Goal: Task Accomplishment & Management: Complete application form

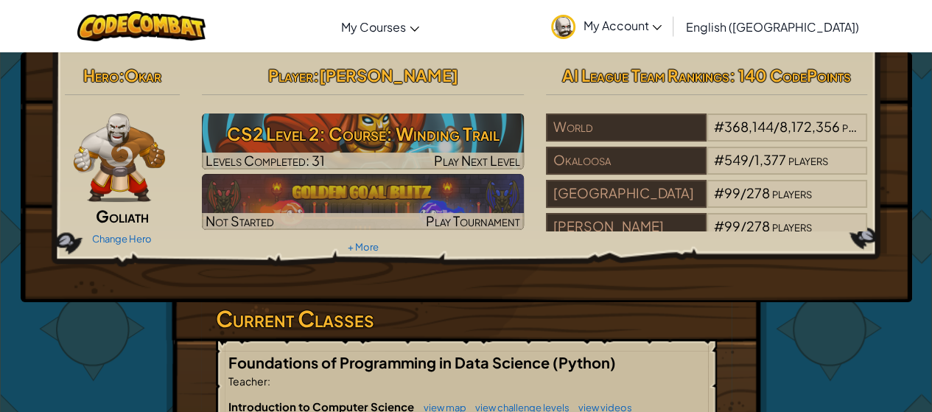
click at [693, 71] on span "AI League Team Rankings" at bounding box center [645, 75] width 167 height 21
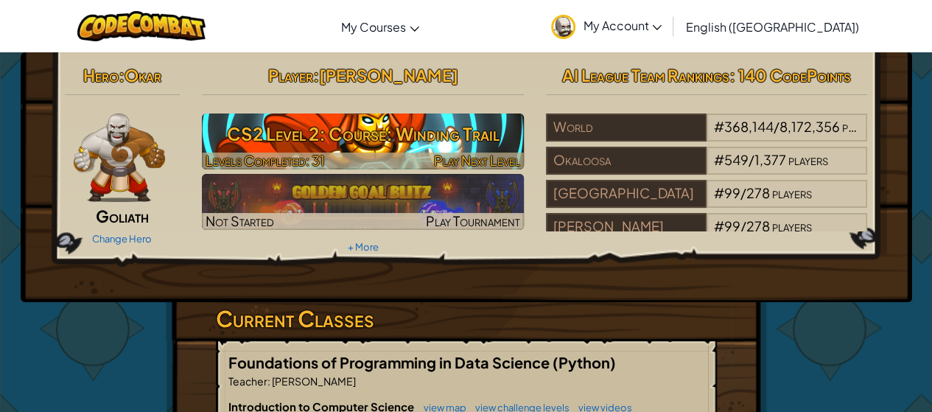
click at [345, 136] on h3 "CS2 Level 2: Course: Winding Trail" at bounding box center [363, 133] width 322 height 33
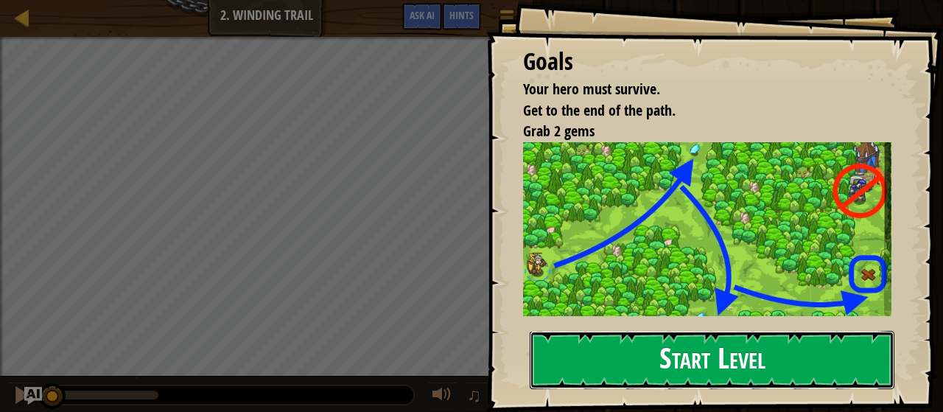
click at [720, 337] on button "Start Level" at bounding box center [712, 360] width 365 height 58
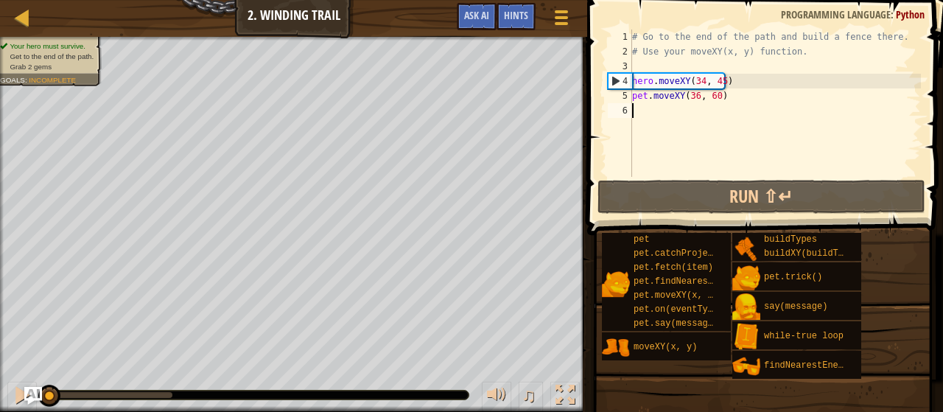
click at [700, 81] on div "# Go to the end of the path and build a fence there. # Use your moveXY(x, y) fu…" at bounding box center [775, 117] width 292 height 177
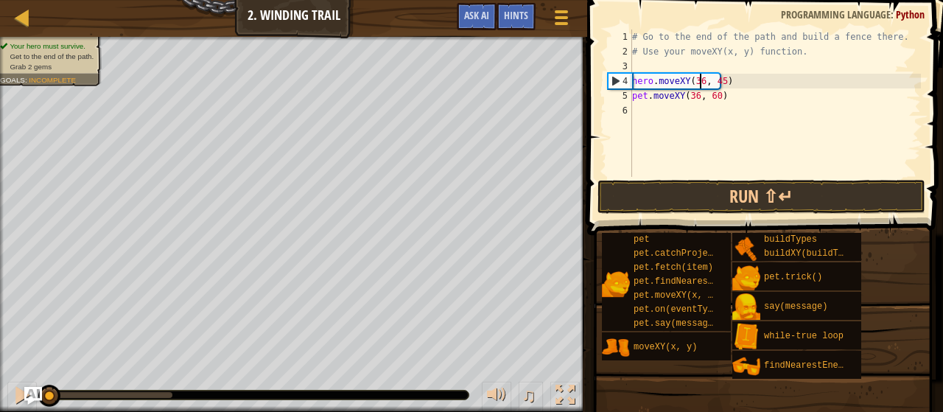
scroll to position [7, 6]
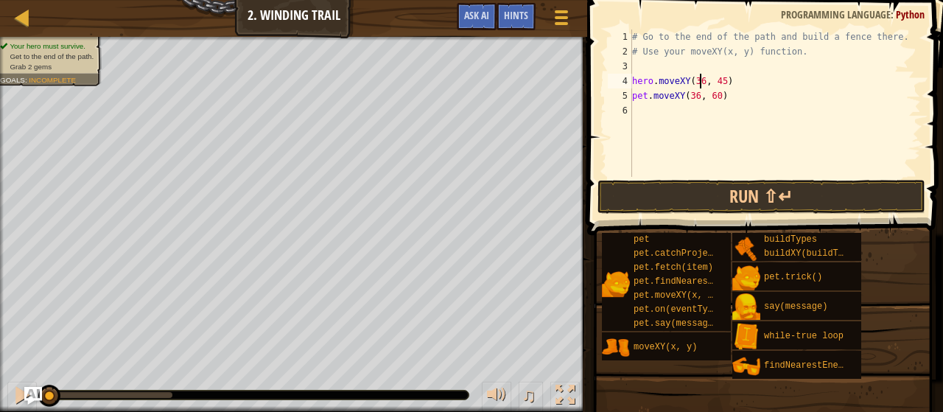
click at [721, 79] on div "# Go to the end of the path and build a fence there. # Use your moveXY(x, y) fu…" at bounding box center [775, 117] width 292 height 177
type textarea "hero.moveXY(36, 60)"
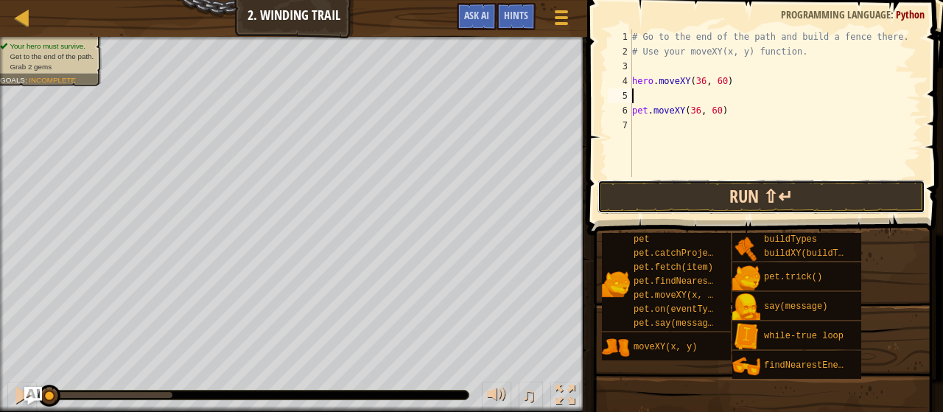
click at [673, 208] on button "Run ⇧↵" at bounding box center [761, 197] width 328 height 34
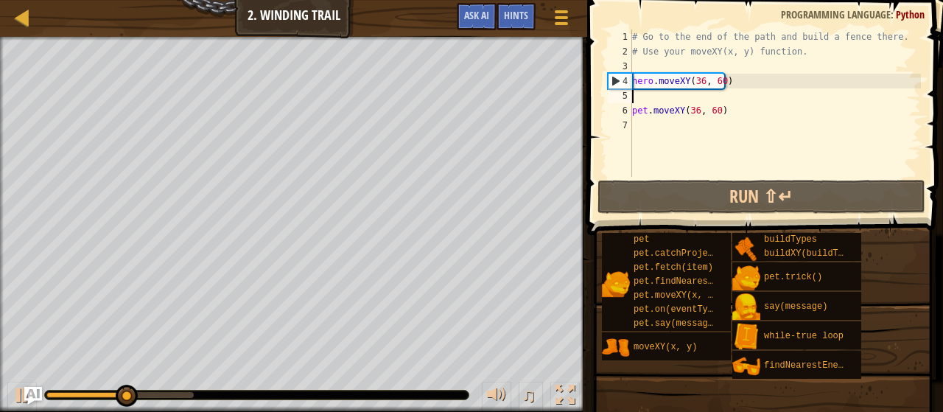
click at [653, 133] on div "# Go to the end of the path and build a fence there. # Use your moveXY(x, y) fu…" at bounding box center [775, 117] width 292 height 177
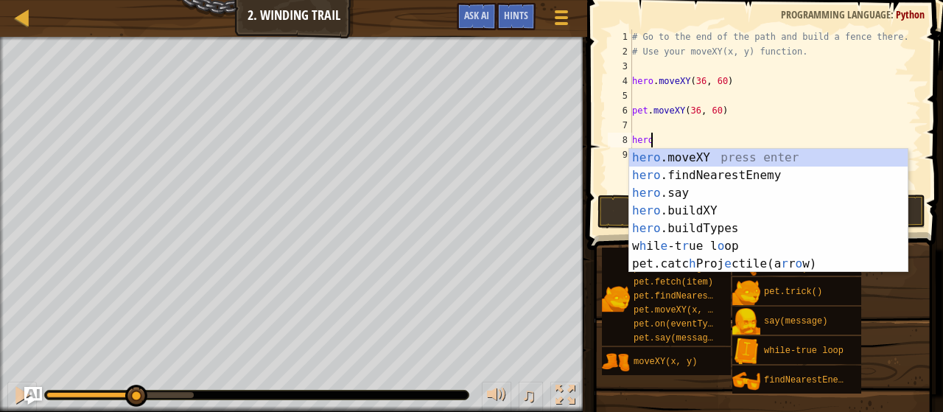
scroll to position [7, 1]
click at [664, 161] on div "hero .moveXY press enter hero .findNearestEnemy press enter hero .say press ent…" at bounding box center [768, 228] width 279 height 159
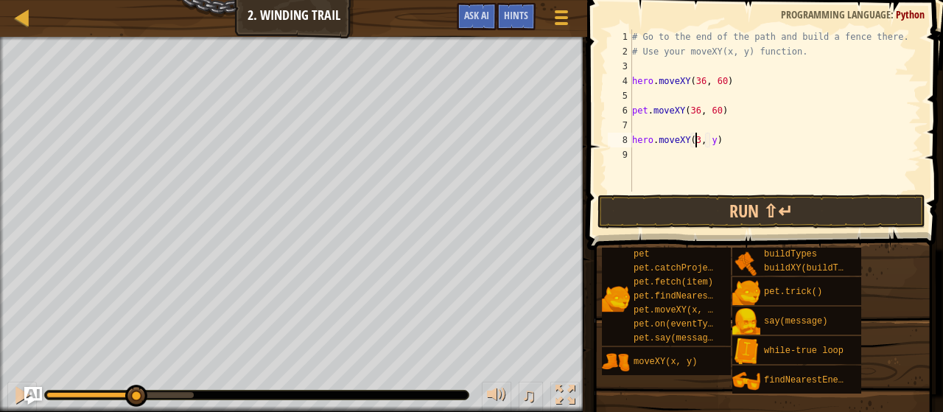
scroll to position [7, 6]
click at [717, 142] on div "# Go to the end of the path and build a fence there. # Use your moveXY(x, y) fu…" at bounding box center [775, 125] width 292 height 192
type textarea "hero.moveXY(37, 13)"
click at [737, 135] on div "# Go to the end of the path and build a fence there. # Use your moveXY(x, y) fu…" at bounding box center [775, 125] width 292 height 192
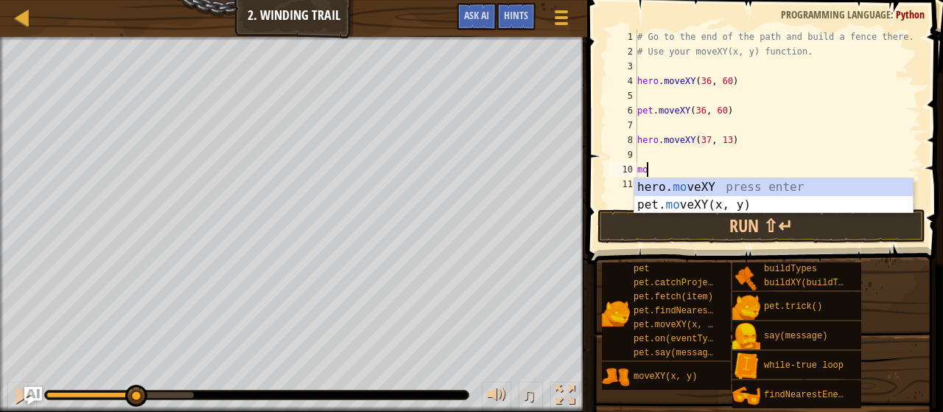
scroll to position [7, 0]
click at [736, 186] on div "hero. move XY press enter pet. move XY(x, y) press enter" at bounding box center [773, 213] width 279 height 71
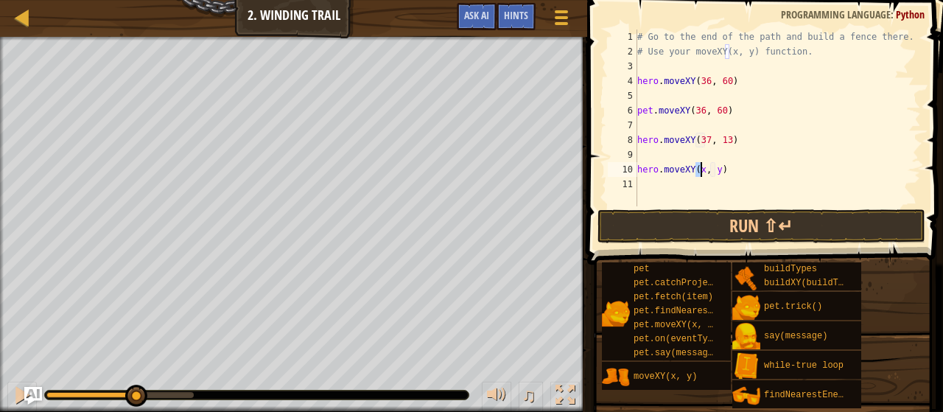
scroll to position [7, 5]
click at [718, 172] on div "# Go to the end of the path and build a fence there. # Use your moveXY(x, y) fu…" at bounding box center [777, 132] width 287 height 206
click at [720, 170] on div "# Go to the end of the path and build a fence there. # Use your moveXY(x, y) fu…" at bounding box center [777, 132] width 287 height 206
click at [771, 244] on span at bounding box center [767, 111] width 368 height 308
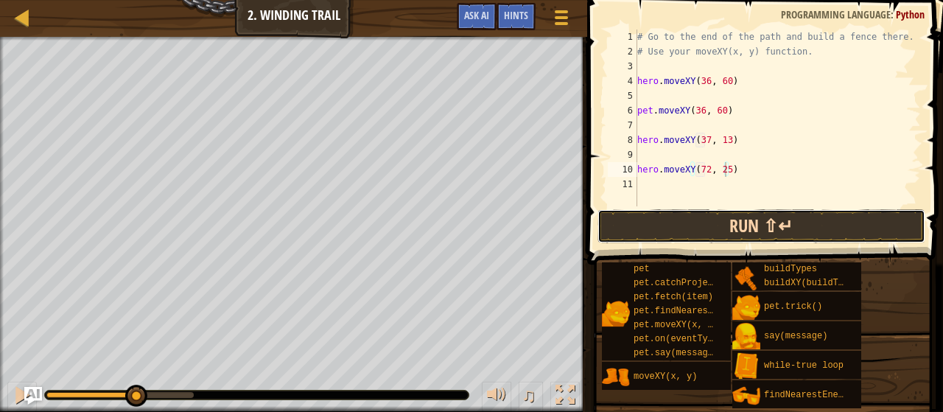
click at [772, 231] on button "Run ⇧↵" at bounding box center [761, 226] width 328 height 34
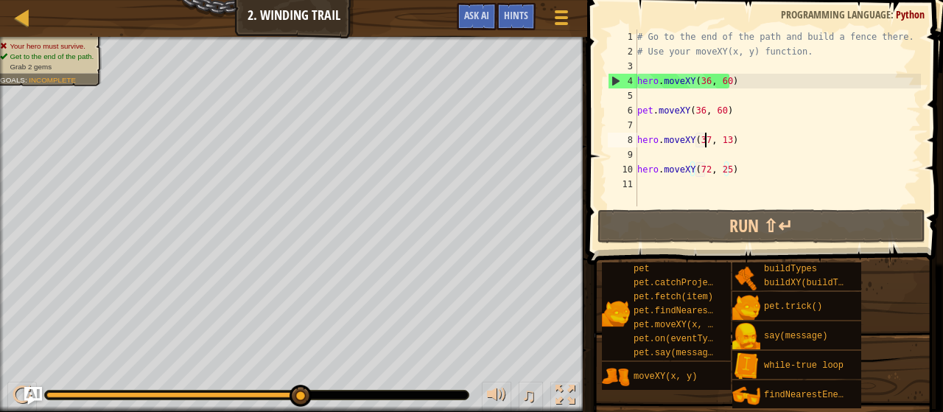
click at [706, 138] on div "# Go to the end of the path and build a fence there. # Use your moveXY(x, y) fu…" at bounding box center [777, 132] width 287 height 206
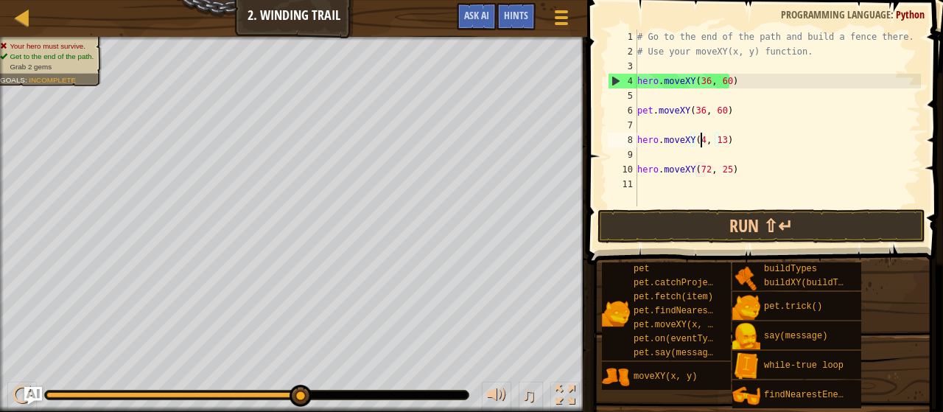
scroll to position [7, 5]
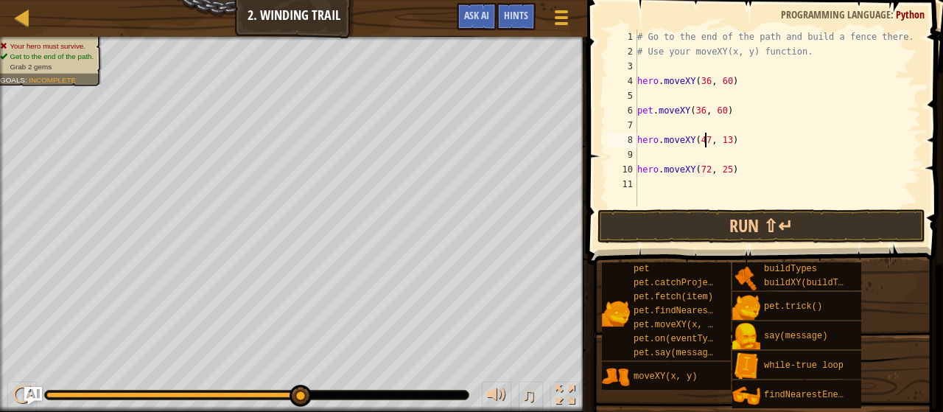
click at [728, 143] on div "# Go to the end of the path and build a fence there. # Use your moveXY(x, y) fu…" at bounding box center [777, 132] width 287 height 206
click at [725, 141] on div "# Go to the end of the path and build a fence there. # Use your moveXY(x, y) fu…" at bounding box center [777, 132] width 287 height 206
type textarea "hero.moveXY(47, 26)"
click at [675, 224] on button "Run ⇧↵" at bounding box center [761, 226] width 328 height 34
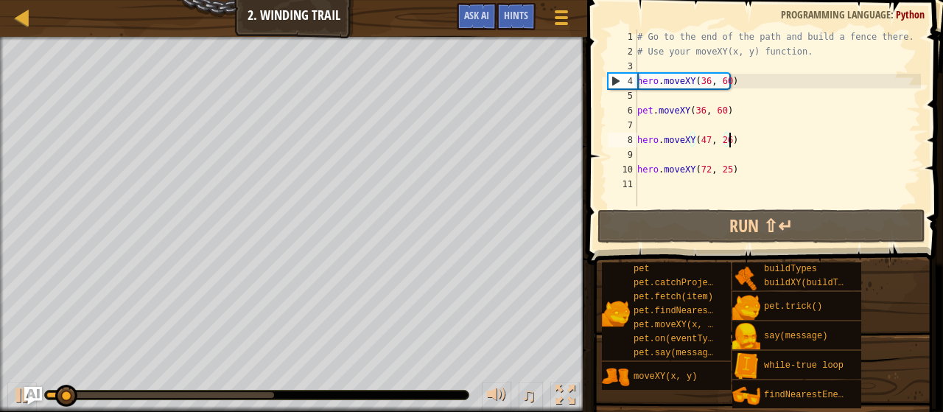
click at [735, 141] on div "# Go to the end of the path and build a fence there. # Use your moveXY(x, y) fu…" at bounding box center [777, 132] width 287 height 206
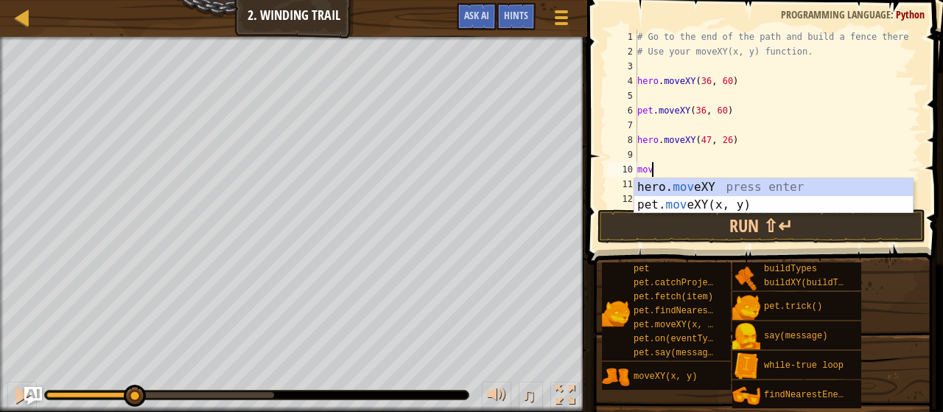
scroll to position [7, 0]
click at [673, 180] on div "hero. move XY press enter pet. move XY(x, y) press enter" at bounding box center [773, 213] width 279 height 71
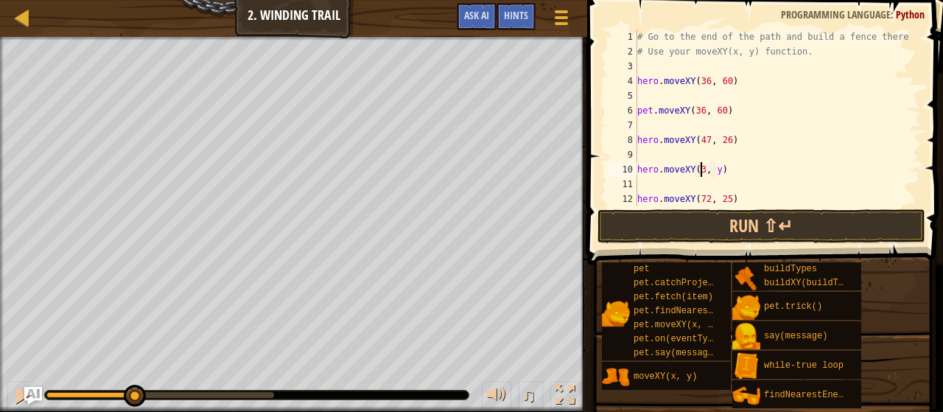
scroll to position [7, 5]
click at [717, 173] on div "# Go to the end of the path and build a fence there. # Use your moveXY(x, y) fu…" at bounding box center [772, 132] width 276 height 206
click at [721, 169] on div "# Go to the end of the path and build a fence there. # Use your moveXY(x, y) fu…" at bounding box center [772, 132] width 276 height 206
type textarea "hero.moveXY(37, 14)"
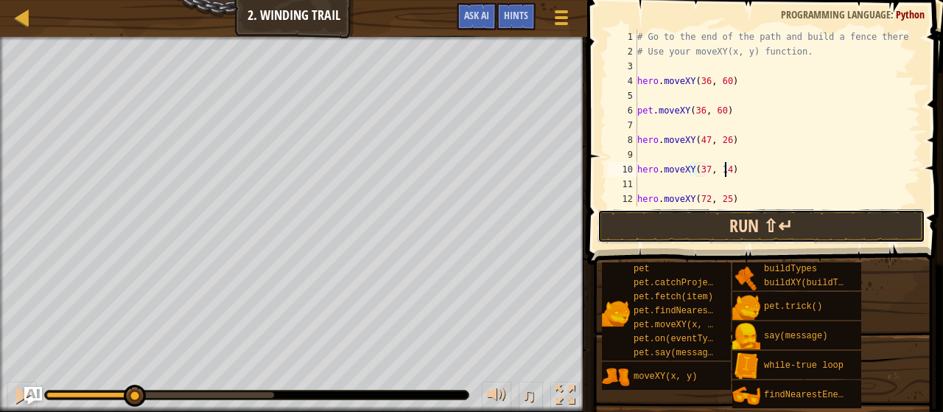
click at [740, 219] on button "Run ⇧↵" at bounding box center [761, 226] width 328 height 34
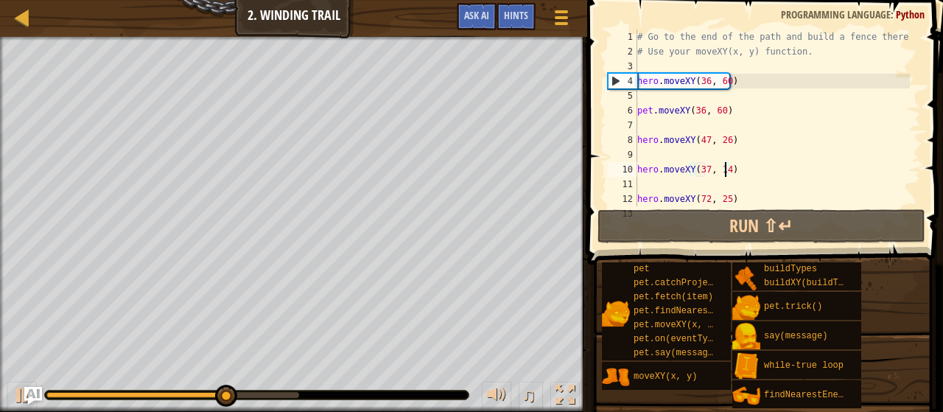
scroll to position [15, 0]
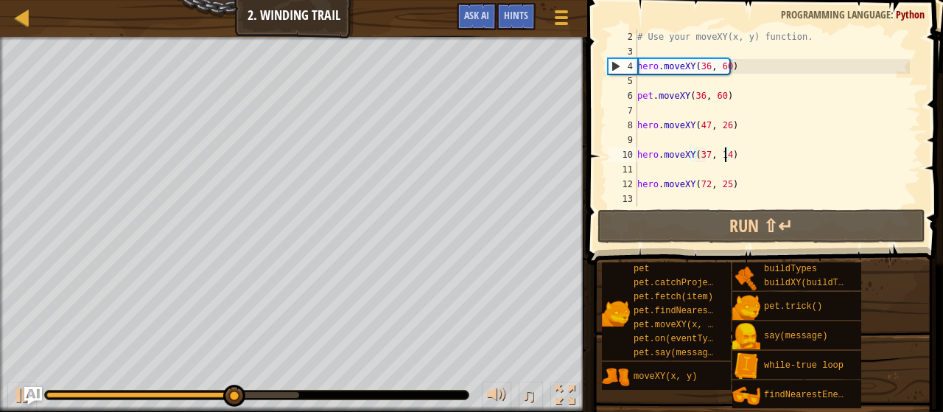
click at [650, 194] on div "# Use your moveXY(x, y) function. hero . moveXY ( 36 , 60 ) pet . moveXY ( 36 ,…" at bounding box center [772, 132] width 276 height 206
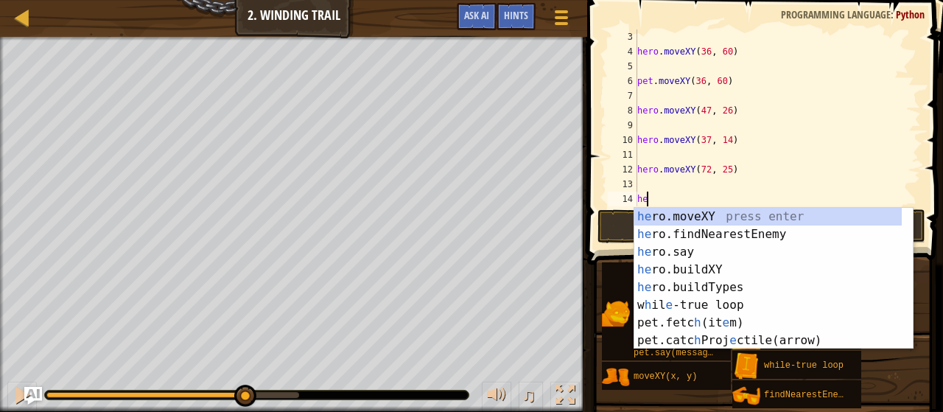
scroll to position [7, 0]
type textarea "h"
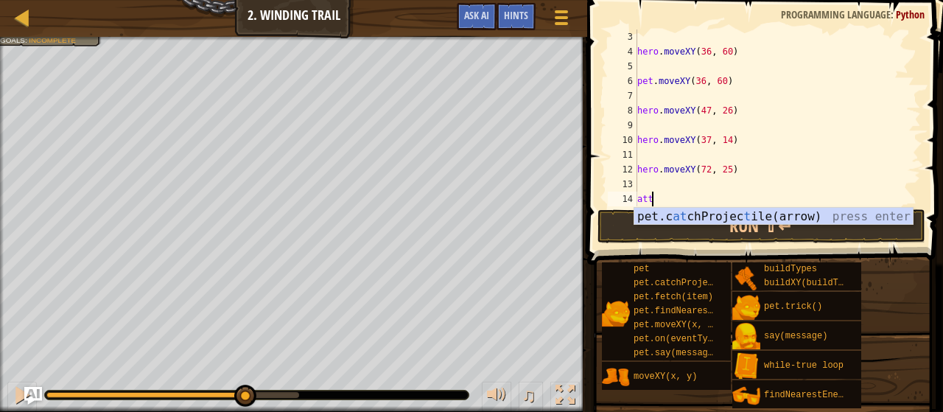
type textarea "a"
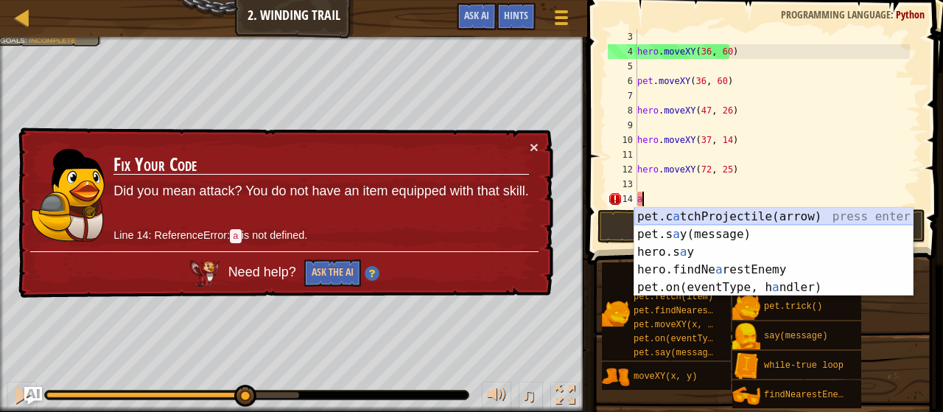
click at [741, 220] on div "pet.c a tchProjectile(arrow) press enter pet.s a y(message) press enter hero.s …" at bounding box center [773, 270] width 279 height 124
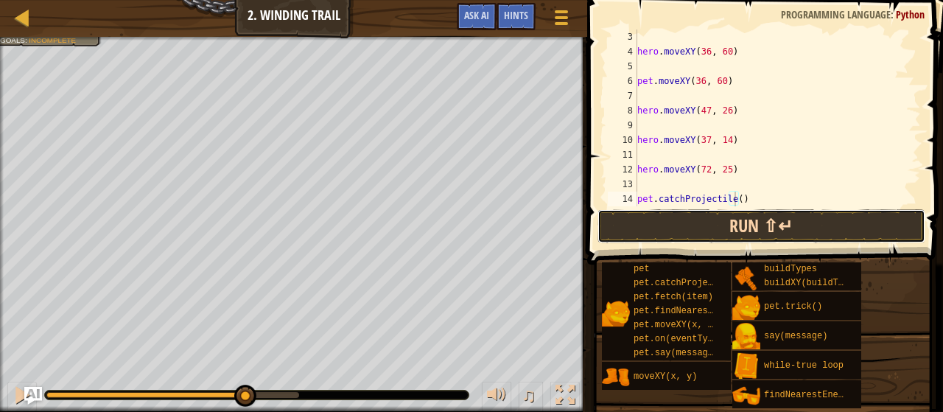
click at [681, 223] on button "Run ⇧↵" at bounding box center [761, 226] width 328 height 34
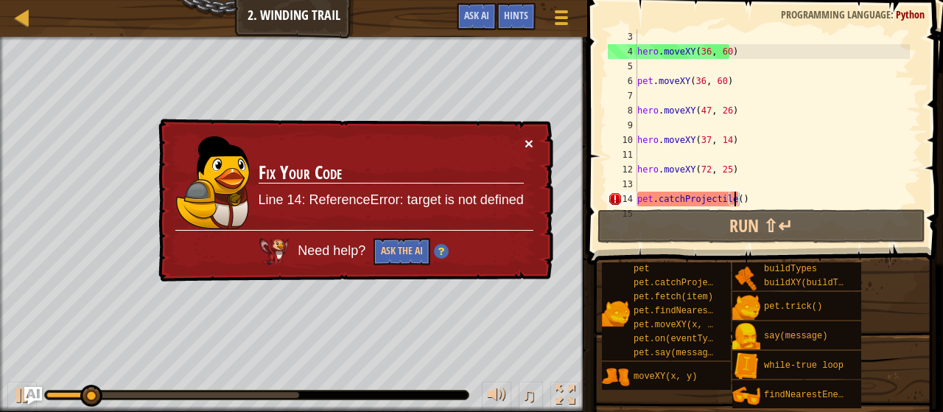
click at [527, 141] on button "×" at bounding box center [529, 143] width 9 height 15
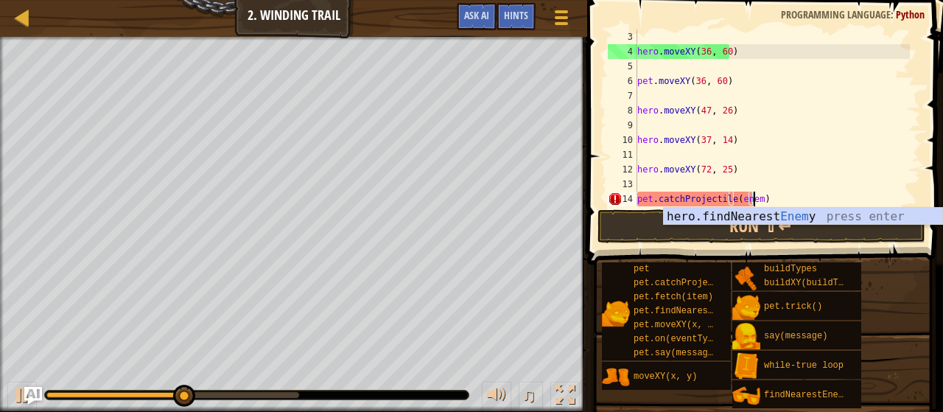
scroll to position [7, 9]
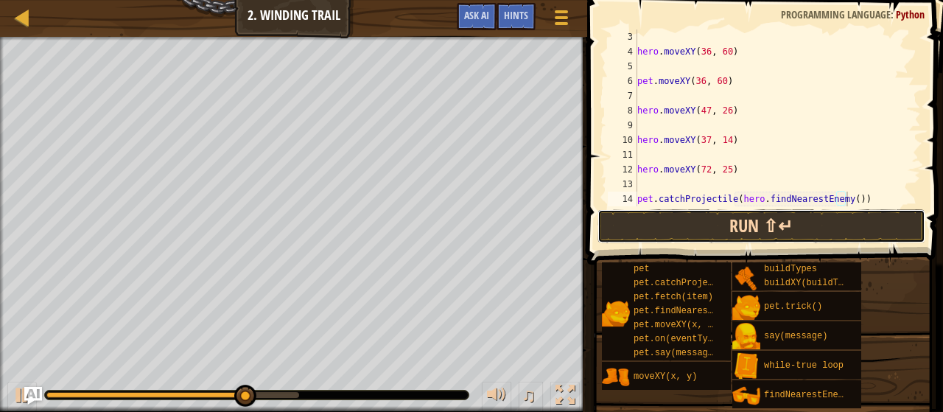
click at [735, 231] on button "Run ⇧↵" at bounding box center [761, 226] width 328 height 34
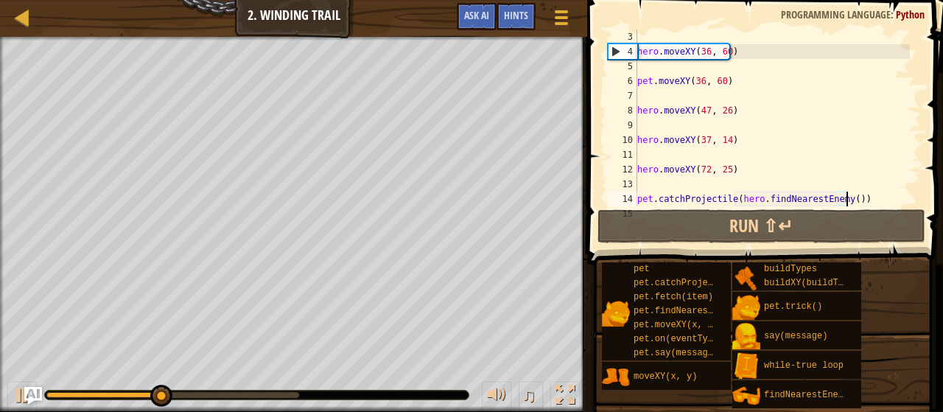
click at [856, 197] on div "hero . moveXY ( 36 , 60 ) pet . moveXY ( 36 , 60 ) hero . moveXY ( 47 , 26 ) he…" at bounding box center [772, 132] width 276 height 206
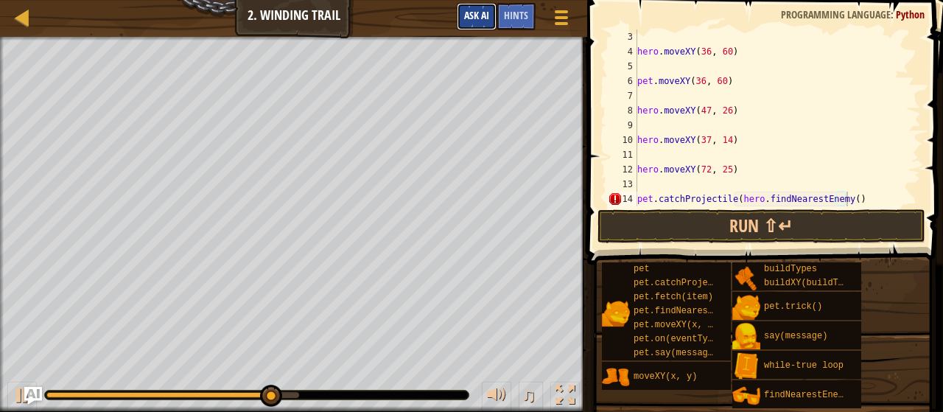
click at [487, 24] on button "Ask AI" at bounding box center [477, 16] width 40 height 27
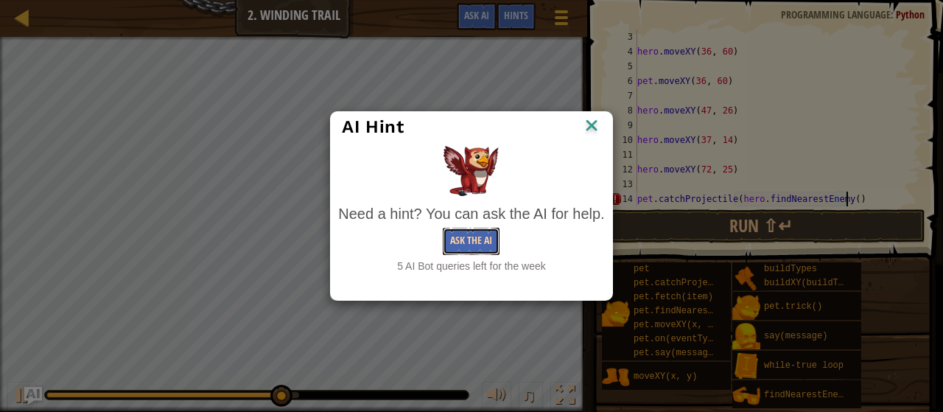
click at [471, 251] on button "Ask the AI" at bounding box center [471, 241] width 57 height 27
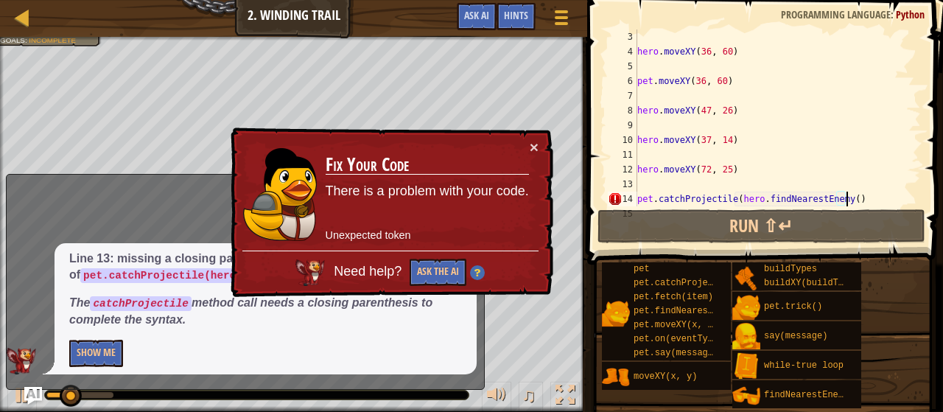
click at [539, 146] on div "× Fix Your Code There is a problem with your code. Unexpected token Need help? …" at bounding box center [391, 212] width 326 height 171
click at [530, 144] on button "×" at bounding box center [534, 146] width 9 height 15
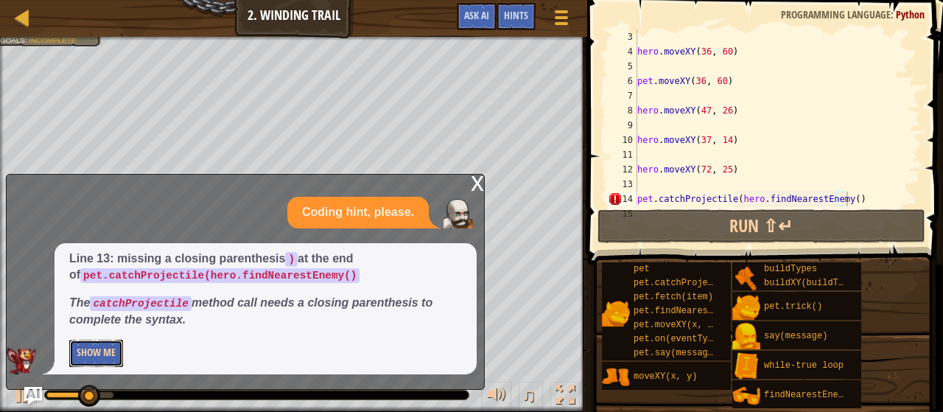
click at [77, 356] on button "Show Me" at bounding box center [96, 353] width 54 height 27
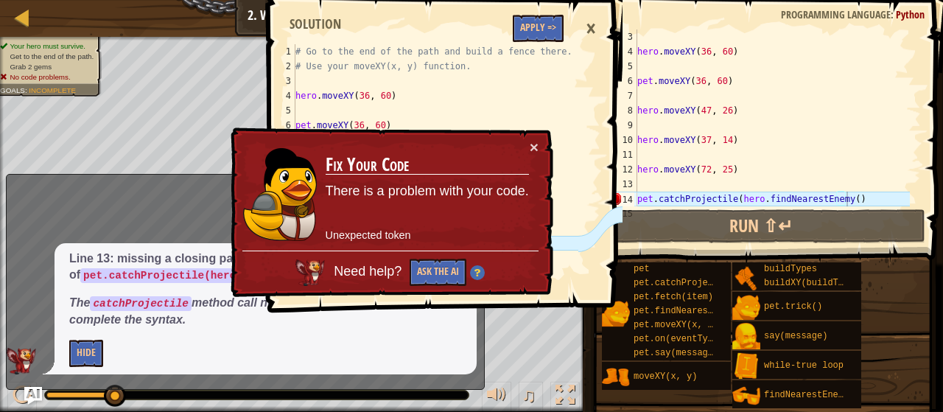
drag, startPoint x: 535, startPoint y: 144, endPoint x: 496, endPoint y: 141, distance: 39.1
click at [496, 141] on td "Fix Your Code There is a problem with your code. Unexpected token" at bounding box center [427, 195] width 205 height 112
click at [532, 144] on button "×" at bounding box center [534, 146] width 9 height 15
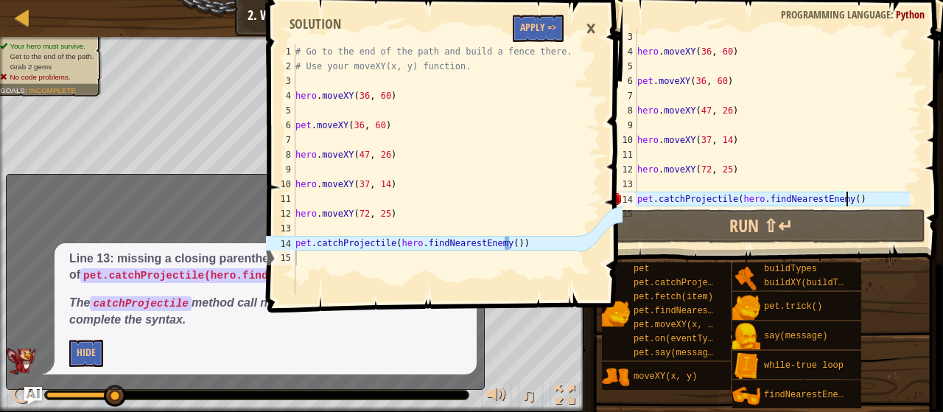
scroll to position [7, 16]
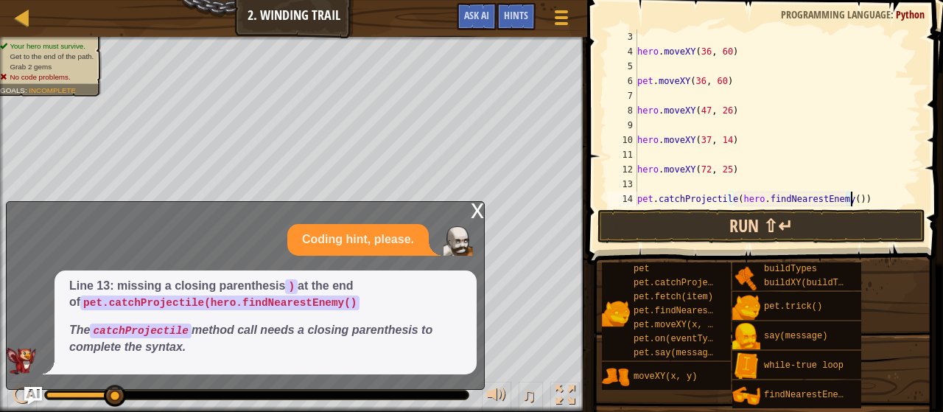
type textarea "pet.catchProjectile(hero.findNearestEnemy())"
click at [774, 228] on button "Run ⇧↵" at bounding box center [761, 226] width 328 height 34
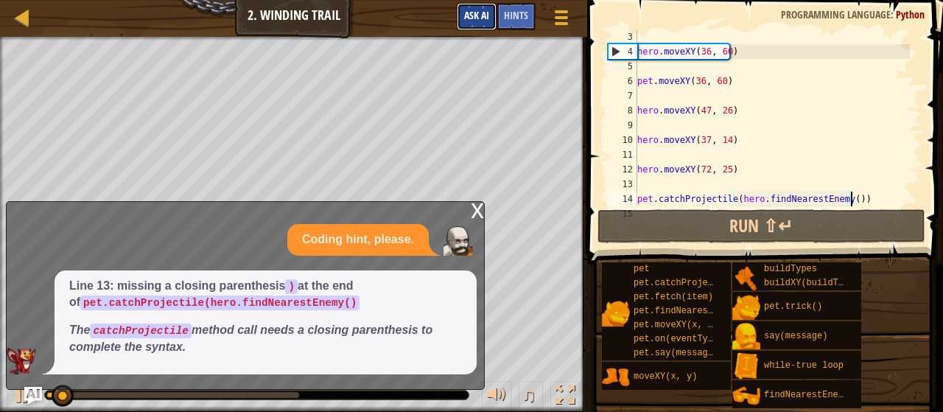
click at [483, 21] on span "Ask AI" at bounding box center [476, 15] width 25 height 14
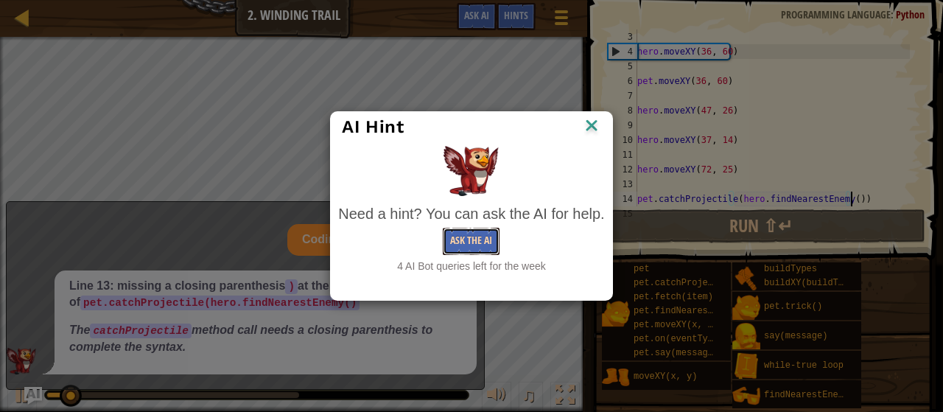
click at [467, 251] on button "Ask the AI" at bounding box center [471, 241] width 57 height 27
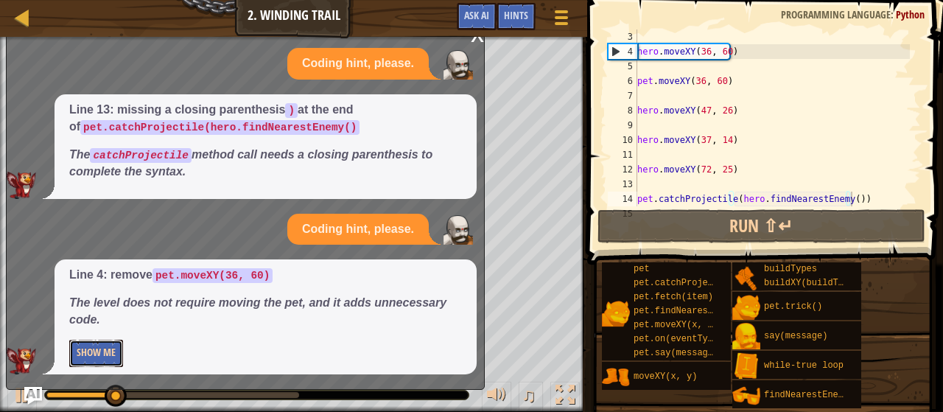
click at [96, 355] on button "Show Me" at bounding box center [96, 353] width 54 height 27
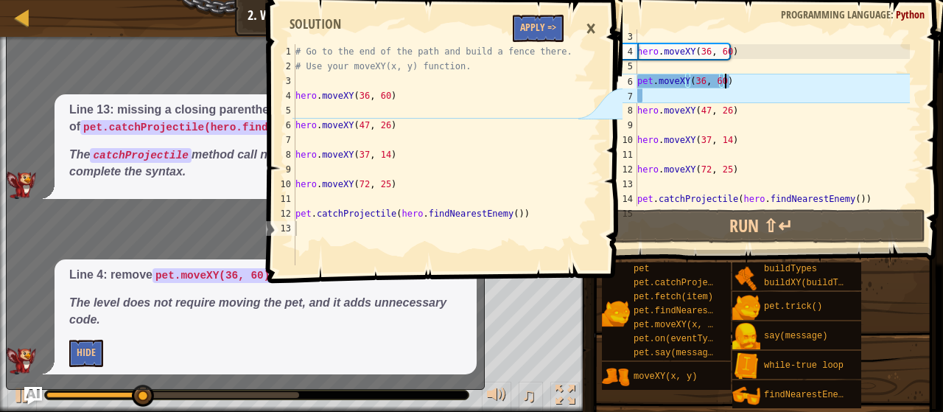
scroll to position [7, 6]
drag, startPoint x: 756, startPoint y: 80, endPoint x: 634, endPoint y: 92, distance: 122.1
click at [634, 92] on div "pet.moveXY(36, 60) 3 4 5 6 7 8 9 10 11 12 13 14 15 hero . moveXY ( 36 , 60 ) pe…" at bounding box center [763, 117] width 316 height 177
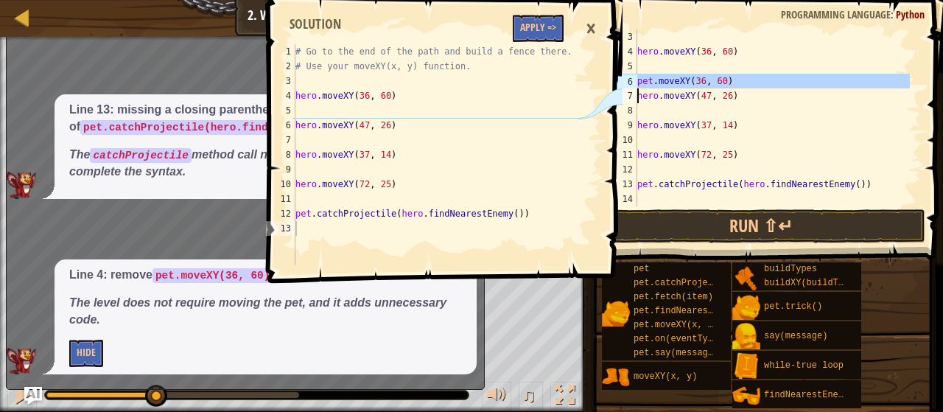
drag, startPoint x: 634, startPoint y: 77, endPoint x: 747, endPoint y: 82, distance: 113.5
click at [747, 82] on div "pet.moveXY(36, 60) 3 4 5 6 7 8 9 10 11 12 13 14 hero . moveXY ( 36 , 60 ) pet .…" at bounding box center [763, 117] width 316 height 177
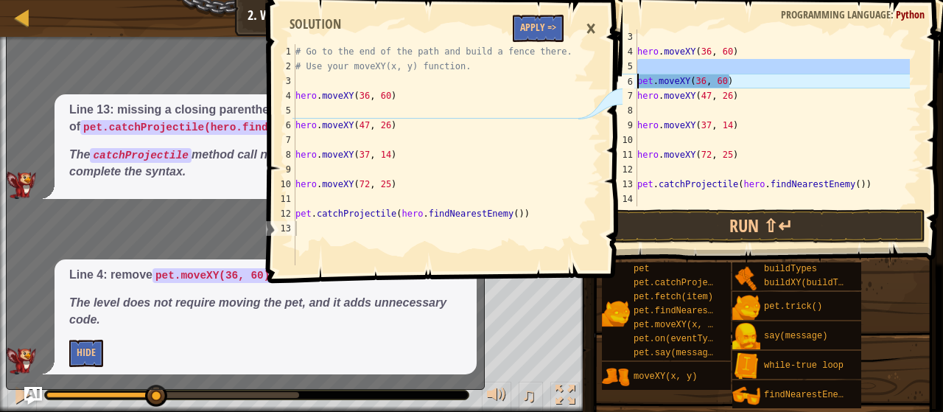
drag, startPoint x: 734, startPoint y: 71, endPoint x: 639, endPoint y: 77, distance: 94.5
click at [639, 77] on div "hero . moveXY ( 36 , 60 ) pet . moveXY ( 36 , 60 ) hero . moveXY ( 47 , 26 ) he…" at bounding box center [772, 132] width 276 height 206
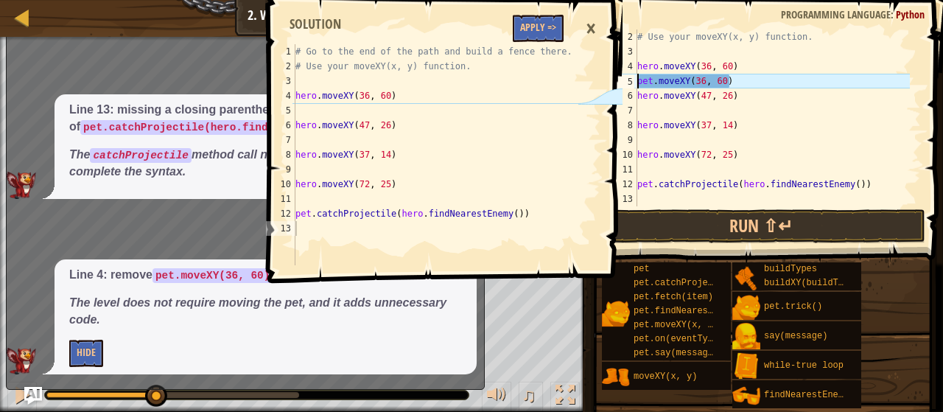
scroll to position [15, 0]
click at [740, 69] on div "# Use your moveXY(x, y) function. hero . moveXY ( 36 , 60 ) pet . moveXY ( 36 ,…" at bounding box center [772, 132] width 276 height 206
type textarea "hero.moveXY(36, 60)"
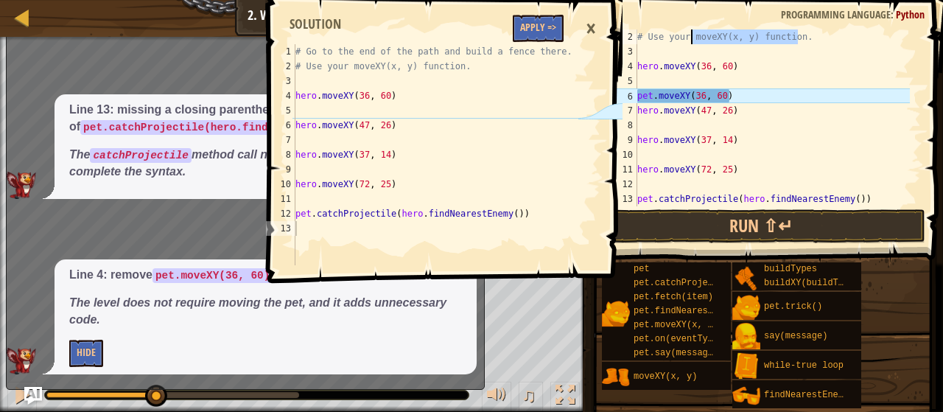
scroll to position [0, 0]
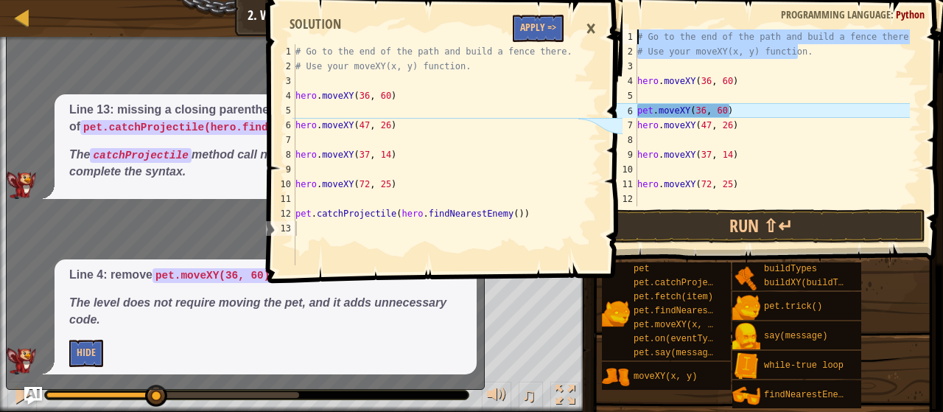
drag, startPoint x: 812, startPoint y: 43, endPoint x: 641, endPoint y: 17, distance: 173.0
click at [641, 17] on div "1 2 3 4 5 6 7 8 9 10 11 12 13 # Go to the end of the path and build a fence the…" at bounding box center [763, 161] width 360 height 308
type textarea "# Go to the end of the path and build a fence there. # Use your moveXY(x, y) fu…"
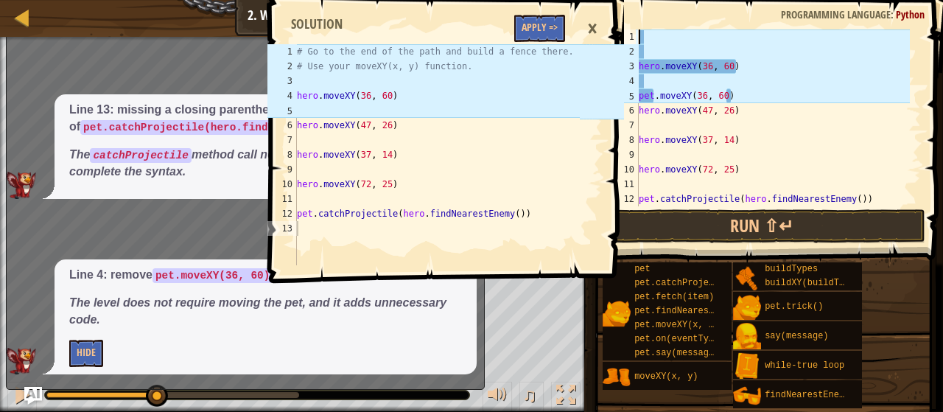
click at [642, 46] on div "hero . moveXY ( 36 , 60 ) pet . moveXY ( 36 , 60 ) hero . moveXY ( 47 , 26 ) he…" at bounding box center [773, 132] width 275 height 206
click at [647, 49] on div "hero . moveXY ( 36 , 60 ) pet . moveXY ( 36 , 60 ) hero . moveXY ( 47 , 26 ) he…" at bounding box center [773, 132] width 275 height 206
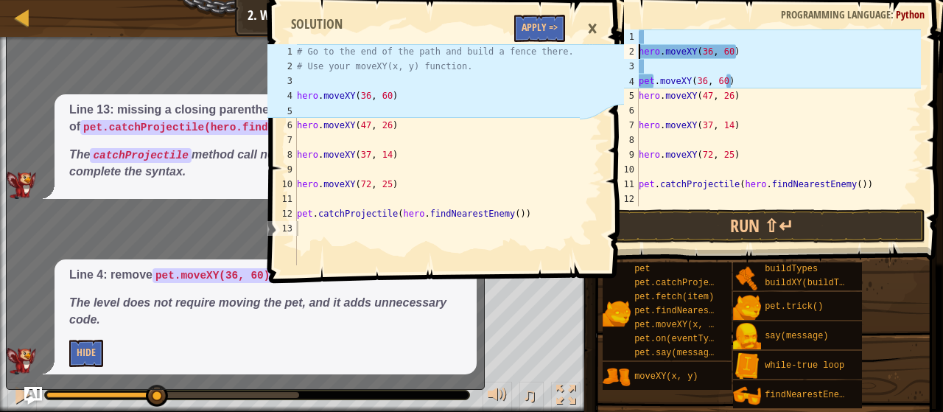
click at [638, 49] on div "hero . moveXY ( 36 , 60 ) pet . moveXY ( 36 , 60 ) hero . moveXY ( 47 , 26 ) he…" at bounding box center [779, 132] width 286 height 206
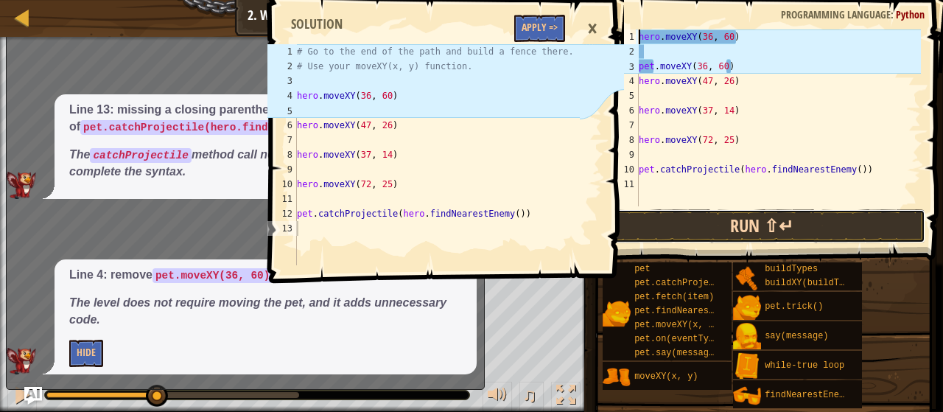
click at [701, 232] on button "Run ⇧↵" at bounding box center [761, 226] width 327 height 34
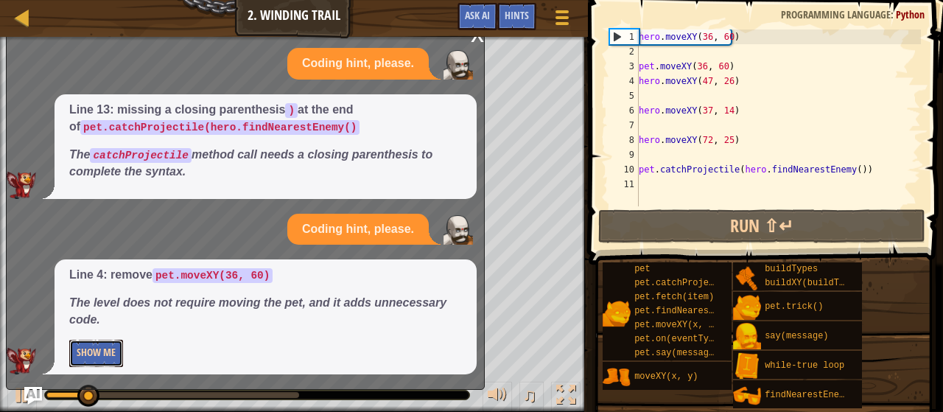
click at [89, 357] on button "Show Me" at bounding box center [96, 353] width 54 height 27
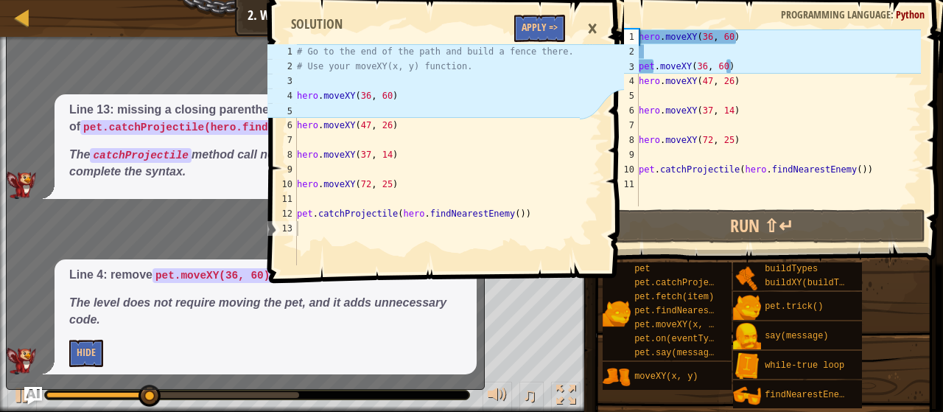
click at [515, 13] on span at bounding box center [447, 120] width 367 height 326
type textarea "pet.moveXY(36, 60)"
drag, startPoint x: 747, startPoint y: 66, endPoint x: 637, endPoint y: 67, distance: 110.5
click at [637, 67] on div "pet.moveXY(36, 60) 1 2 3 4 5 6 7 8 9 10 11 hero . moveXY ( 36 , 60 ) pet . move…" at bounding box center [763, 117] width 315 height 177
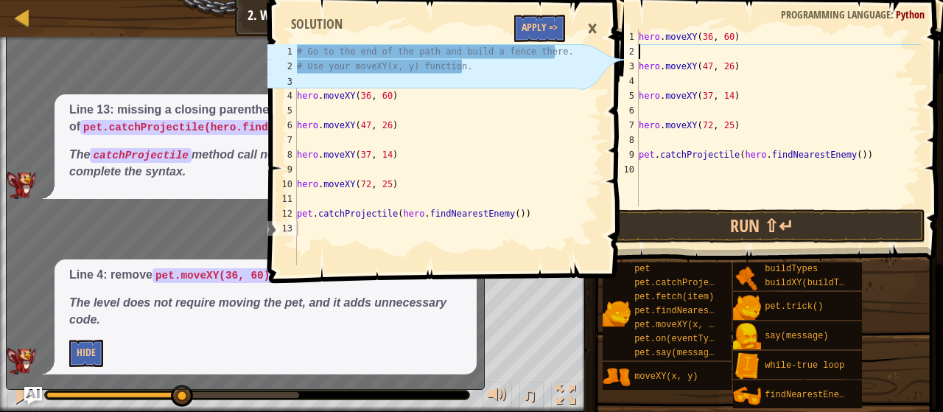
click at [788, 182] on div "hero . moveXY ( 36 , 60 ) hero . moveXY ( 47 , 26 ) hero . moveXY ( 37 , 14 ) h…" at bounding box center [779, 132] width 286 height 206
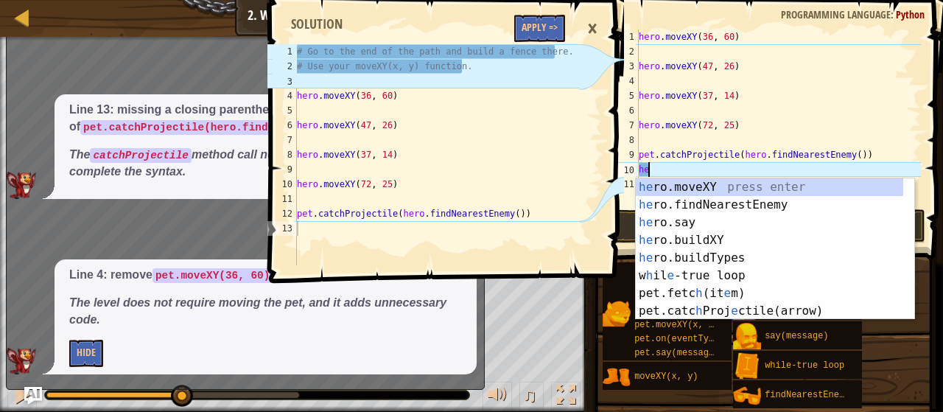
scroll to position [7, 0]
type textarea "h"
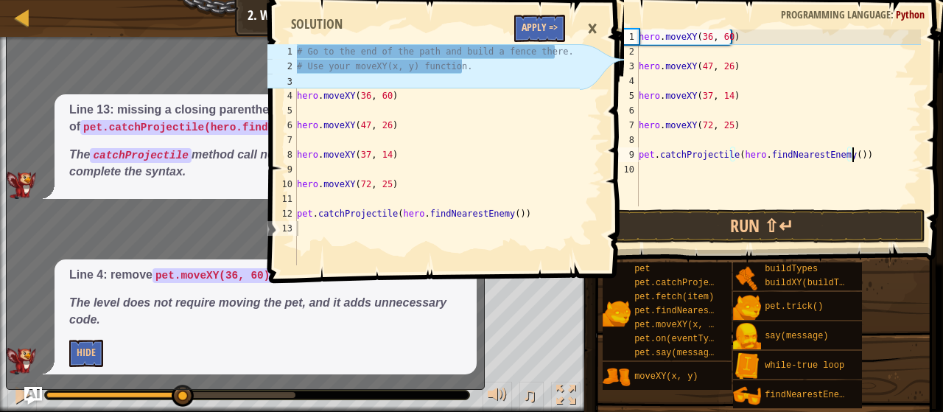
type textarea "pet.catchProjectile(hero.findNearestEnemy())"
click at [535, 27] on button "Apply =>" at bounding box center [539, 28] width 51 height 27
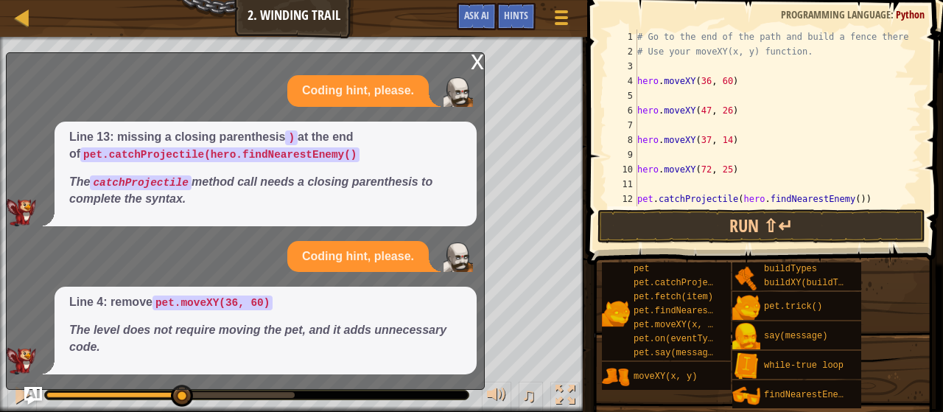
scroll to position [15, 0]
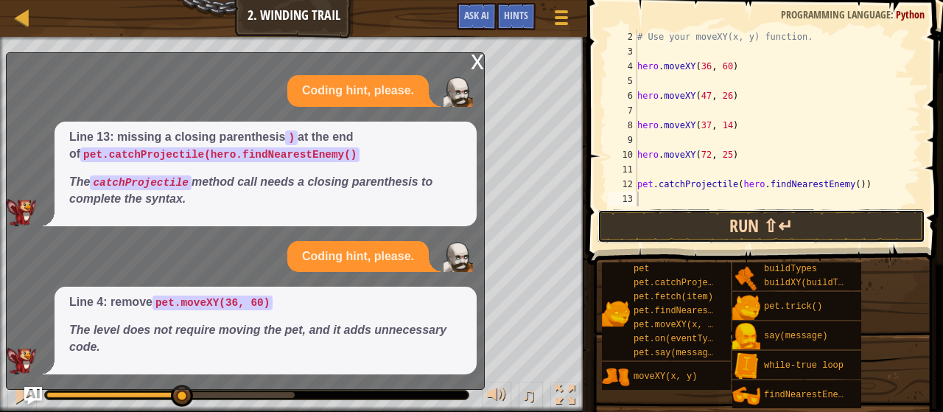
click at [723, 222] on button "Run ⇧↵" at bounding box center [761, 226] width 328 height 34
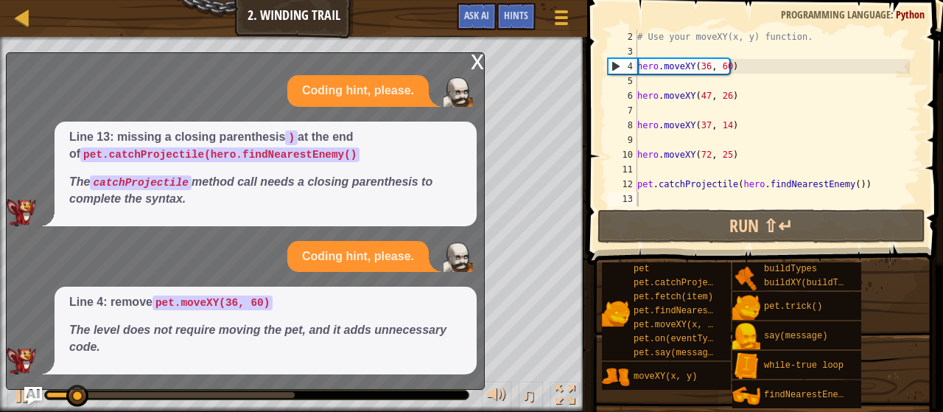
click at [484, 61] on div "x Coding hint, please. Line 13: missing a closing parenthesis ) at the end of p…" at bounding box center [245, 220] width 479 height 337
click at [474, 67] on div "x" at bounding box center [477, 60] width 13 height 15
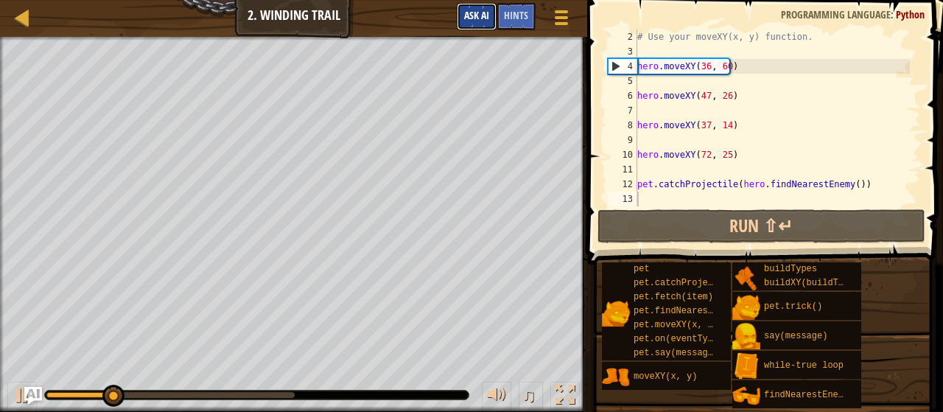
click at [482, 18] on span "Ask AI" at bounding box center [476, 15] width 25 height 14
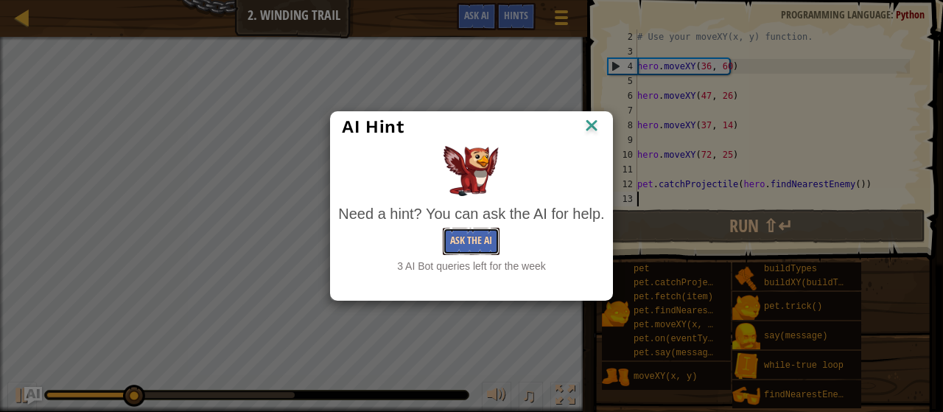
click at [474, 231] on button "Ask the AI" at bounding box center [471, 241] width 57 height 27
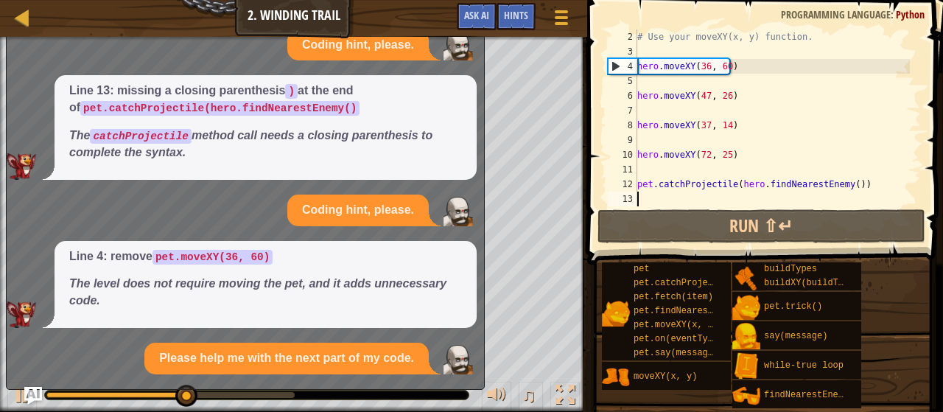
scroll to position [70, 0]
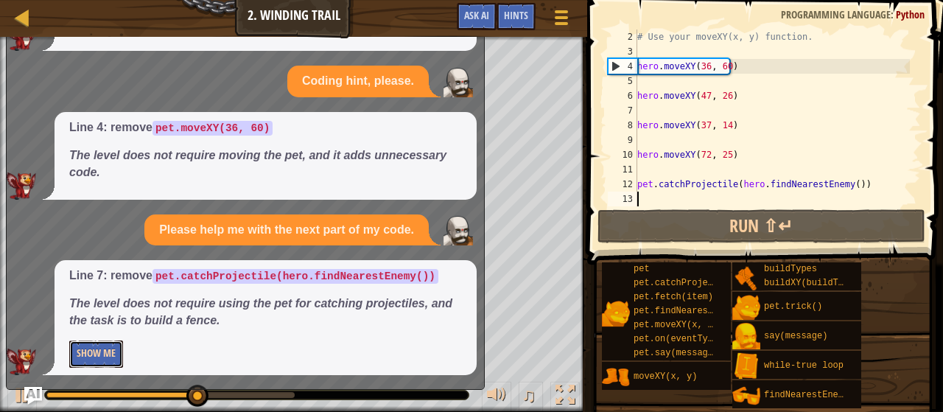
click at [106, 346] on button "Show Me" at bounding box center [96, 353] width 54 height 27
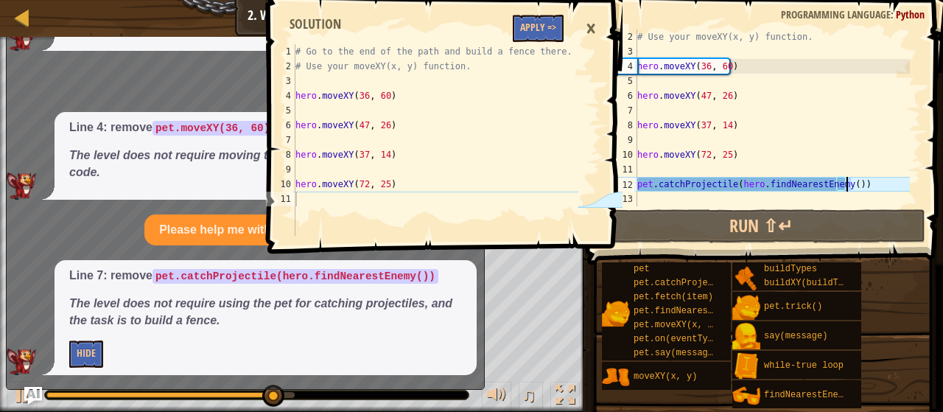
click at [866, 185] on div "# Use your moveXY(x, y) function. hero . moveXY ( 36 , 60 ) hero . moveXY ( 47 …" at bounding box center [772, 132] width 276 height 206
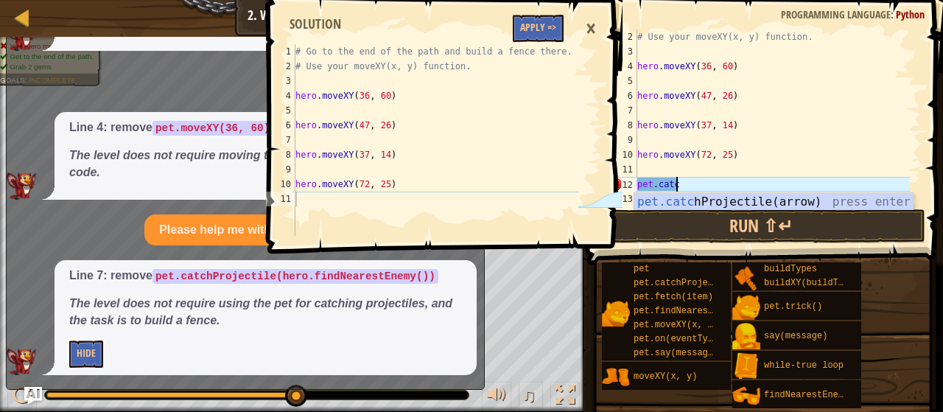
type textarea "p"
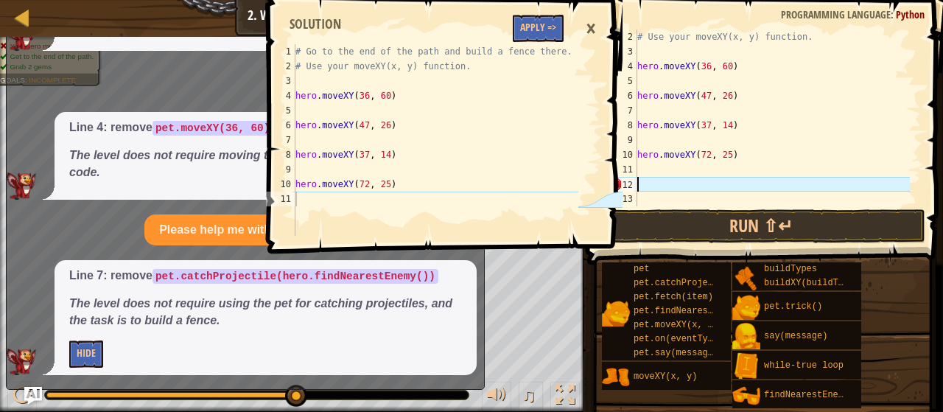
scroll to position [43, 0]
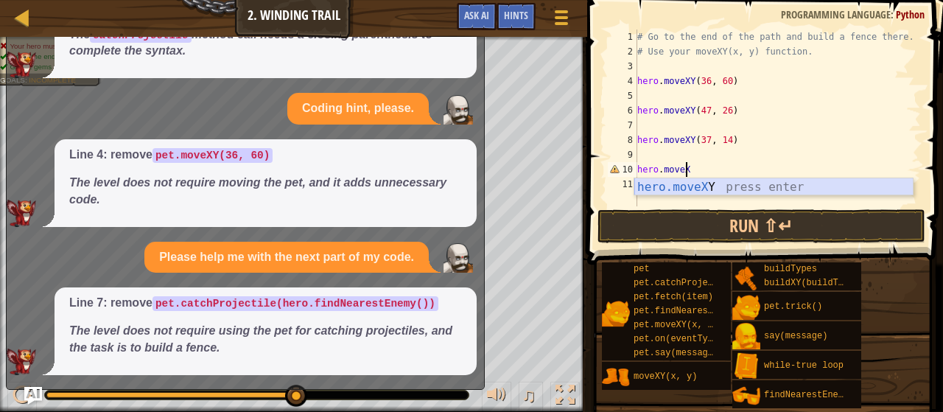
click at [791, 185] on div "hero.moveX Y press enter" at bounding box center [773, 204] width 279 height 53
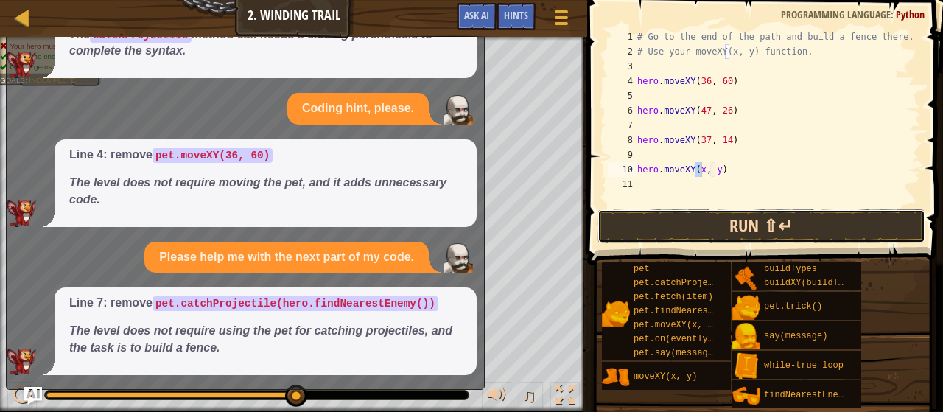
click at [640, 222] on button "Run ⇧↵" at bounding box center [761, 226] width 328 height 34
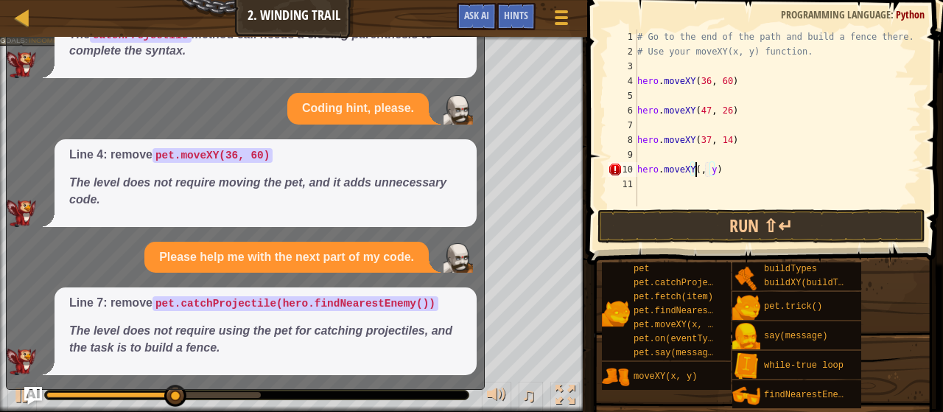
scroll to position [7, 5]
click at [720, 166] on div "# Go to the end of the path and build a fence there. # Use your moveXY(x, y) fu…" at bounding box center [777, 132] width 287 height 206
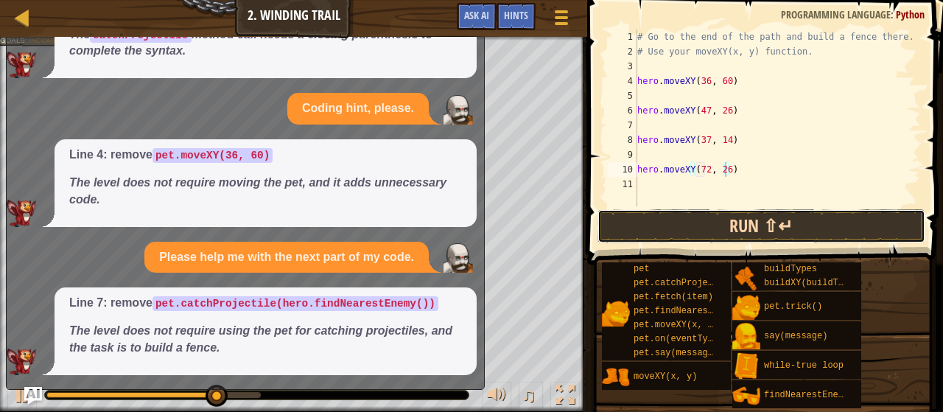
click at [760, 221] on button "Run ⇧↵" at bounding box center [761, 226] width 328 height 34
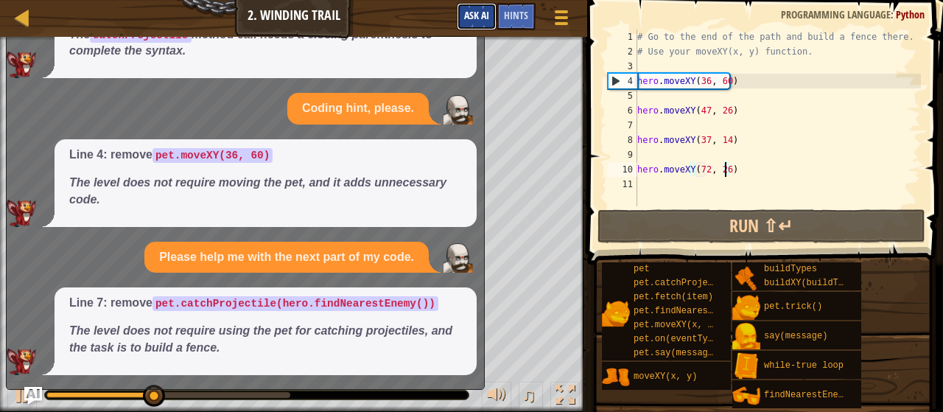
click at [460, 4] on button "Ask AI" at bounding box center [477, 16] width 40 height 27
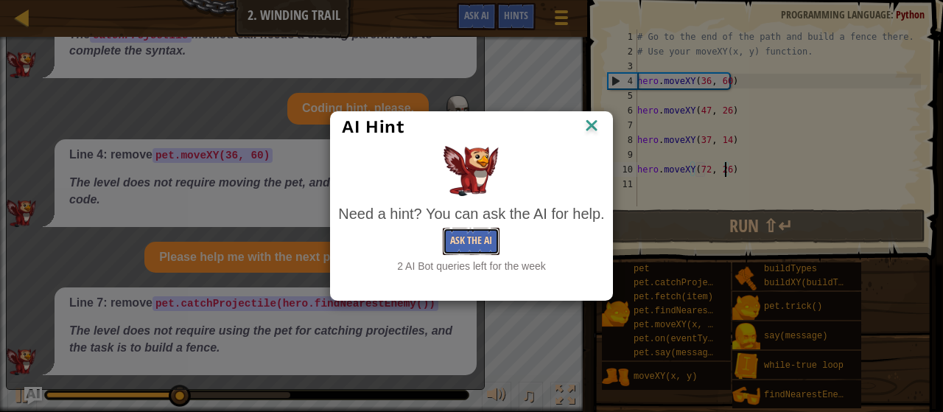
click at [461, 254] on button "Ask the AI" at bounding box center [471, 241] width 57 height 27
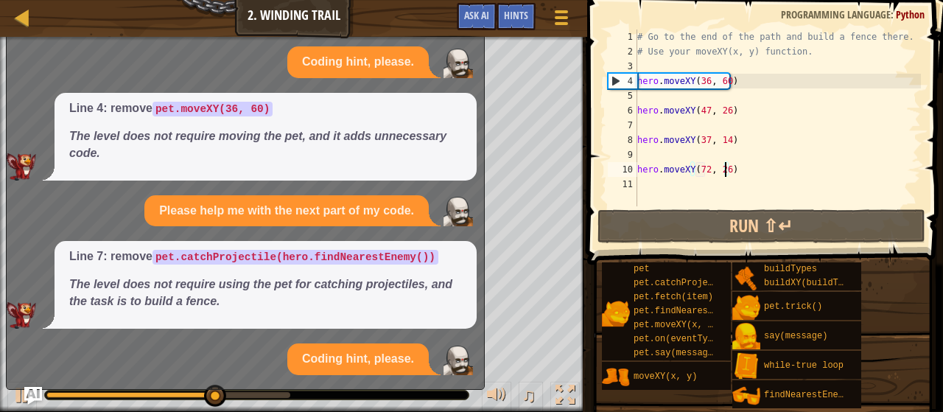
scroll to position [218, 0]
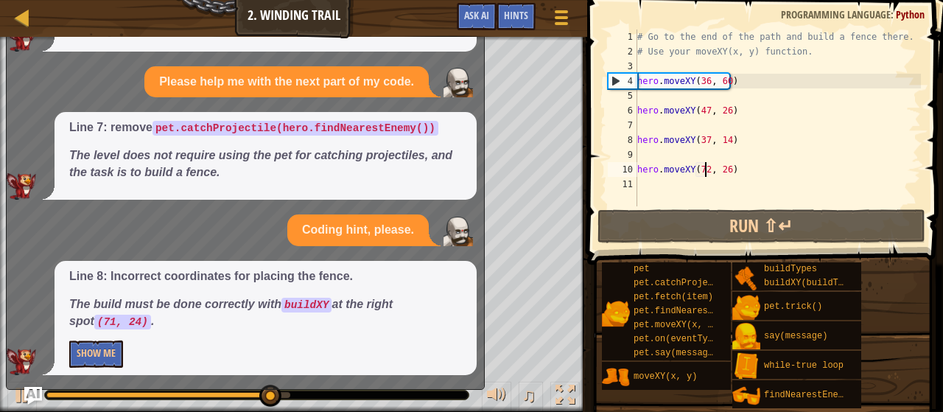
click at [704, 169] on div "# Go to the end of the path and build a fence there. # Use your moveXY(x, y) fu…" at bounding box center [777, 132] width 287 height 206
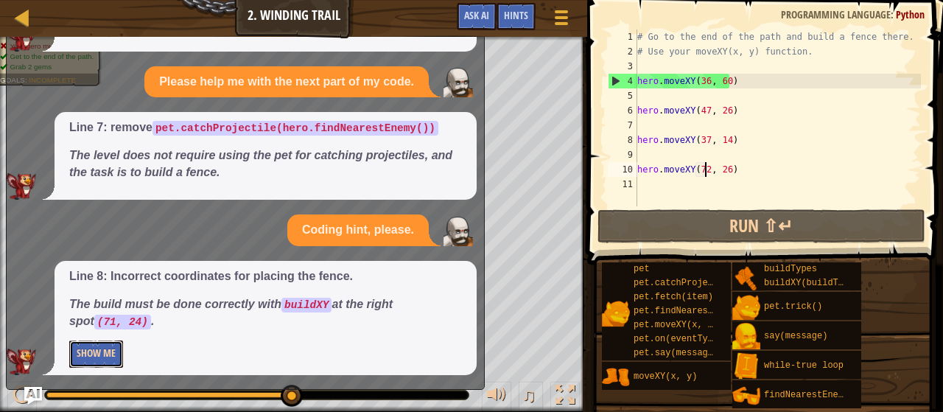
click at [94, 354] on button "Show Me" at bounding box center [96, 353] width 54 height 27
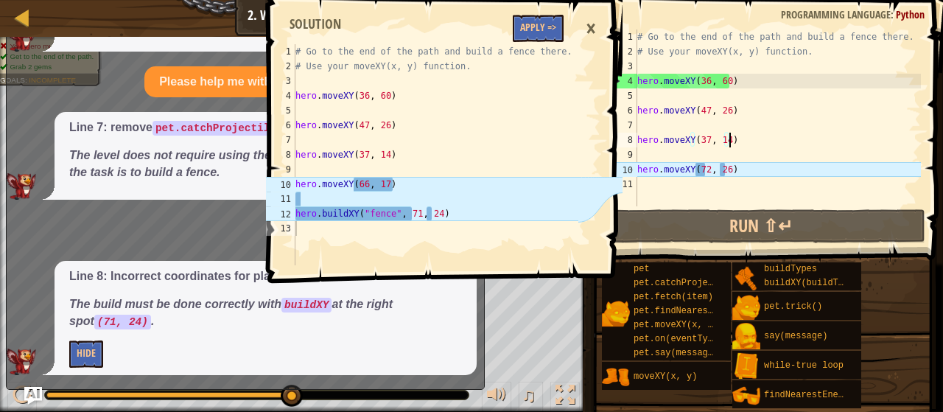
click at [729, 141] on div "# Go to the end of the path and build a fence there. # Use your moveXY(x, y) fu…" at bounding box center [777, 132] width 287 height 206
click at [706, 170] on div "# Go to the end of the path and build a fence there. # Use your moveXY(x, y) fu…" at bounding box center [777, 132] width 287 height 206
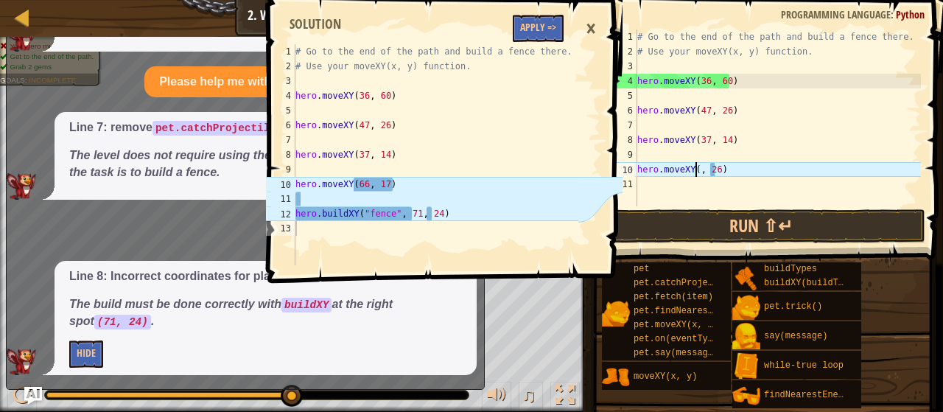
scroll to position [7, 5]
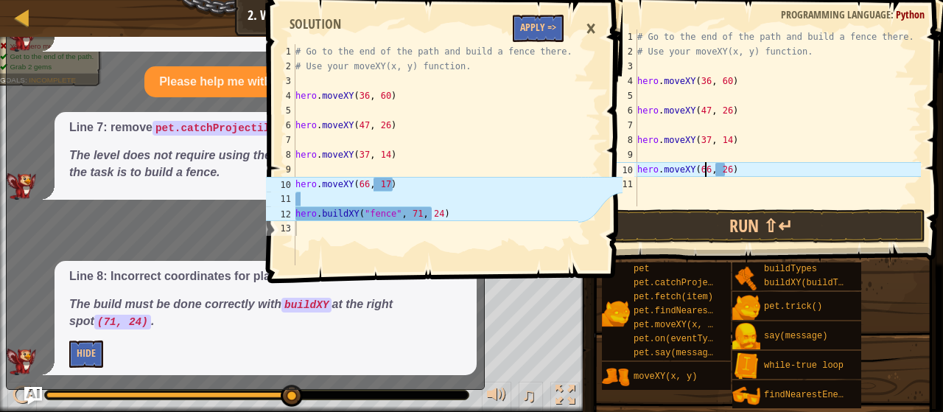
click at [726, 168] on div "# Go to the end of the path and build a fence there. # Use your moveXY(x, y) fu…" at bounding box center [777, 132] width 287 height 206
type textarea "hero.moveXY(66, 17)"
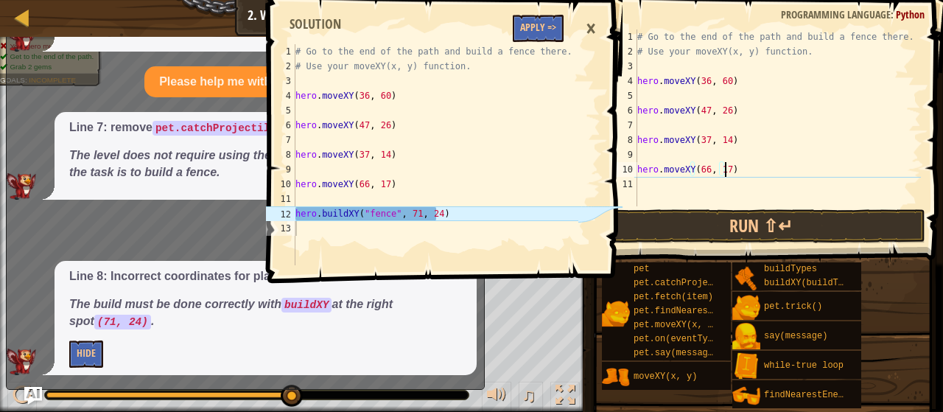
scroll to position [7, 7]
click at [667, 180] on div "# Go to the end of the path and build a fence there. # Use your moveXY(x, y) fu…" at bounding box center [777, 132] width 287 height 206
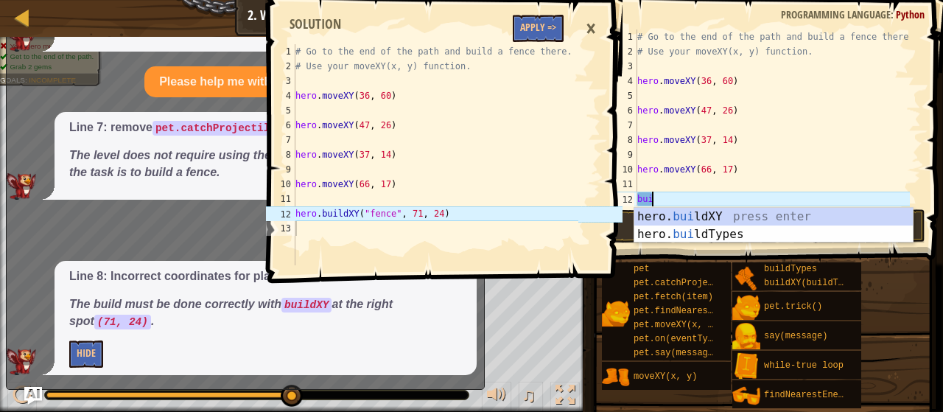
scroll to position [7, 0]
click at [798, 211] on div "hero. bui ldXY press enter hero. bui ldTypes press enter" at bounding box center [773, 243] width 279 height 71
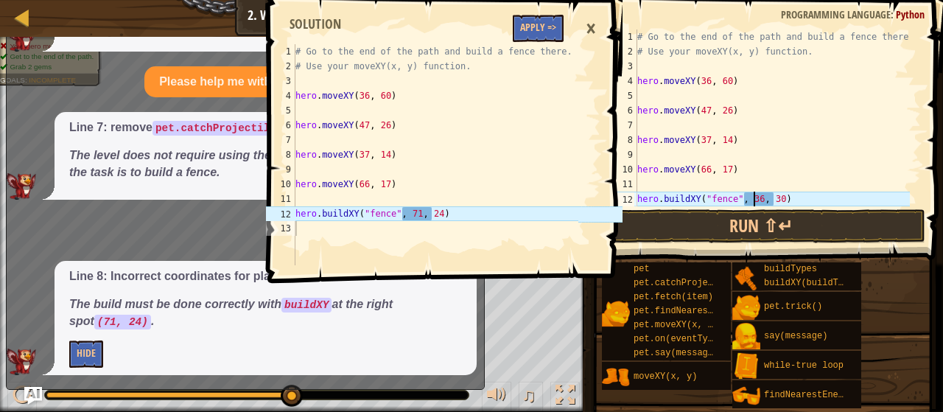
click at [752, 198] on div "# Go to the end of the path and build a fence there. # Use your moveXY(x, y) fu…" at bounding box center [772, 132] width 276 height 206
click at [773, 197] on div "# Go to the end of the path and build a fence there. # Use your moveXY(x, y) fu…" at bounding box center [772, 132] width 276 height 206
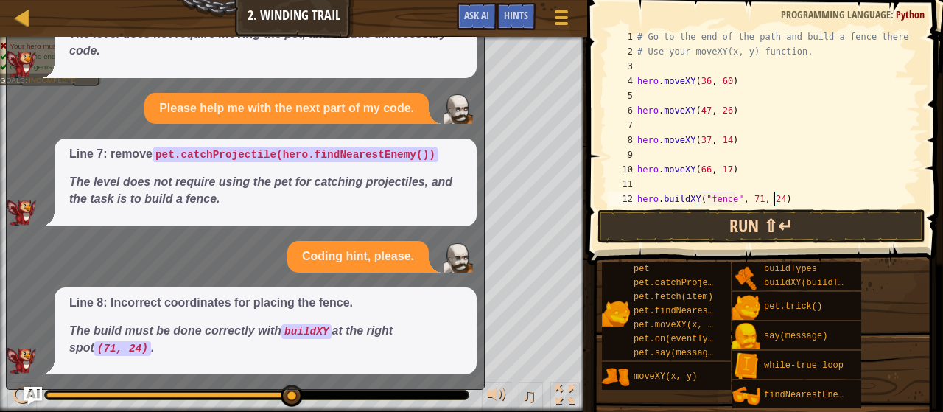
type textarea "hero.buildXY("fence", 71, 24)"
click at [800, 229] on button "Run ⇧↵" at bounding box center [761, 226] width 328 height 34
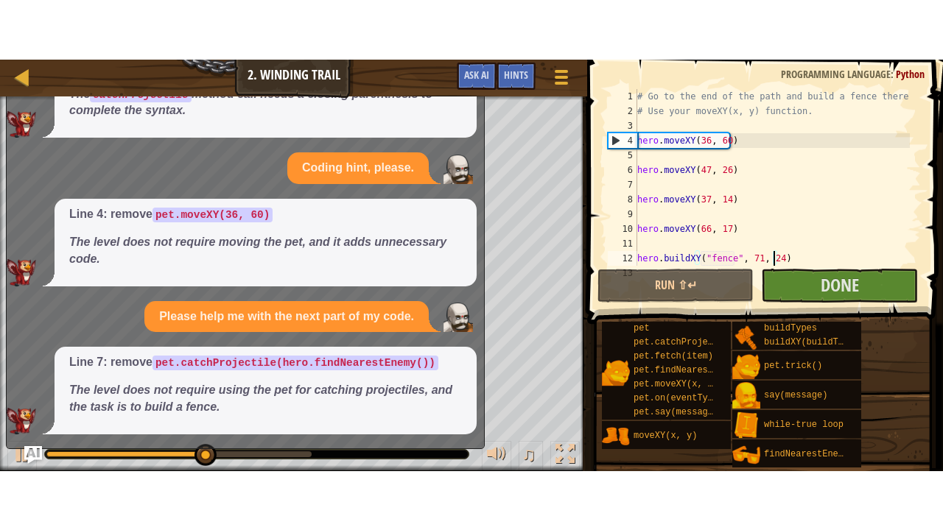
scroll to position [0, 0]
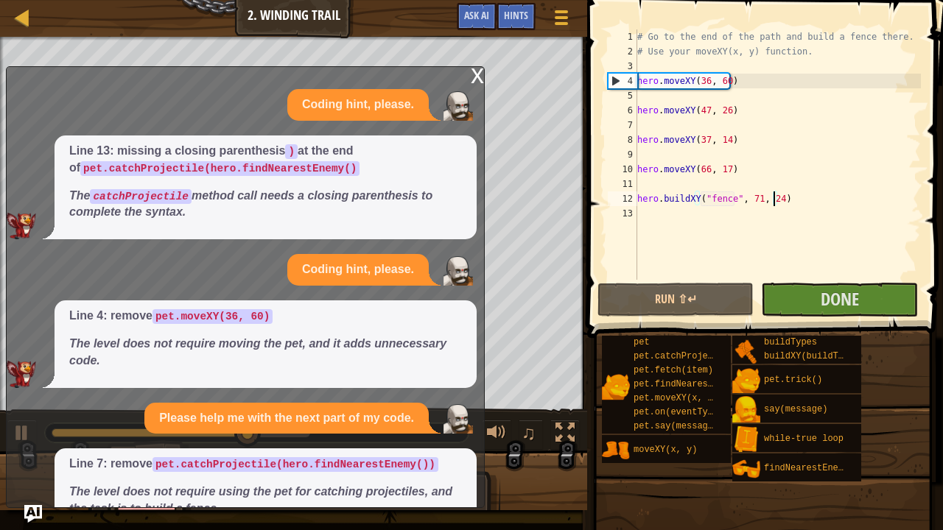
click at [476, 71] on div "x" at bounding box center [477, 74] width 13 height 15
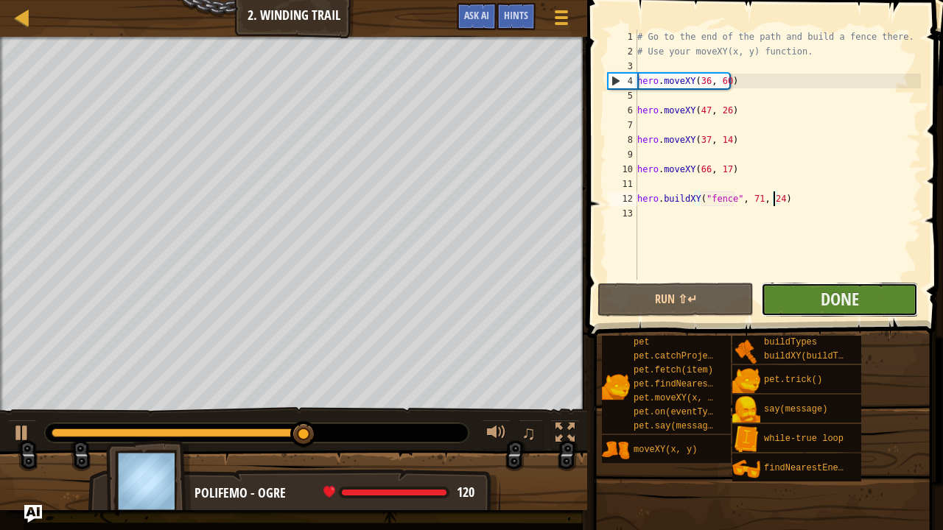
click at [869, 287] on button "Done" at bounding box center [839, 300] width 156 height 34
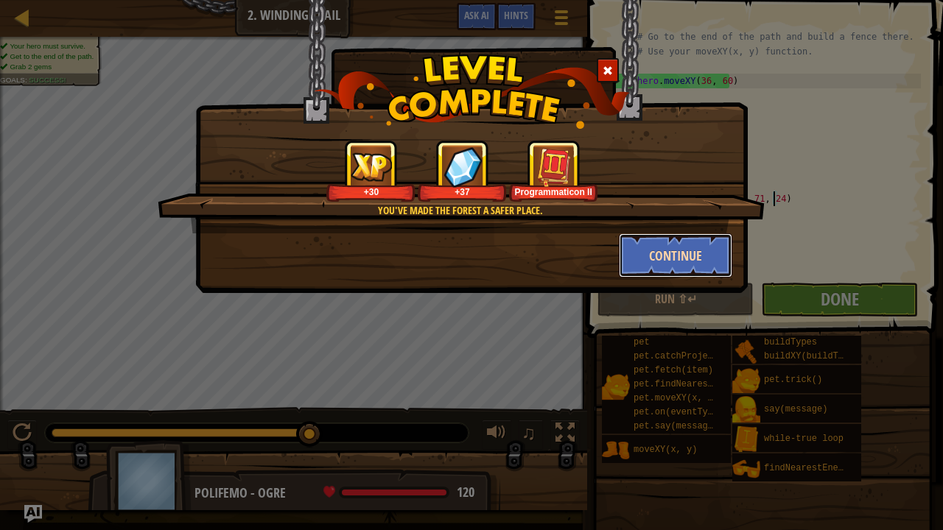
click at [684, 262] on button "Continue" at bounding box center [676, 256] width 114 height 44
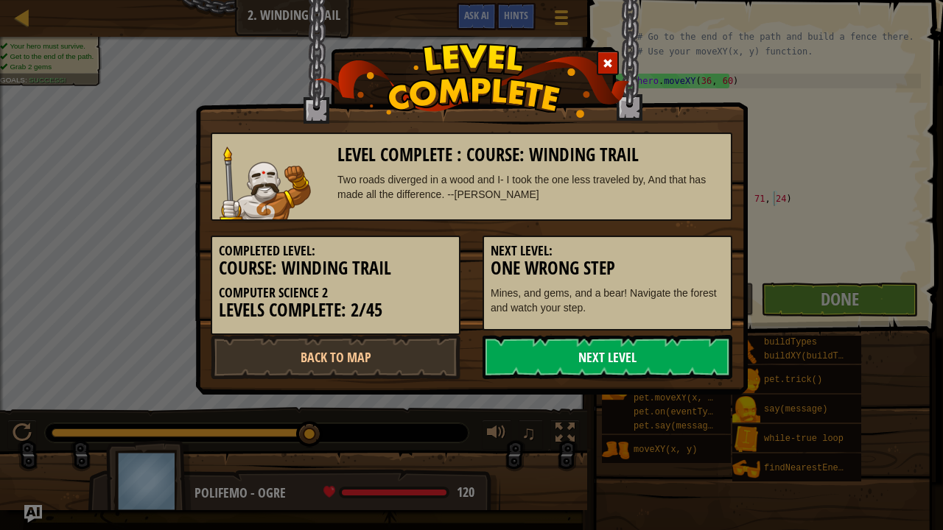
click at [629, 366] on link "Next Level" at bounding box center [608, 357] width 250 height 44
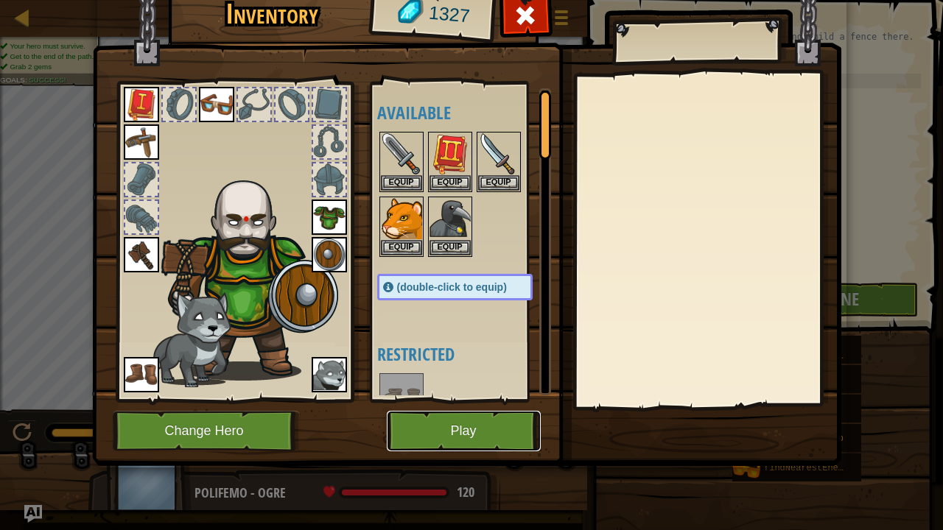
click at [504, 411] on button "Play" at bounding box center [464, 431] width 154 height 41
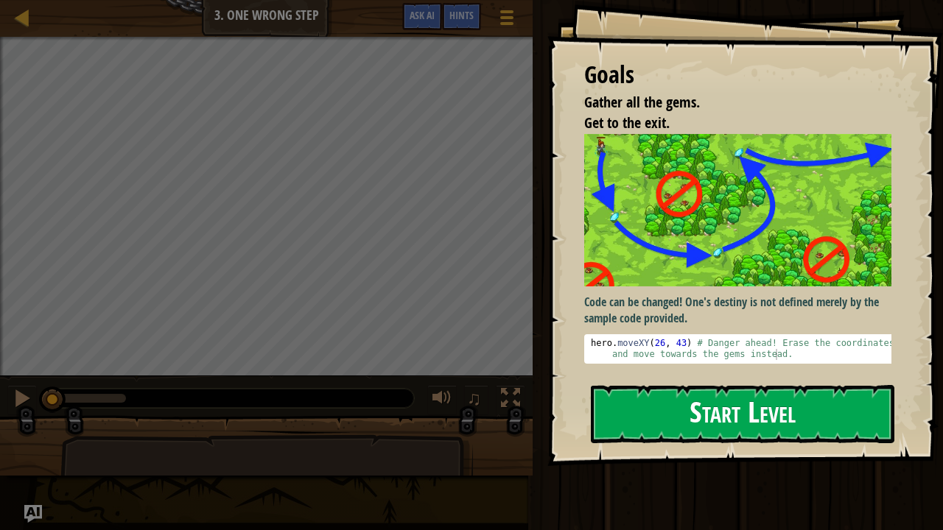
click at [689, 403] on button "Start Level" at bounding box center [743, 414] width 304 height 58
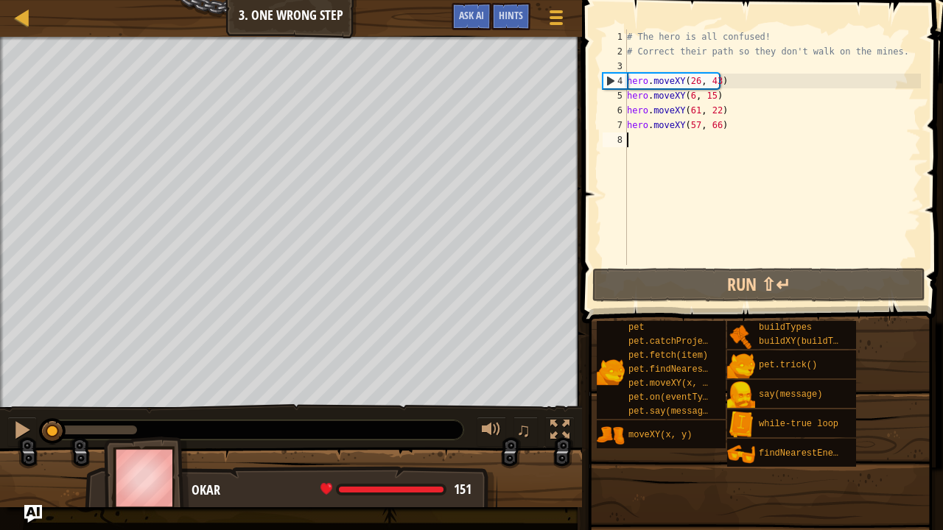
click at [34, 39] on div at bounding box center [291, 39] width 582 height 4
click at [782, 267] on span at bounding box center [764, 140] width 373 height 367
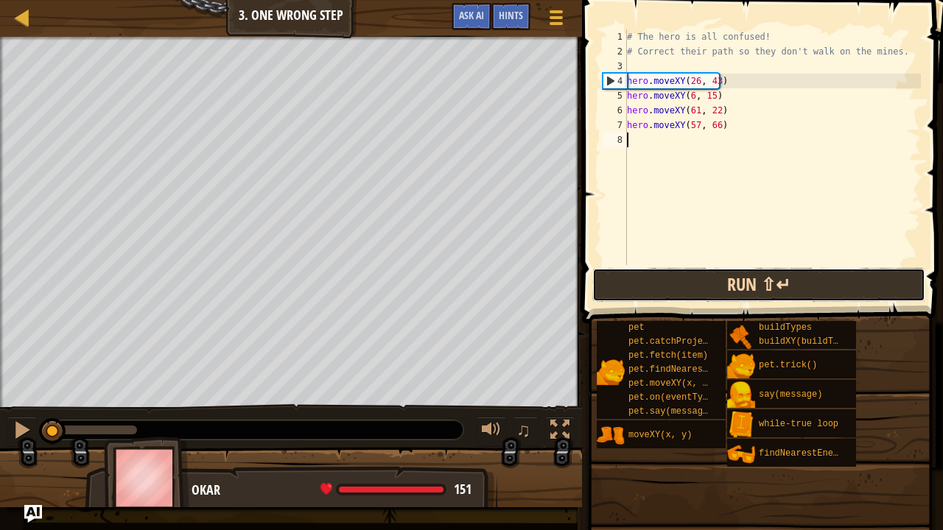
click at [780, 284] on button "Run ⇧↵" at bounding box center [758, 285] width 333 height 34
click at [780, 284] on button "Running" at bounding box center [758, 285] width 333 height 34
click at [780, 284] on button "Run ⇧↵" at bounding box center [758, 285] width 333 height 34
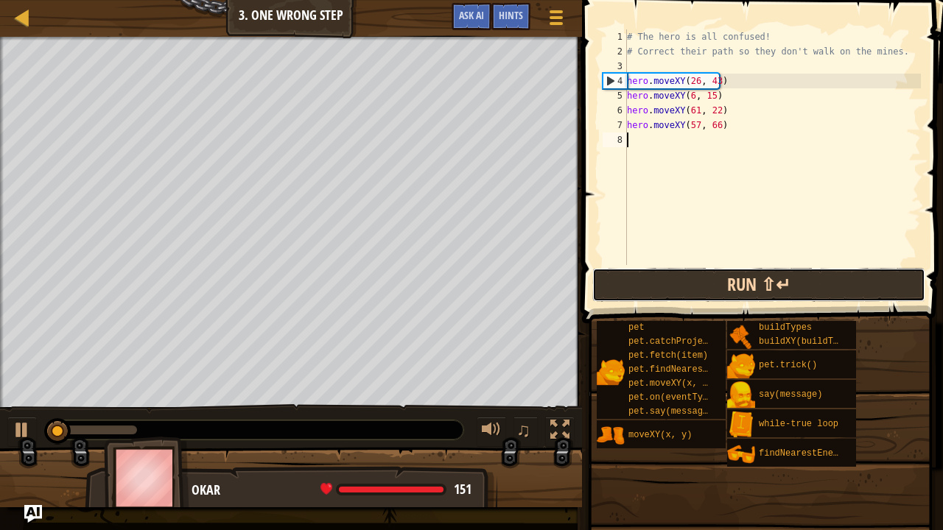
click at [780, 284] on button "Run ⇧↵" at bounding box center [758, 285] width 333 height 34
click at [780, 284] on button "Running" at bounding box center [758, 285] width 333 height 34
click at [780, 284] on button "Run ⇧↵" at bounding box center [758, 285] width 333 height 34
click at [779, 284] on button "Run ⇧↵" at bounding box center [758, 285] width 333 height 34
click at [781, 282] on button "Run ⇧↵" at bounding box center [758, 285] width 333 height 34
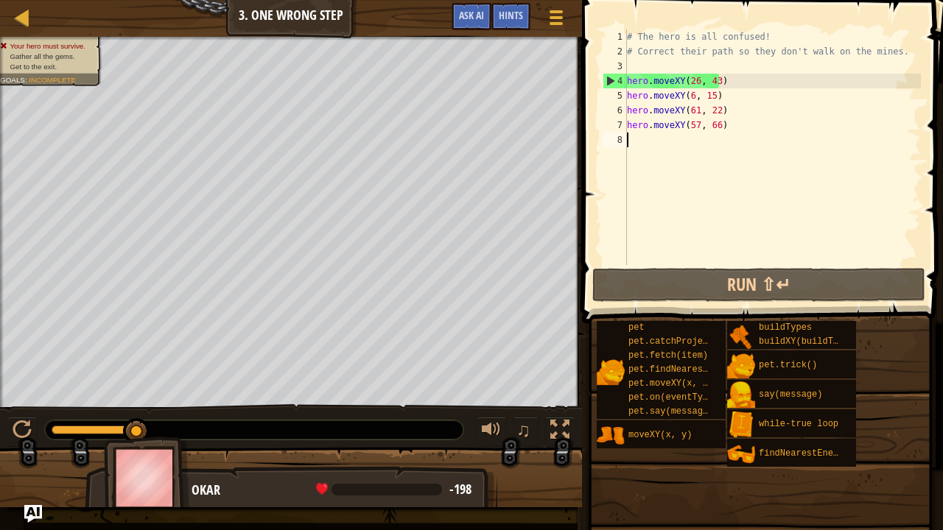
click at [693, 78] on div "# The hero is all confused! # Correct their path so they don't walk on the mine…" at bounding box center [772, 161] width 297 height 265
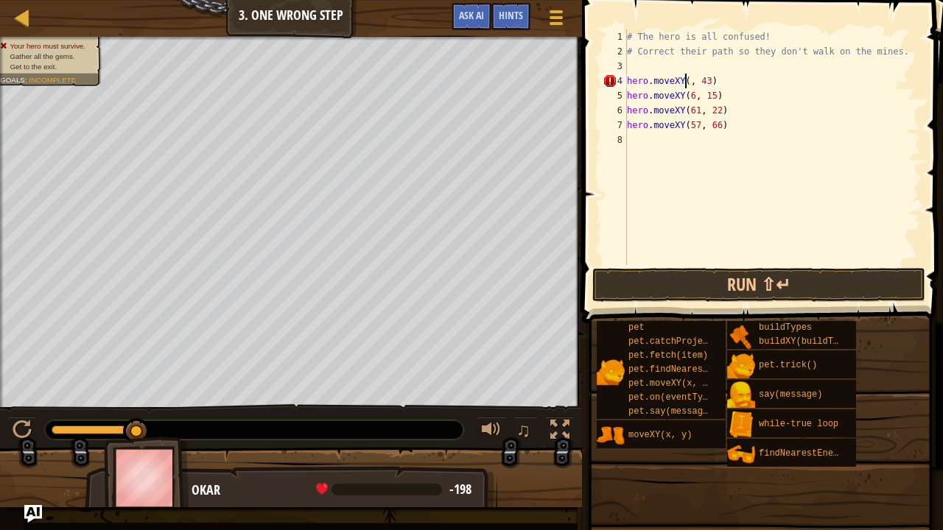
click at [706, 78] on div "# The hero is all confused! # Correct their path so they don't walk on the mine…" at bounding box center [772, 161] width 297 height 265
click at [687, 77] on div "# The hero is all confused! # Correct their path so they don't walk on the mine…" at bounding box center [772, 161] width 297 height 265
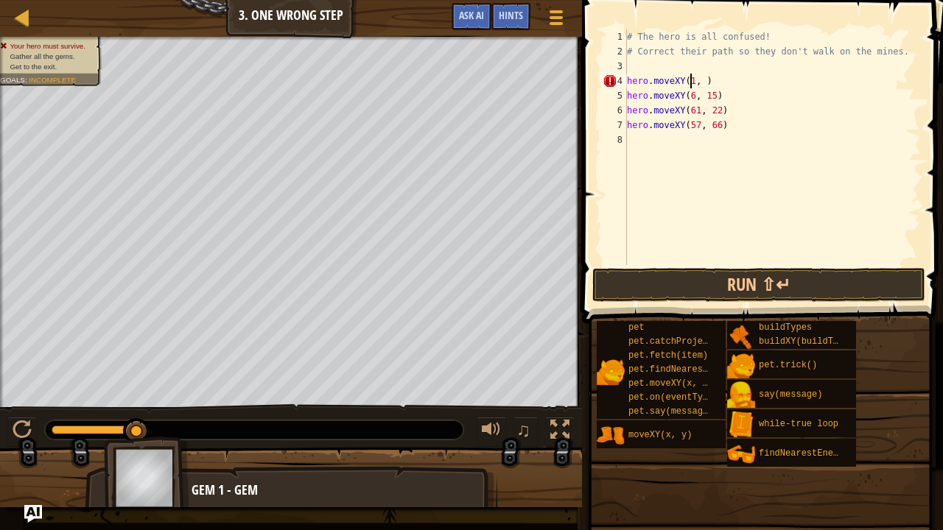
scroll to position [7, 6]
click at [699, 78] on div "# The hero is all confused! # Correct their path so they don't walk on the mine…" at bounding box center [772, 161] width 297 height 265
click at [733, 277] on button "Run ⇧↵" at bounding box center [758, 285] width 333 height 34
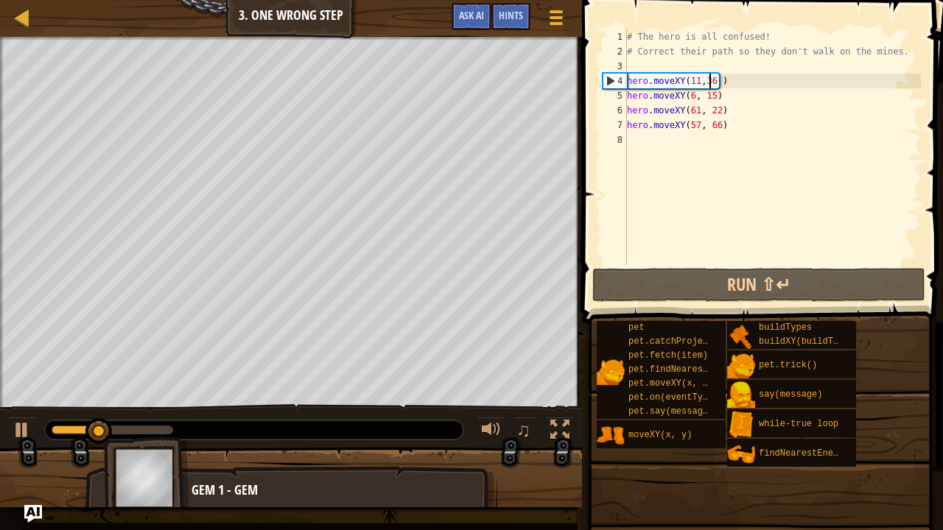
click at [693, 103] on div "# The hero is all confused! # Correct their path so they don't walk on the mine…" at bounding box center [772, 161] width 297 height 265
click at [688, 96] on div "# The hero is all confused! # Correct their path so they don't walk on the mine…" at bounding box center [772, 161] width 297 height 265
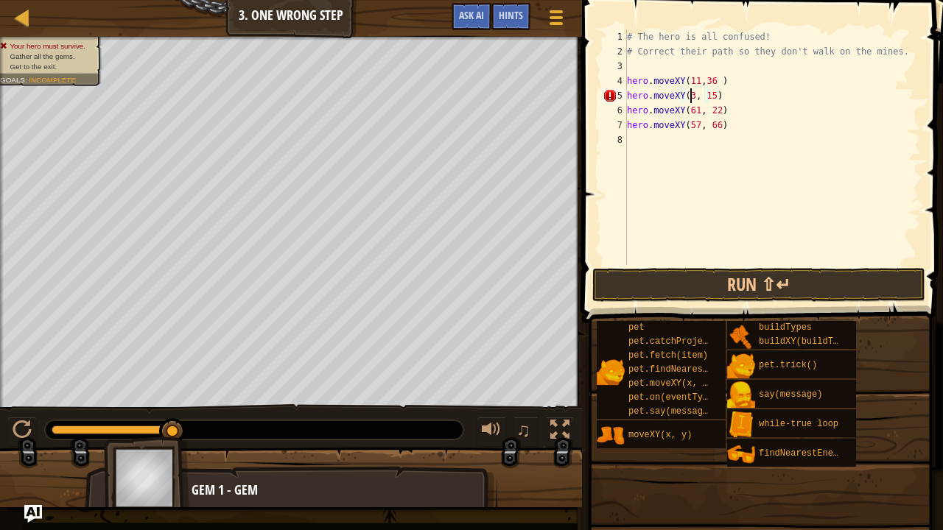
scroll to position [7, 6]
click at [715, 93] on div "# The hero is all confused! # Correct their path so they don't walk on the mine…" at bounding box center [772, 161] width 297 height 265
click at [688, 280] on button "Run ⇧↵" at bounding box center [758, 285] width 333 height 34
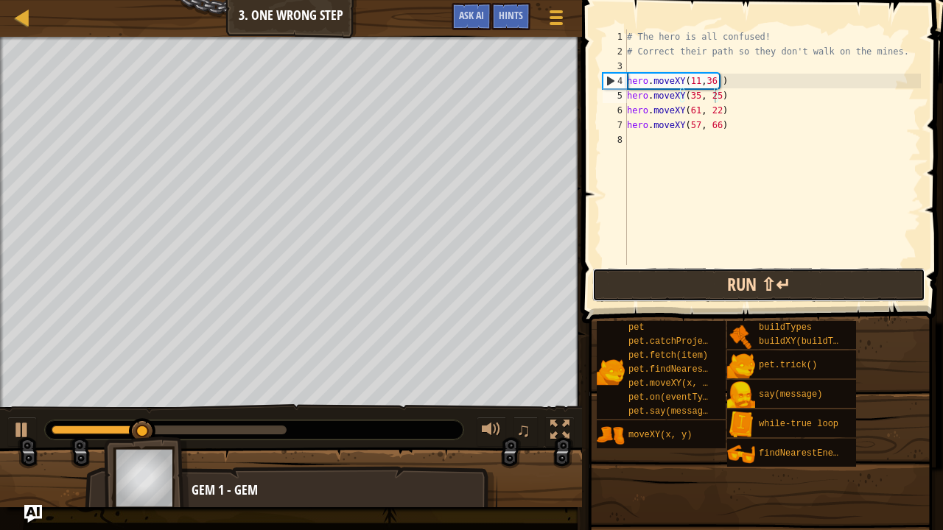
click at [688, 280] on button "Run ⇧↵" at bounding box center [758, 285] width 333 height 34
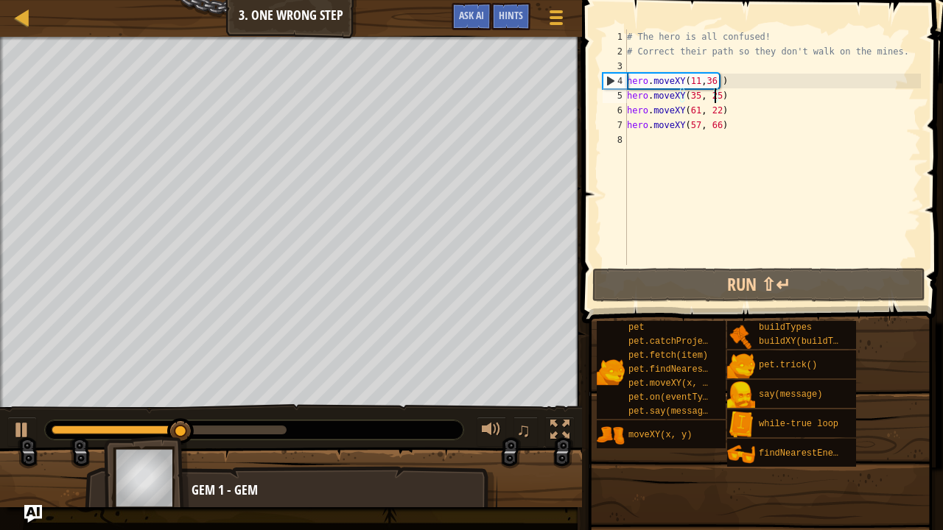
click at [692, 108] on div "# The hero is all confused! # Correct their path so they don't walk on the mine…" at bounding box center [772, 161] width 297 height 265
click at [695, 110] on div "# The hero is all confused! # Correct their path so they don't walk on the mine…" at bounding box center [772, 161] width 297 height 265
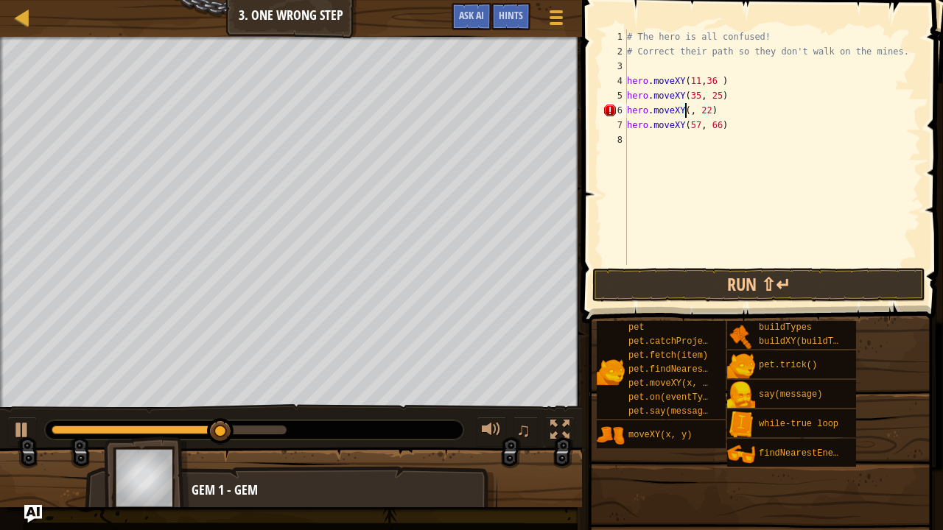
click at [706, 108] on div "# The hero is all confused! # Correct their path so they don't walk on the mine…" at bounding box center [772, 161] width 297 height 265
click at [684, 111] on div "# The hero is all confused! # Correct their path so they don't walk on the mine…" at bounding box center [772, 161] width 297 height 265
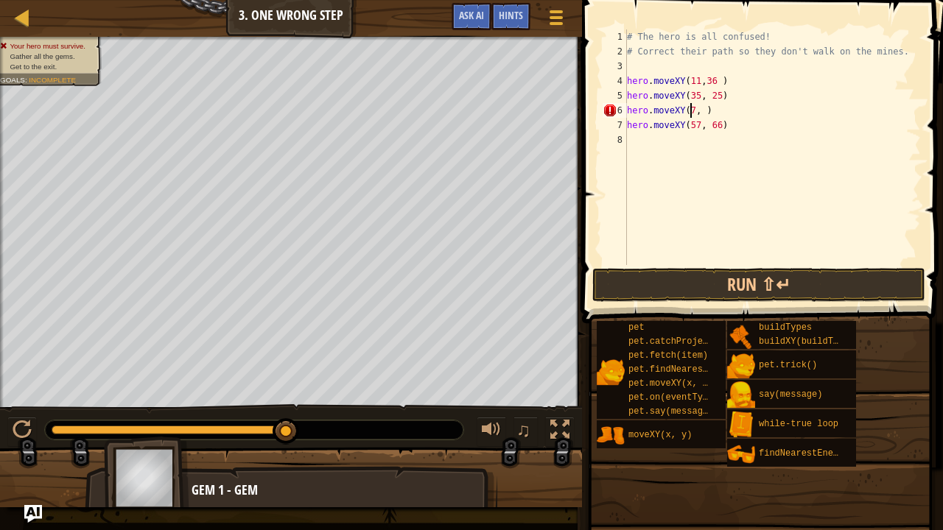
scroll to position [7, 6]
click at [701, 115] on div "# The hero is all confused! # Correct their path so they don't walk on the mine…" at bounding box center [772, 161] width 297 height 265
click at [694, 124] on div "# The hero is all confused! # Correct their path so they don't walk on the mine…" at bounding box center [772, 161] width 297 height 265
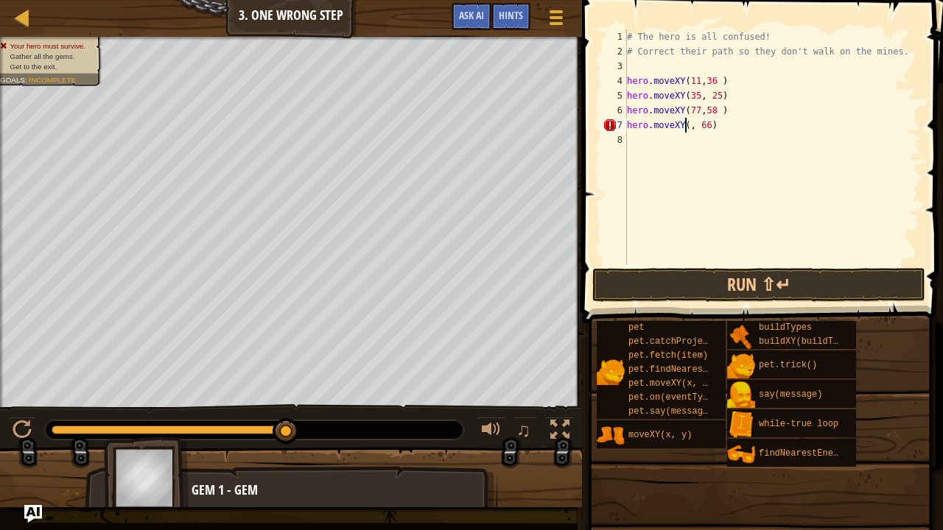
click at [704, 122] on div "# The hero is all confused! # Correct their path so they don't walk on the mine…" at bounding box center [772, 161] width 297 height 265
click at [683, 127] on div "# The hero is all confused! # Correct their path so they don't walk on the mine…" at bounding box center [772, 161] width 297 height 265
click at [687, 127] on div "# The hero is all confused! # Correct their path so they don't walk on the mine…" at bounding box center [772, 161] width 297 height 265
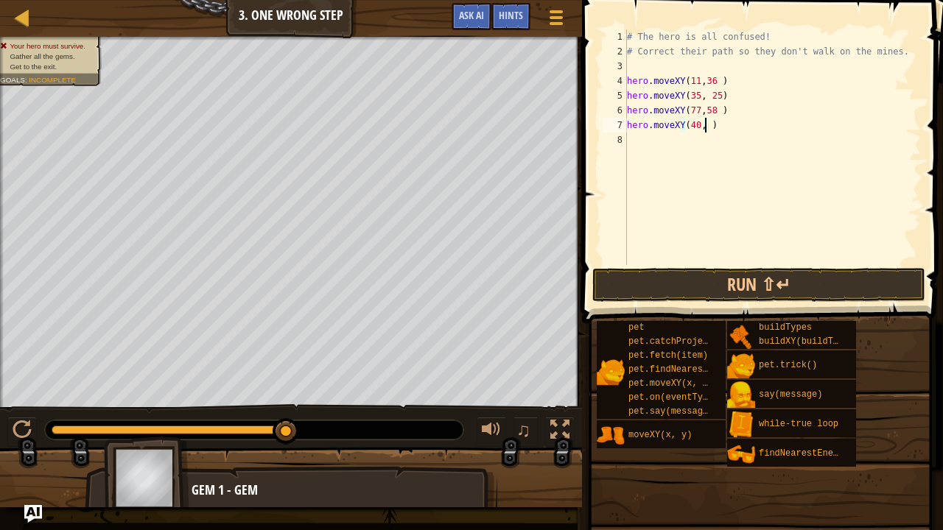
click at [705, 125] on div "# The hero is all confused! # Correct their path so they don't walk on the mine…" at bounding box center [772, 161] width 297 height 265
click at [710, 287] on button "Run ⇧↵" at bounding box center [758, 285] width 333 height 34
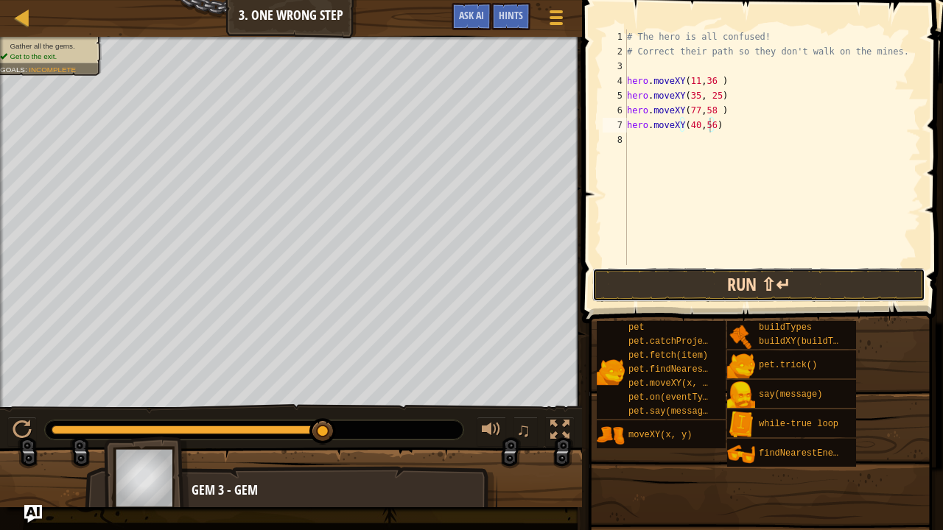
click at [676, 292] on button "Run ⇧↵" at bounding box center [758, 285] width 333 height 34
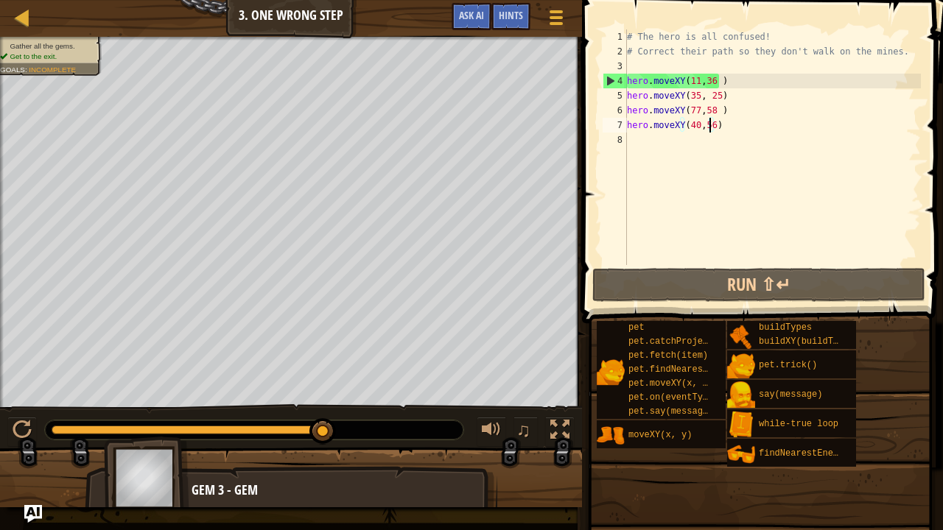
click at [698, 122] on div "# The hero is all confused! # Correct their path so they don't walk on the mine…" at bounding box center [772, 161] width 297 height 265
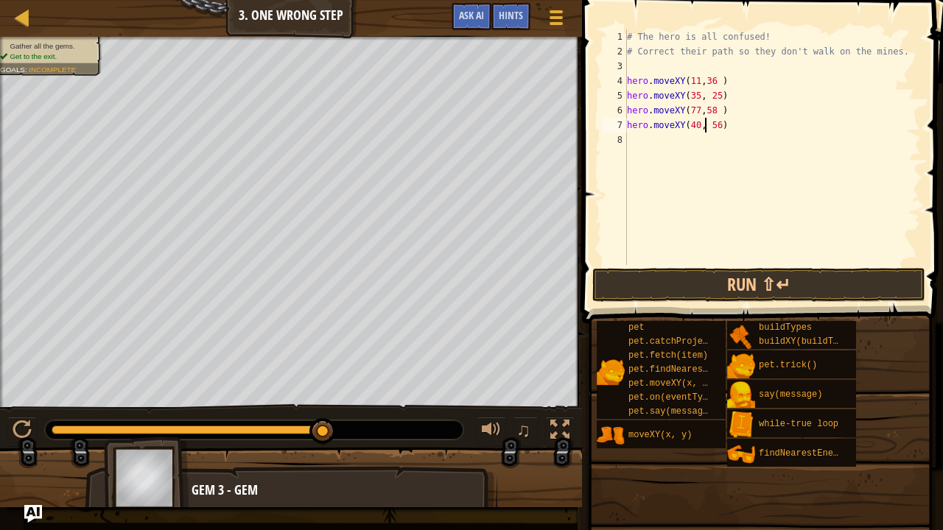
click at [703, 111] on div "# The hero is all confused! # Correct their path so they don't walk on the mine…" at bounding box center [772, 161] width 297 height 265
click at [702, 111] on div "# The hero is all confused! # Correct their path so they don't walk on the mine…" at bounding box center [772, 161] width 297 height 265
click at [698, 78] on div "# The hero is all confused! # Correct their path so they don't walk on the mine…" at bounding box center [772, 161] width 297 height 265
click at [653, 277] on button "Run ⇧↵" at bounding box center [758, 285] width 333 height 34
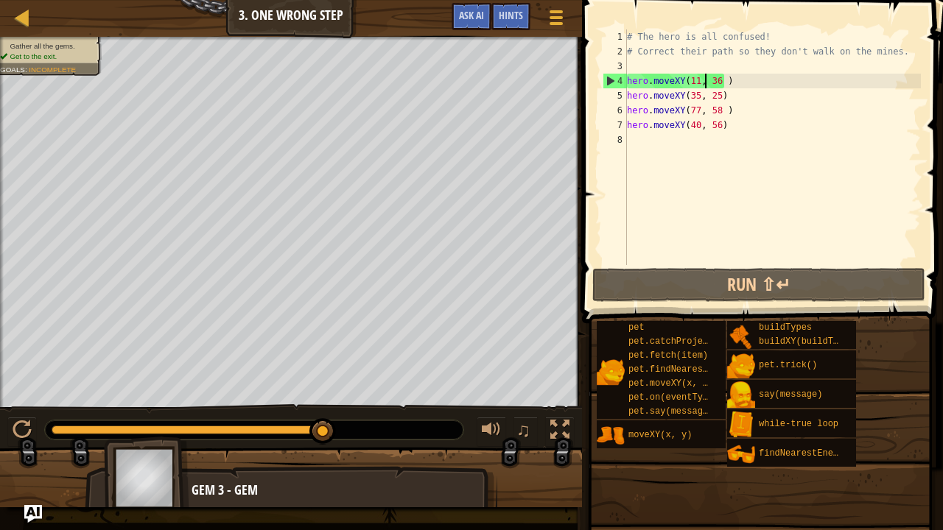
click at [712, 109] on div "# The hero is all confused! # Correct their path so they don't walk on the mine…" at bounding box center [772, 161] width 297 height 265
click at [716, 111] on div "# The hero is all confused! # Correct their path so they don't walk on the mine…" at bounding box center [772, 161] width 297 height 265
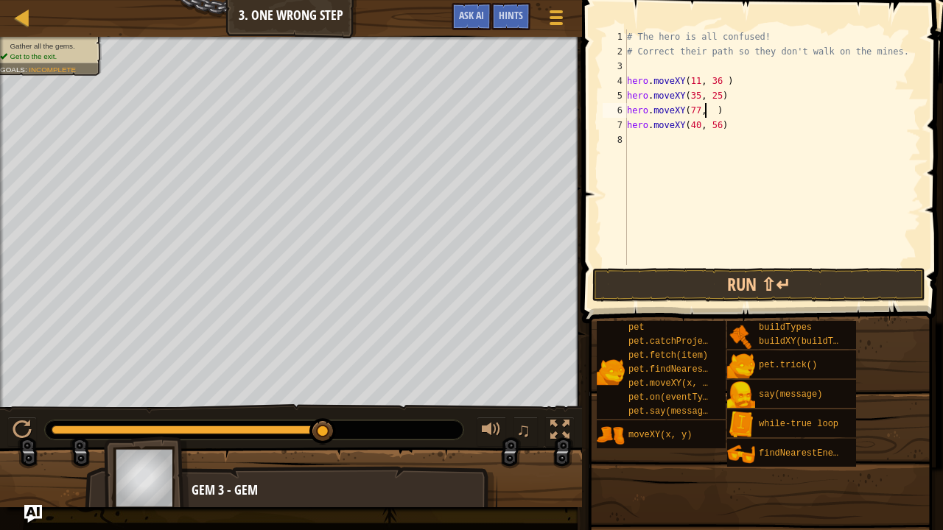
click at [695, 111] on div "# The hero is all confused! # Correct their path so they don't walk on the mine…" at bounding box center [772, 161] width 297 height 265
click at [700, 109] on div "# The hero is all confused! # Correct their path so they don't walk on the mine…" at bounding box center [772, 161] width 297 height 265
click at [707, 108] on div "# The hero is all confused! # Correct their path so they don't walk on the mine…" at bounding box center [772, 161] width 297 height 265
click at [706, 104] on div "# The hero is all confused! # Correct their path so they don't walk on the mine…" at bounding box center [772, 161] width 297 height 265
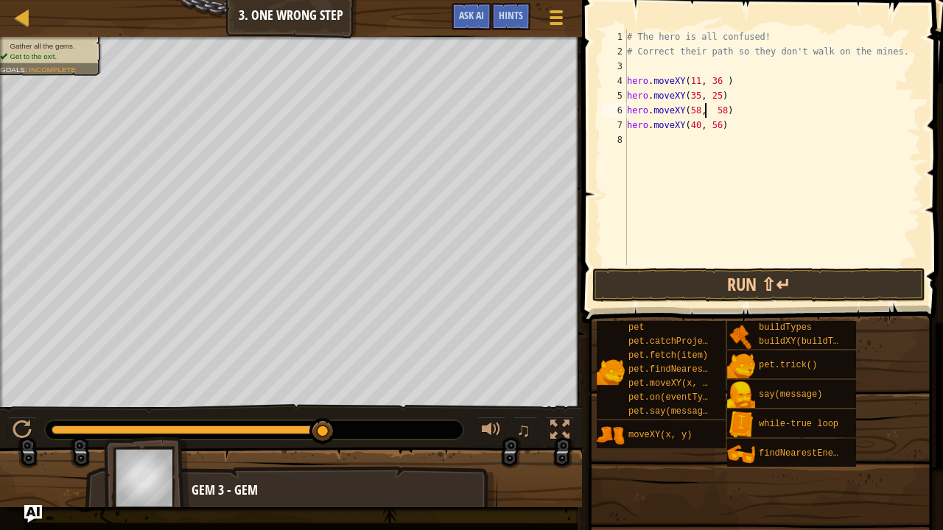
type textarea "hero.moveXY(58, 58)"
click at [653, 139] on div "# The hero is all confused! # Correct their path so they don't walk on the mine…" at bounding box center [772, 161] width 297 height 265
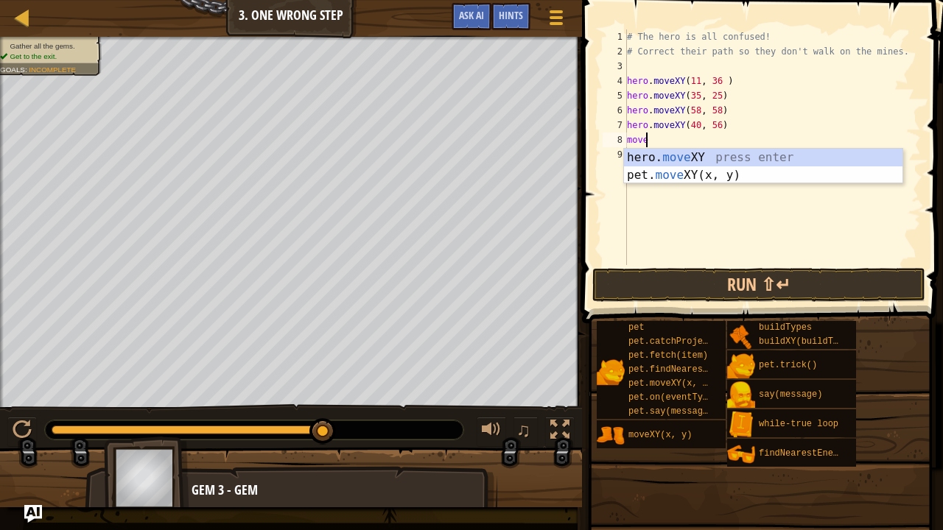
scroll to position [7, 1]
click at [660, 150] on div "hero. move XY press enter pet. move XY(x, y) press enter" at bounding box center [763, 184] width 279 height 71
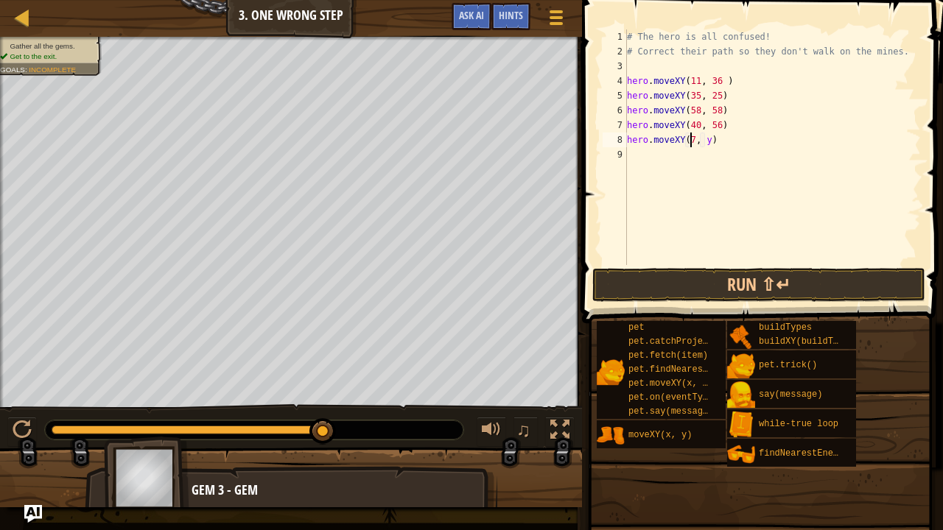
scroll to position [7, 6]
click at [710, 138] on div "# The hero is all confused! # Correct their path so they don't walk on the mine…" at bounding box center [772, 161] width 297 height 265
type textarea "hero.moveXY(77, 58)"
click at [669, 277] on button "Run ⇧↵" at bounding box center [758, 285] width 333 height 34
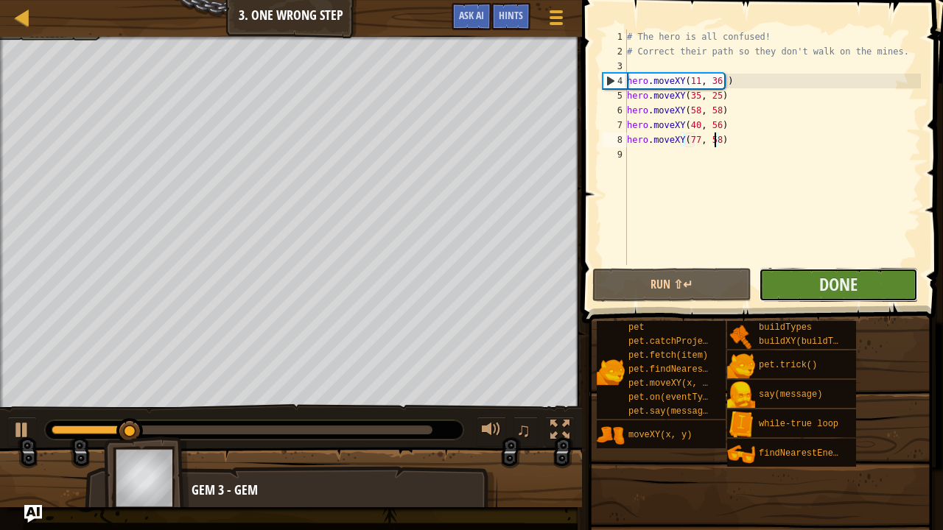
click at [764, 268] on button "Done" at bounding box center [838, 285] width 159 height 34
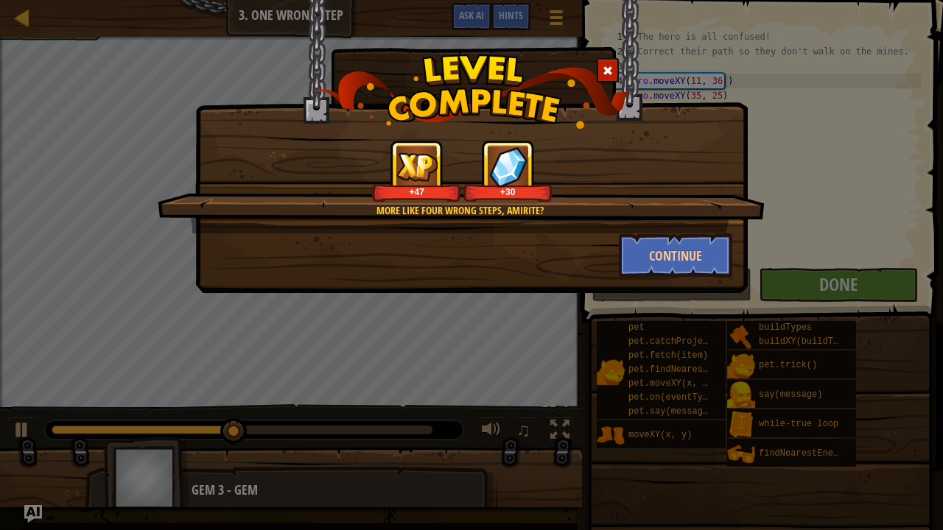
click at [609, 66] on span at bounding box center [608, 71] width 10 height 10
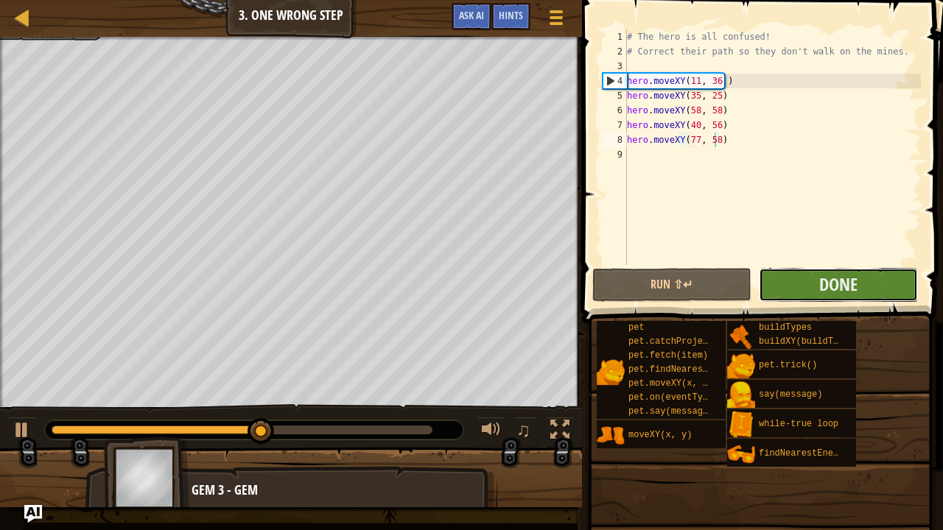
click at [799, 293] on button "Done" at bounding box center [838, 285] width 159 height 34
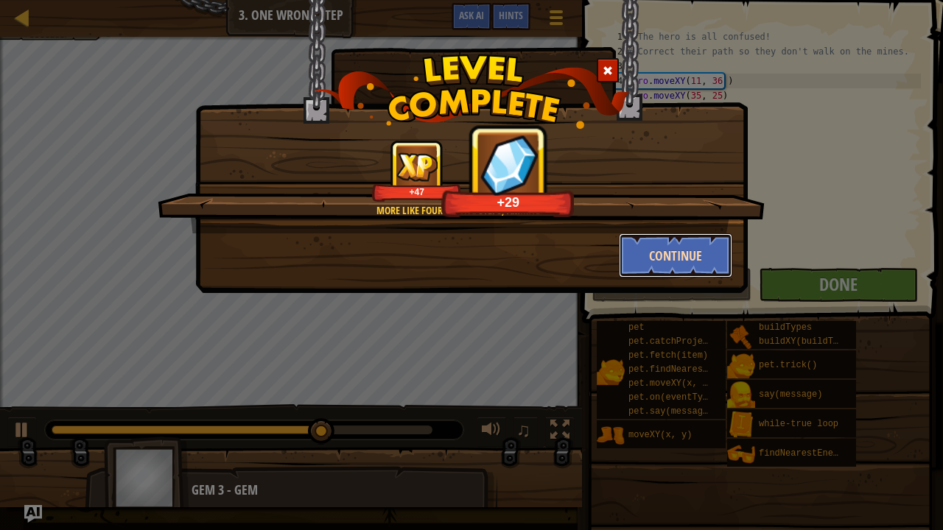
click at [681, 257] on button "Continue" at bounding box center [676, 256] width 114 height 44
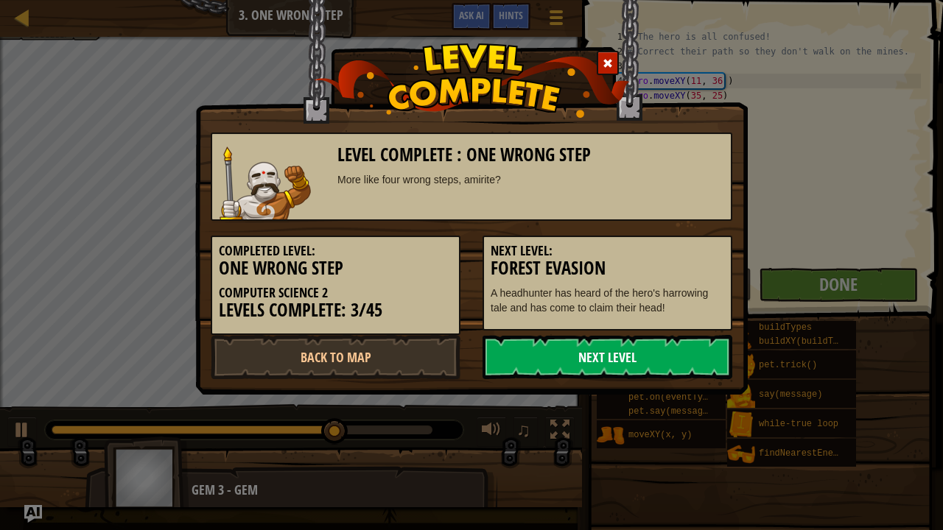
click at [631, 348] on link "Next Level" at bounding box center [608, 357] width 250 height 44
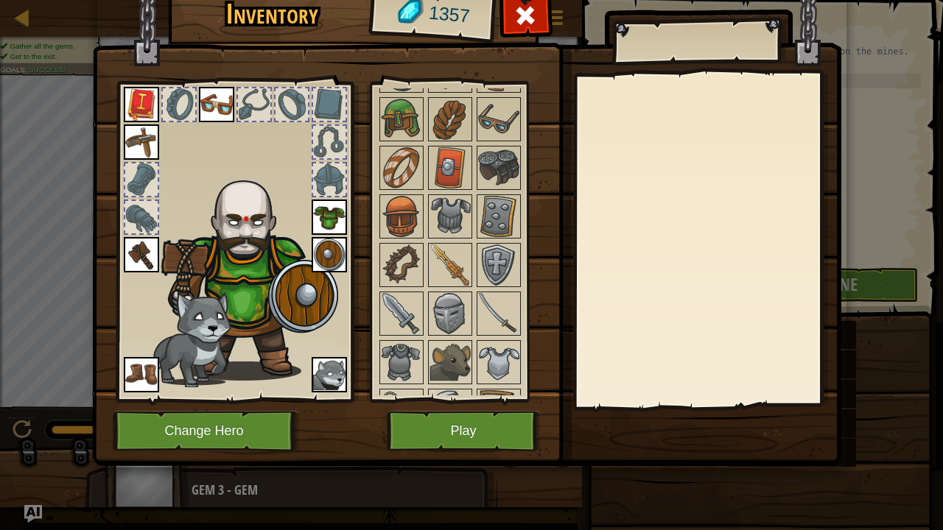
scroll to position [496, 0]
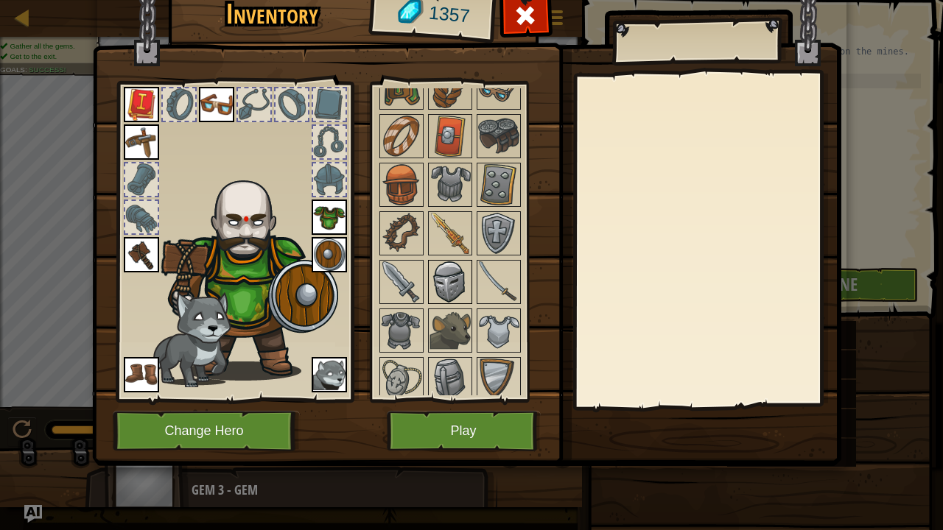
click at [448, 273] on img at bounding box center [449, 282] width 41 height 41
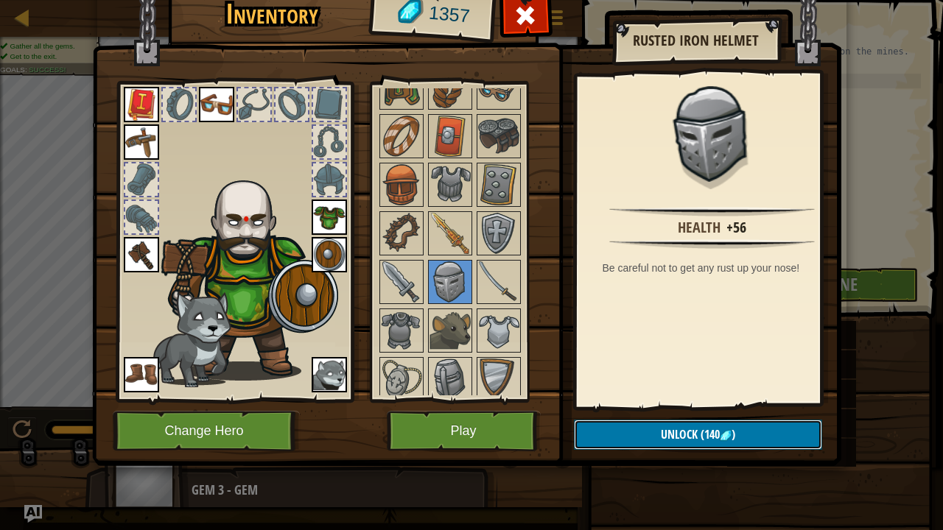
click at [757, 411] on button "Unlock (140 )" at bounding box center [698, 435] width 248 height 30
click at [640, 411] on button "Confirm" at bounding box center [698, 435] width 248 height 30
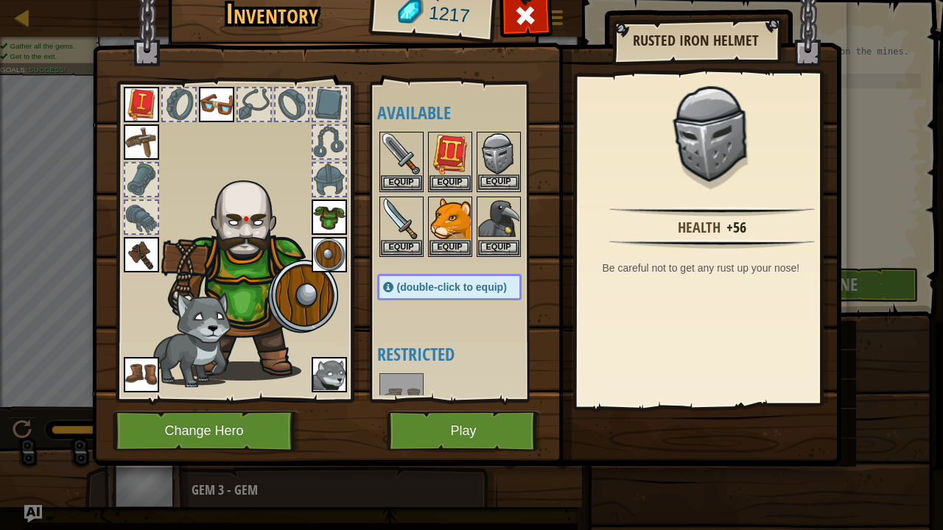
click at [498, 166] on img at bounding box center [498, 153] width 41 height 41
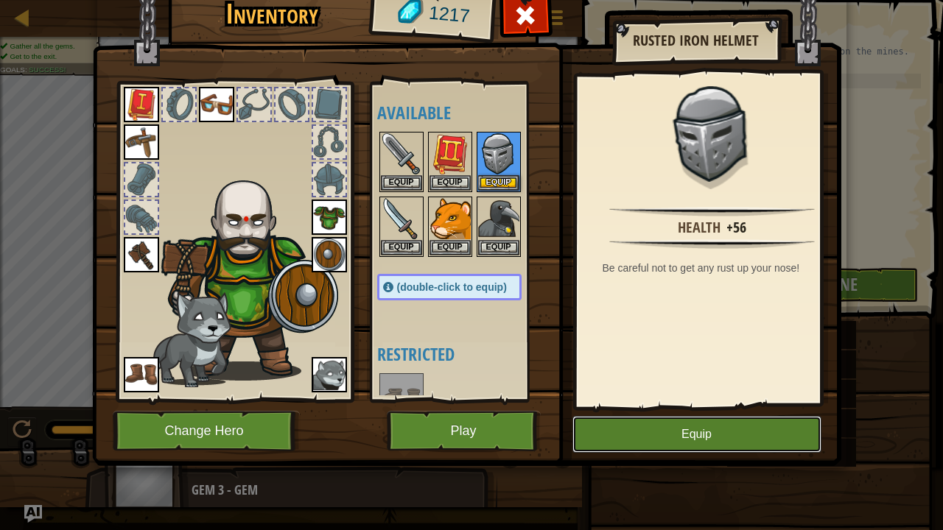
click at [753, 411] on button "Equip" at bounding box center [696, 434] width 249 height 37
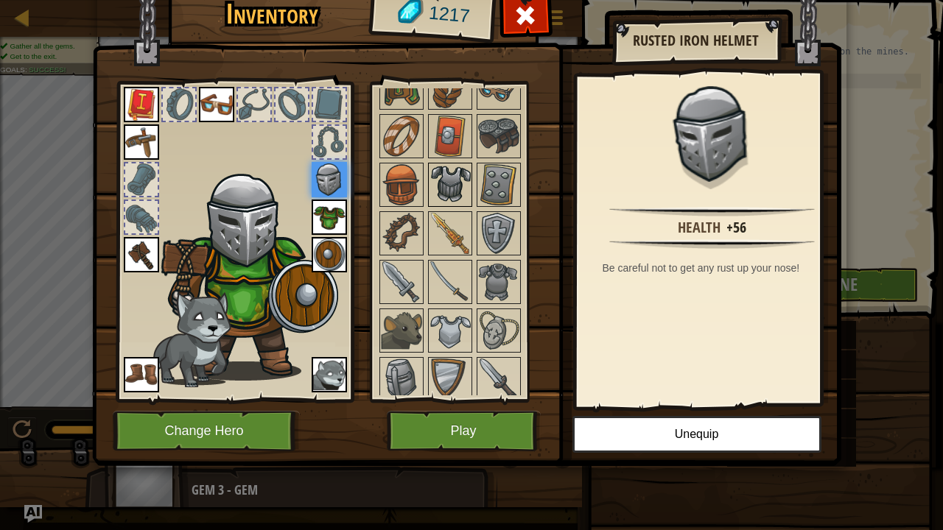
click at [439, 168] on img at bounding box center [449, 184] width 41 height 41
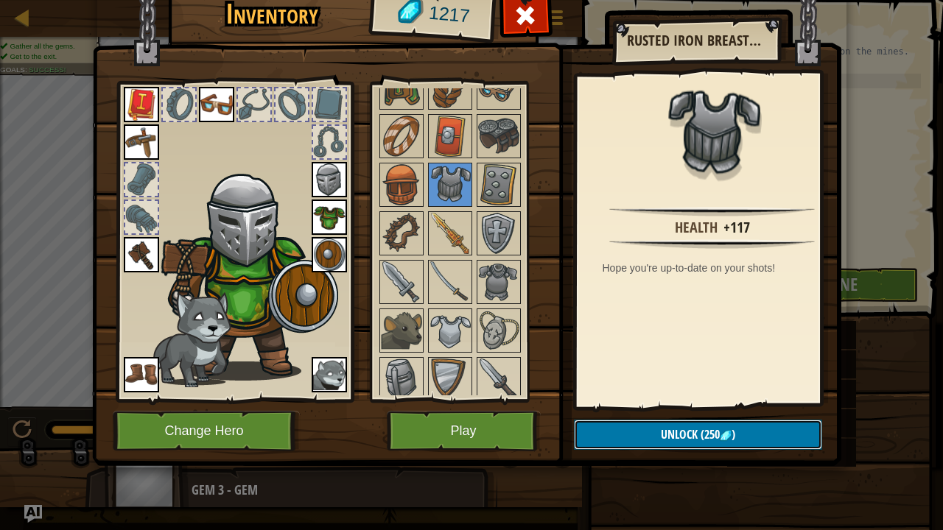
click at [690, 411] on span "Unlock" at bounding box center [679, 435] width 37 height 16
click at [691, 411] on button "Confirm" at bounding box center [698, 435] width 248 height 30
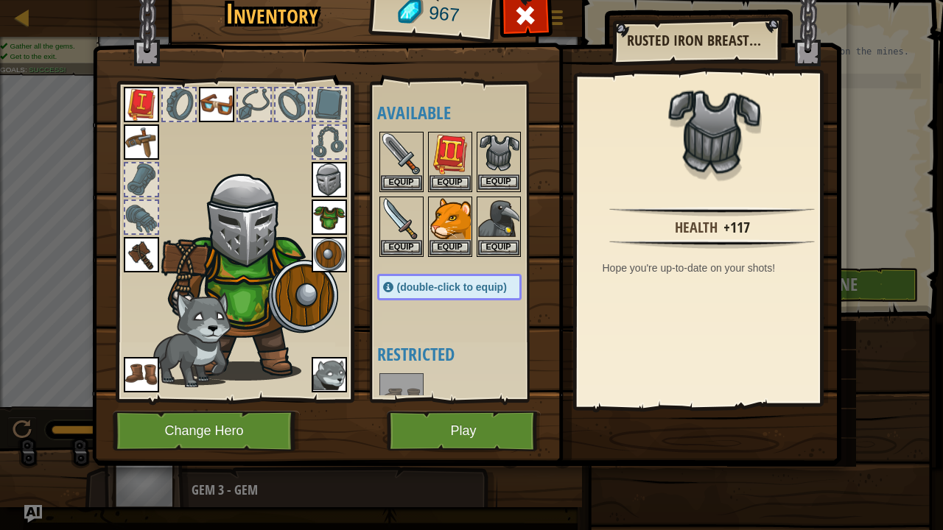
click at [494, 162] on img at bounding box center [498, 153] width 41 height 41
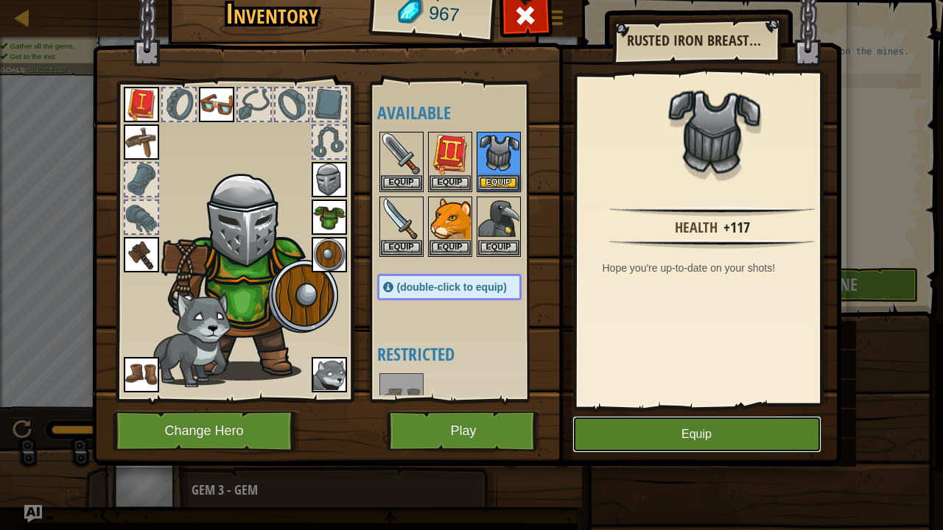
click at [714, 411] on button "Equip" at bounding box center [696, 434] width 249 height 37
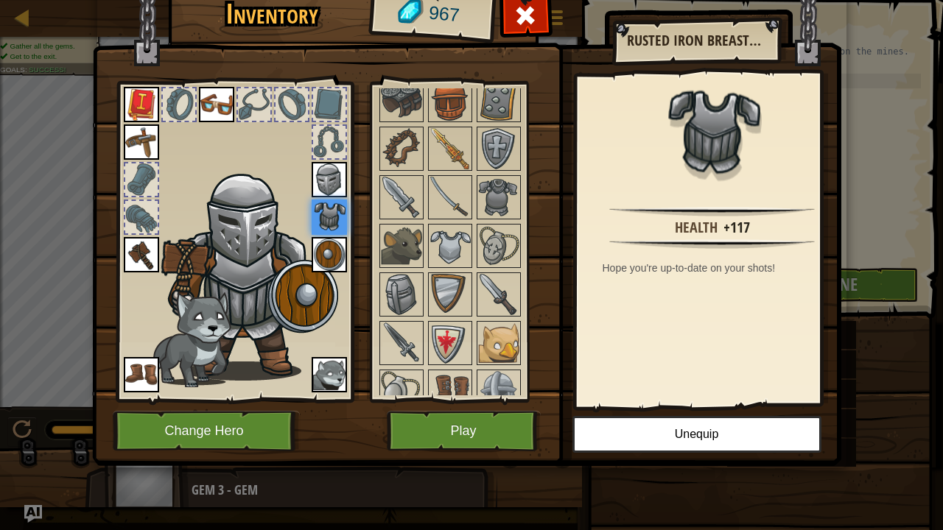
scroll to position [575, 0]
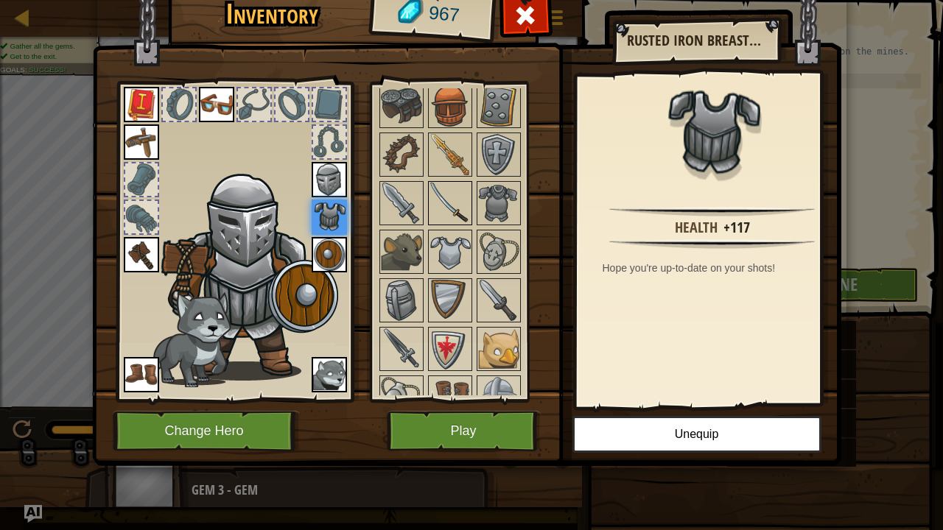
click at [437, 183] on img at bounding box center [449, 203] width 41 height 41
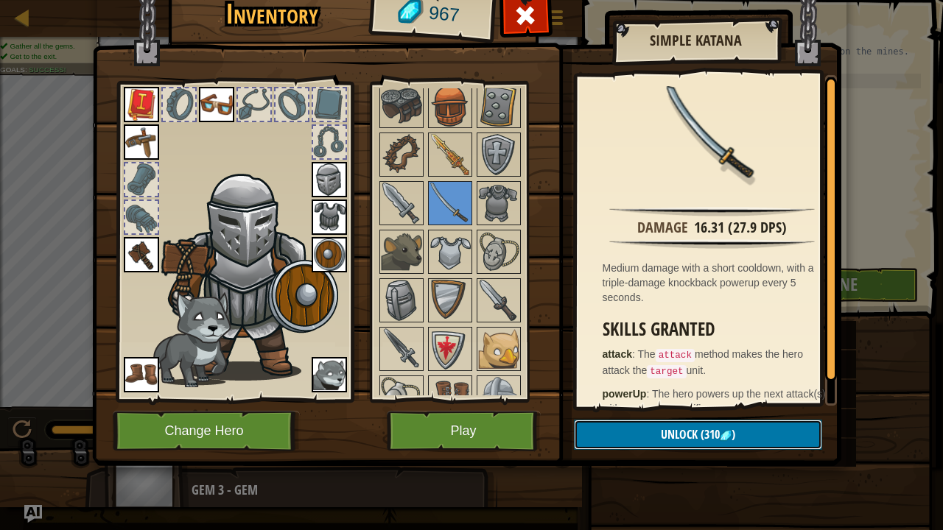
click at [743, 411] on button "Unlock (310 )" at bounding box center [698, 435] width 248 height 30
click at [710, 411] on button "Confirm" at bounding box center [698, 435] width 248 height 30
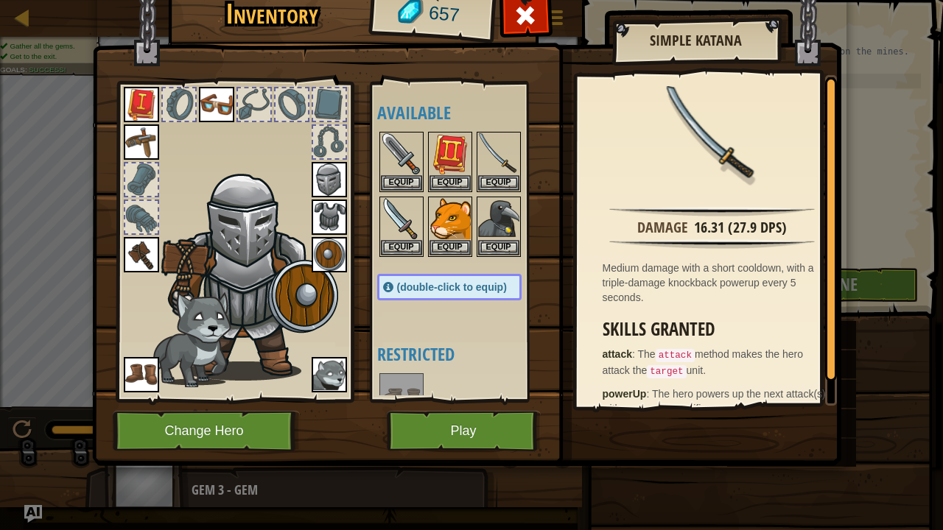
scroll to position [13, 0]
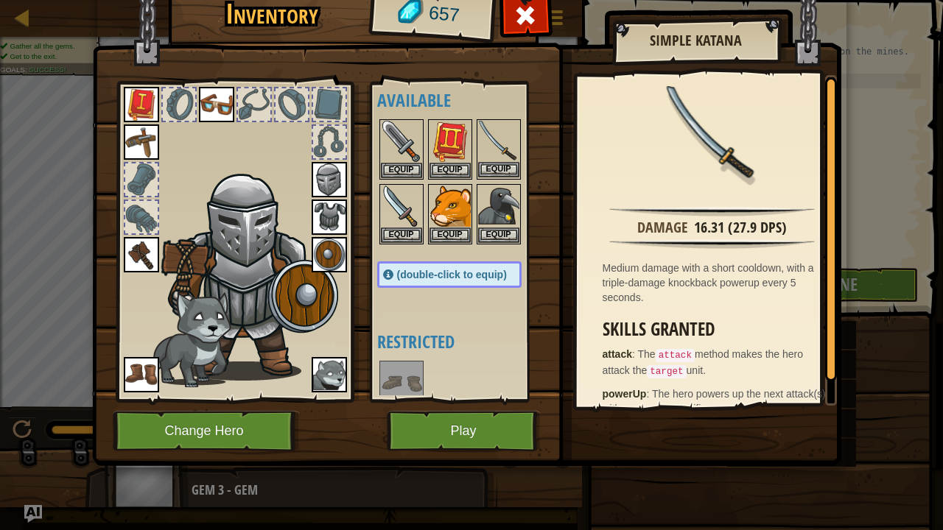
click at [501, 157] on img at bounding box center [498, 141] width 41 height 41
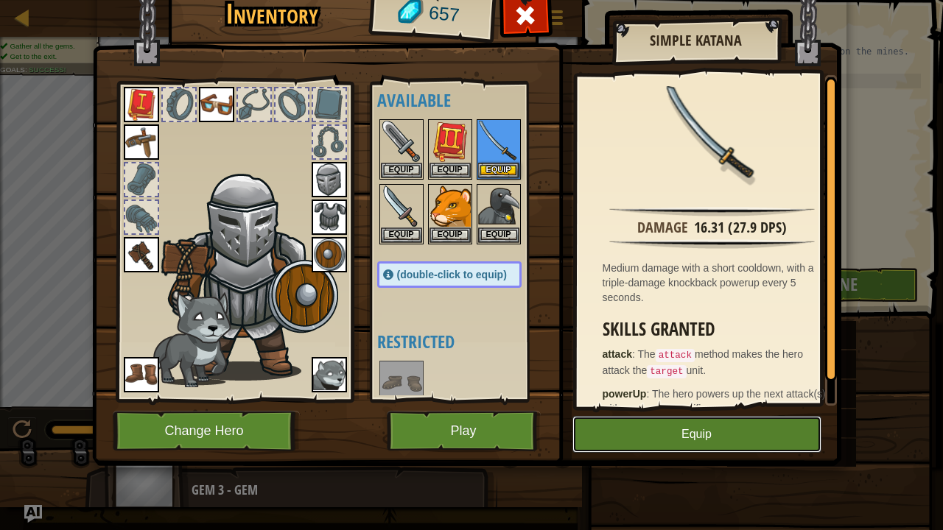
click at [703, 411] on button "Equip" at bounding box center [696, 434] width 249 height 37
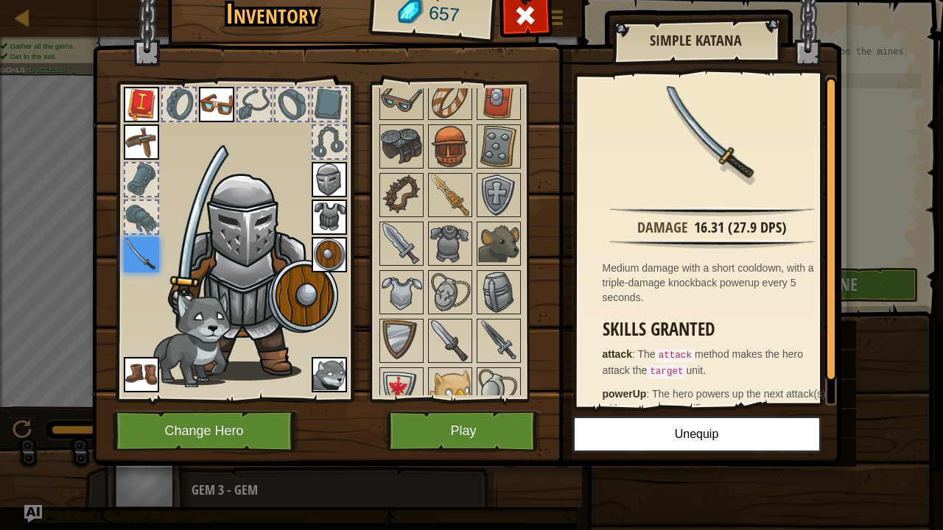
scroll to position [533, 0]
click at [501, 175] on img at bounding box center [498, 195] width 41 height 41
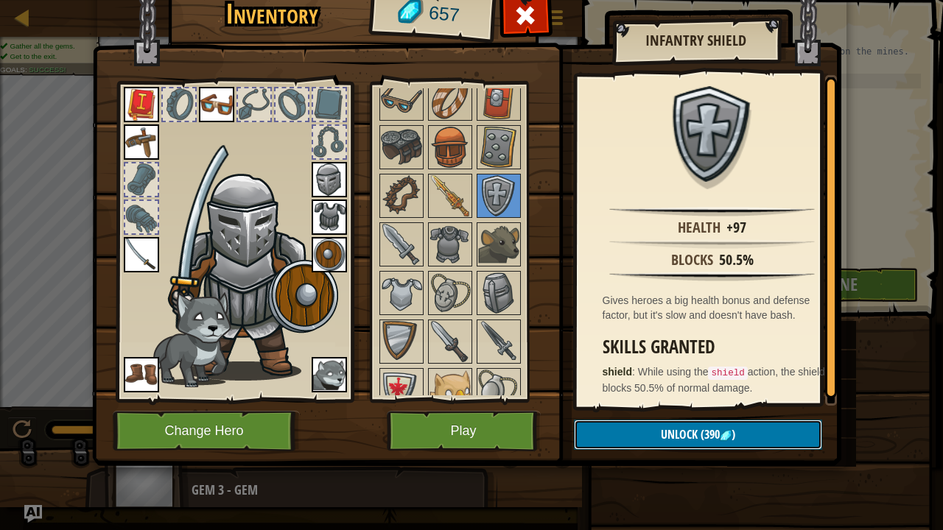
click at [744, 411] on button "Unlock (390 )" at bounding box center [698, 435] width 248 height 30
click at [744, 411] on button "Confirm" at bounding box center [698, 435] width 248 height 30
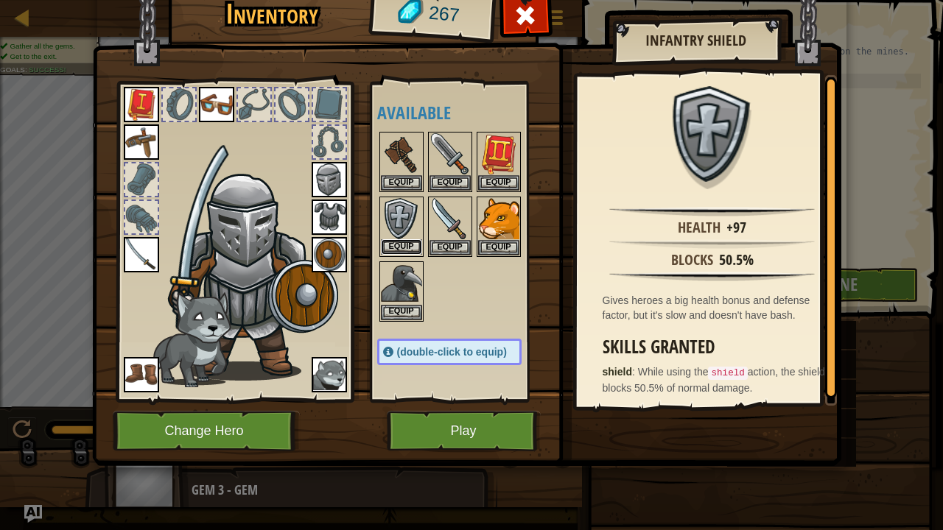
click at [401, 239] on button "Equip" at bounding box center [401, 246] width 41 height 15
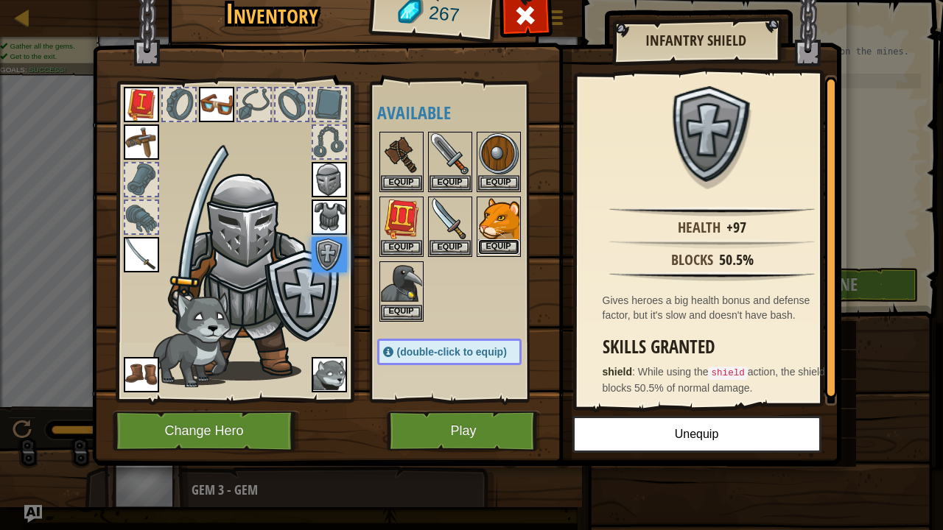
click at [491, 245] on button "Equip" at bounding box center [498, 246] width 41 height 15
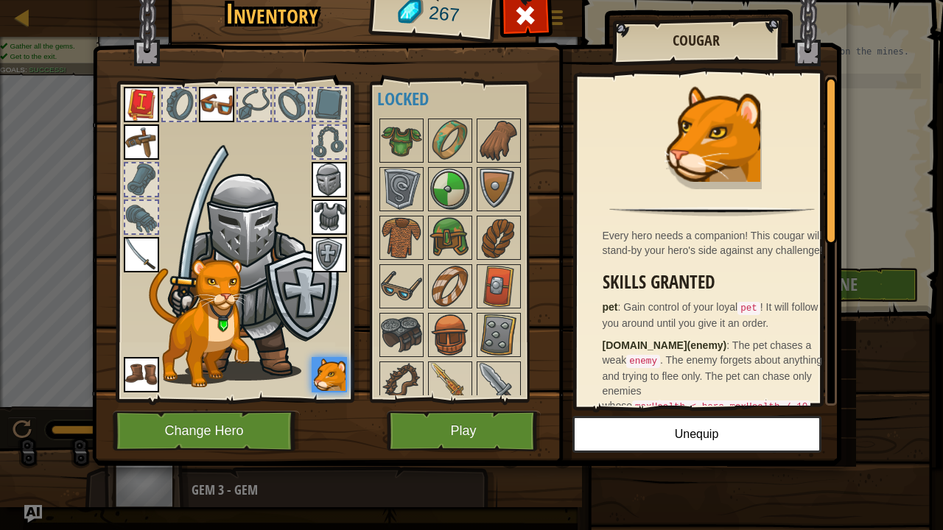
scroll to position [404, 0]
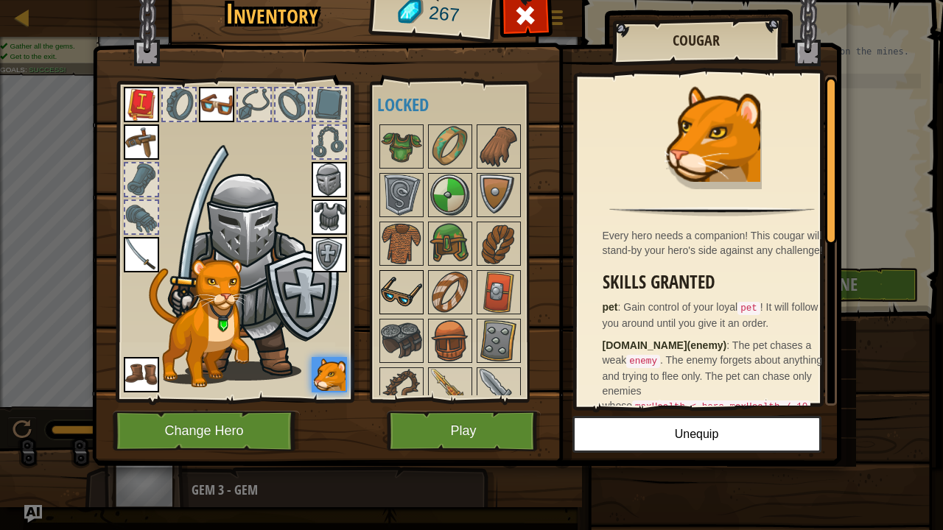
click at [397, 289] on img at bounding box center [401, 292] width 41 height 41
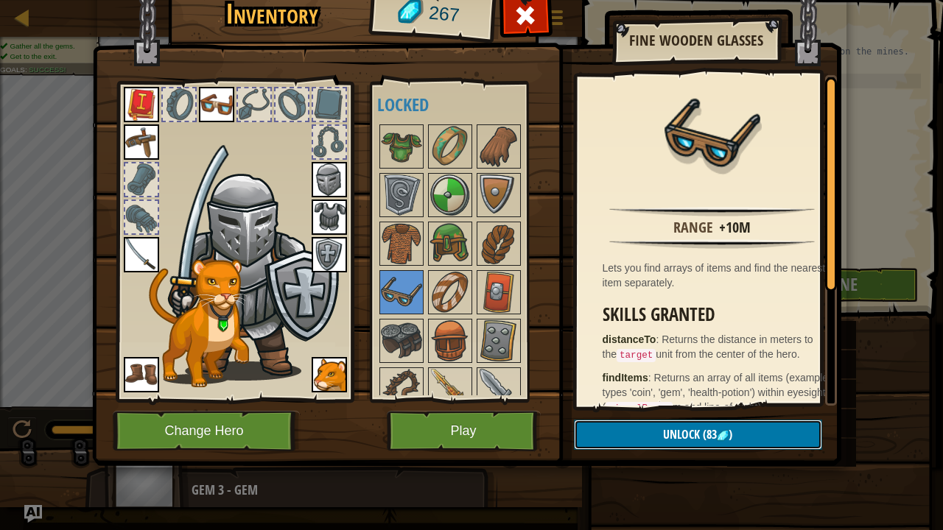
click at [688, 411] on span "Unlock" at bounding box center [681, 435] width 37 height 16
click at [688, 411] on button "Confirm" at bounding box center [698, 435] width 248 height 30
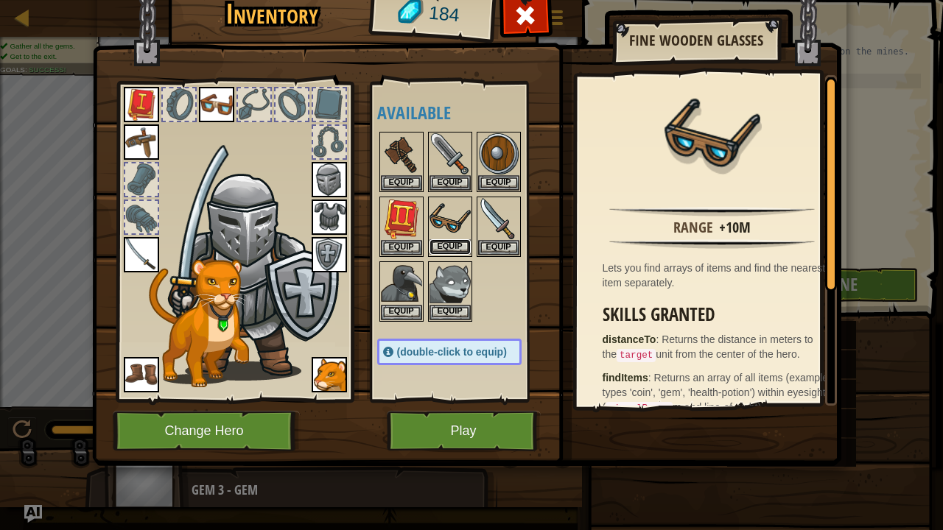
click at [450, 239] on button "Equip" at bounding box center [449, 246] width 41 height 15
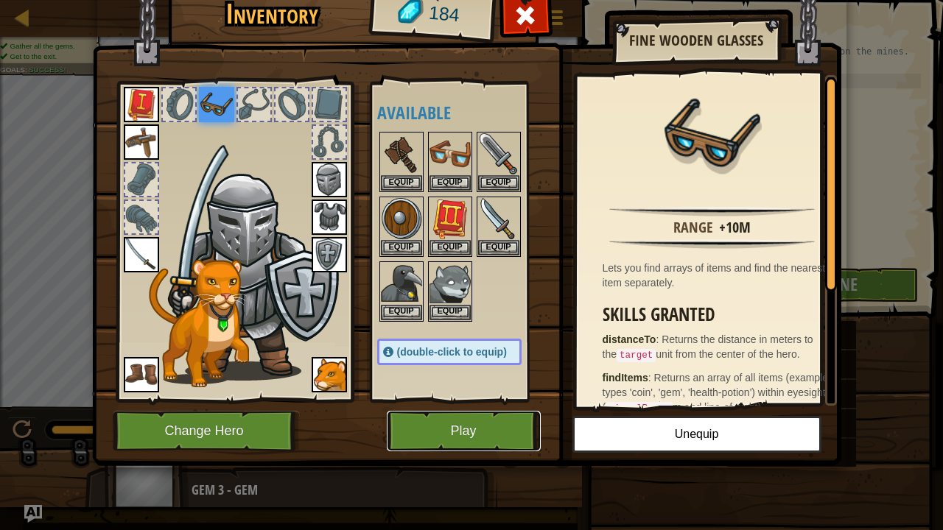
click at [461, 411] on button "Play" at bounding box center [464, 431] width 154 height 41
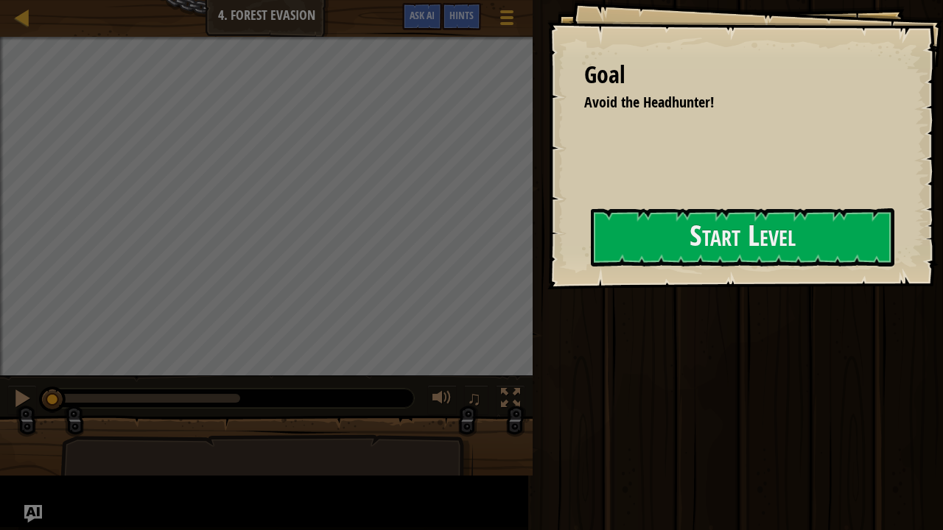
click at [461, 411] on div "Goal Avoid the Headhunter! Start Level Error loading from server. Try refreshin…" at bounding box center [471, 265] width 943 height 530
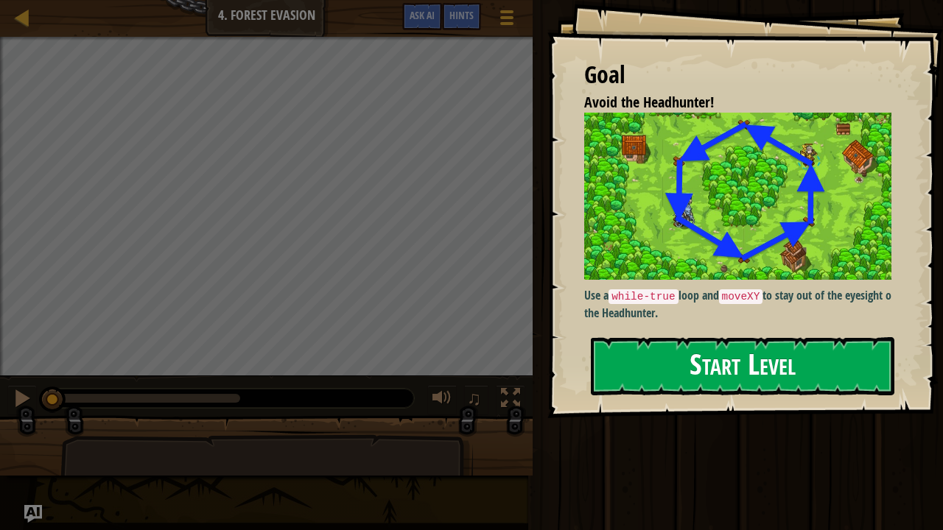
click at [709, 371] on button "Start Level" at bounding box center [743, 366] width 304 height 58
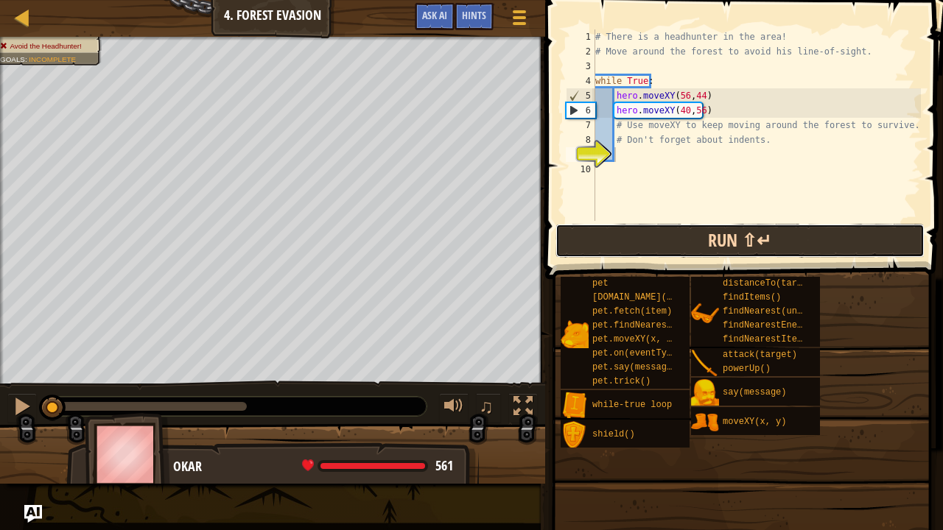
click at [632, 228] on button "Run ⇧↵" at bounding box center [739, 241] width 369 height 34
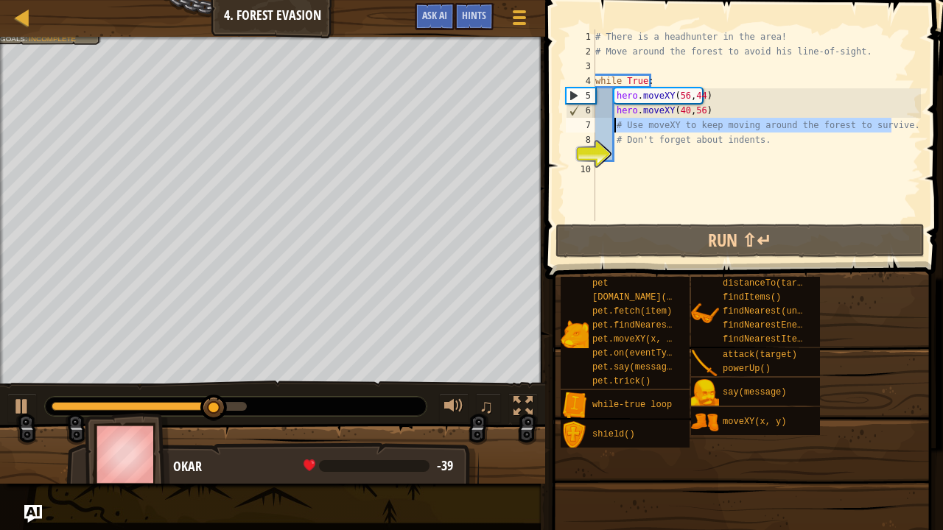
drag, startPoint x: 896, startPoint y: 120, endPoint x: 616, endPoint y: 118, distance: 280.0
click at [616, 118] on div "# There is a headhunter in the area! # Move around the forest to avoid his line…" at bounding box center [756, 139] width 329 height 221
type textarea "# Use moveXY to keep moving around the forest to survive."
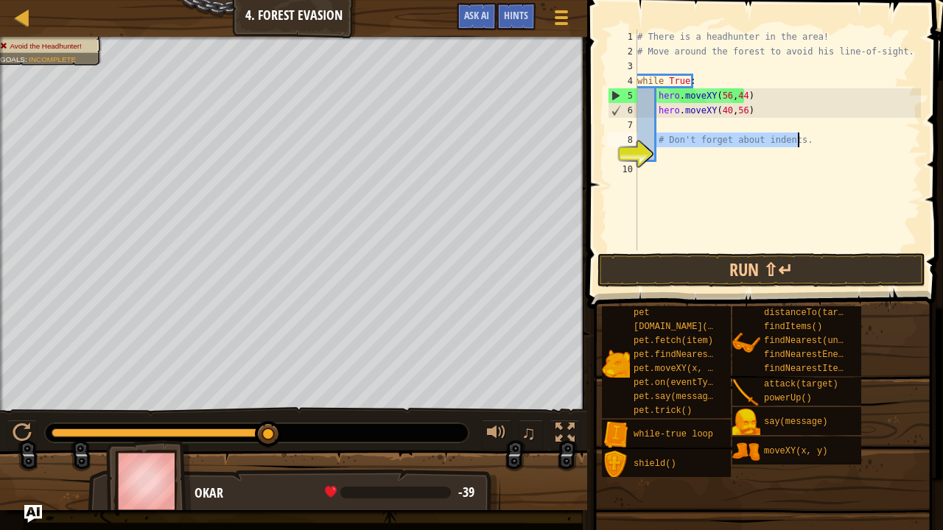
drag, startPoint x: 658, startPoint y: 138, endPoint x: 816, endPoint y: 138, distance: 158.4
click at [816, 138] on div "# There is a headhunter in the area! # Move around the forest to avoid his line…" at bounding box center [777, 154] width 287 height 250
type textarea "# Don't forget about indents."
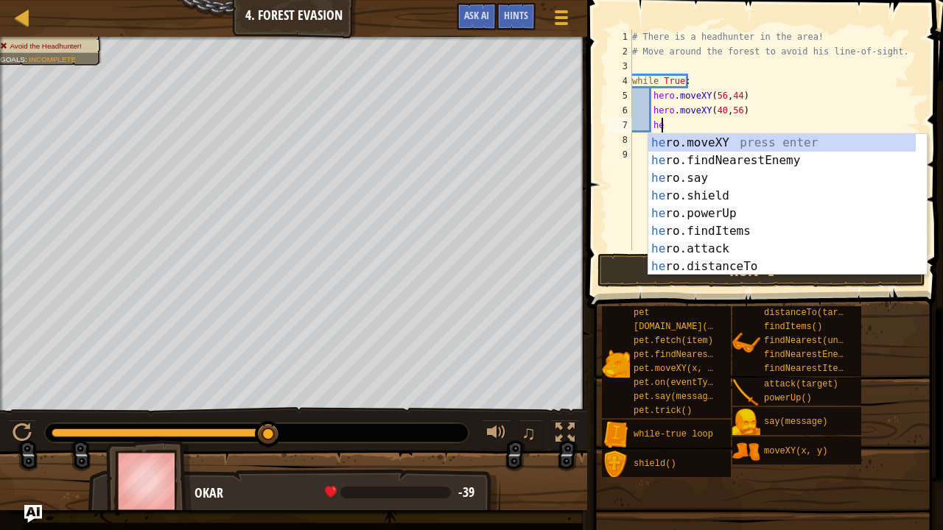
scroll to position [7, 2]
click at [718, 144] on div "hero .moveXY press enter hero .findNearestEnemy press enter hero .say press ent…" at bounding box center [782, 222] width 268 height 177
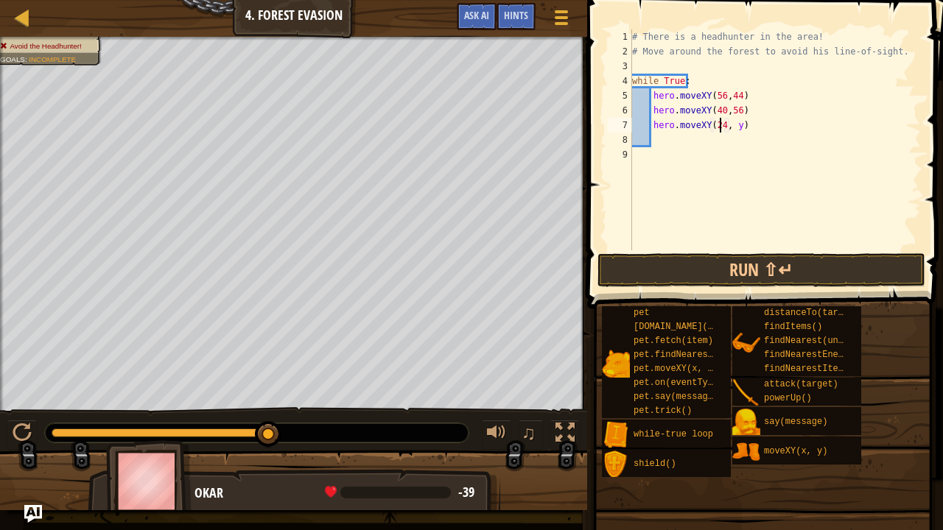
scroll to position [7, 7]
click at [735, 125] on div "# There is a headhunter in the area! # Move around the forest to avoid his line…" at bounding box center [775, 154] width 292 height 250
type textarea "hero.moveXY(24, 44)"
click at [675, 139] on div "# There is a headhunter in the area! # Move around the forest to avoid his line…" at bounding box center [775, 154] width 292 height 250
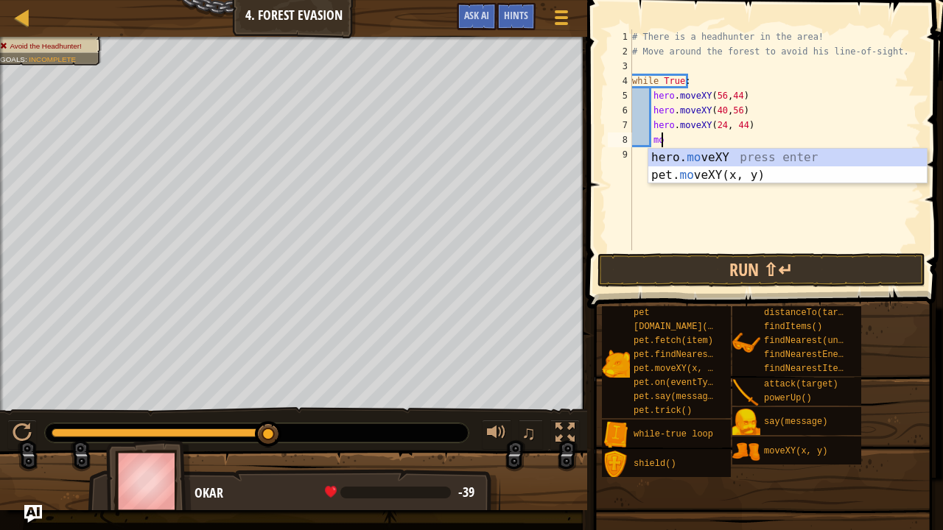
scroll to position [7, 2]
click at [681, 156] on div "hero. move XY press enter pet. move XY(x, y) press enter" at bounding box center [787, 184] width 279 height 71
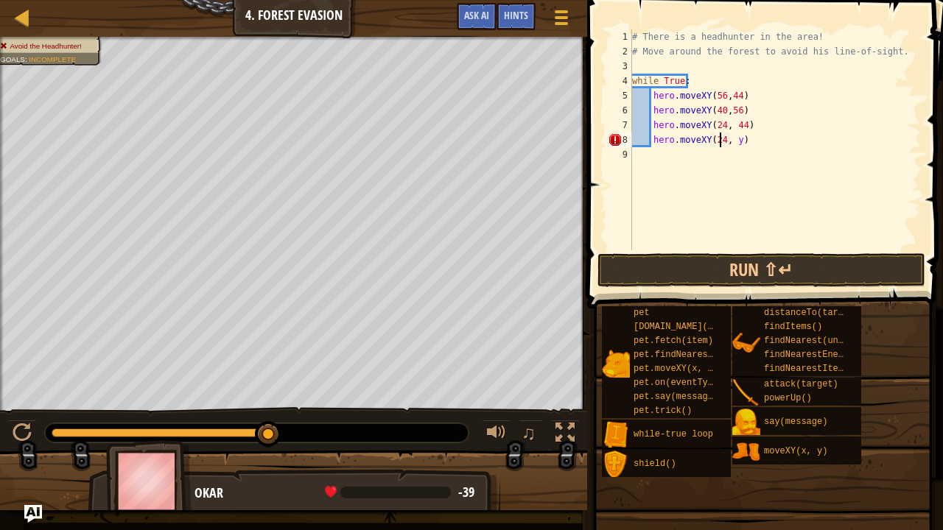
scroll to position [7, 7]
click at [735, 141] on div "# There is a headhunter in the area! # Move around the forest to avoid his line…" at bounding box center [775, 154] width 292 height 250
type textarea "hero.moveXY(24, 24)"
click at [703, 264] on button "Run ⇧↵" at bounding box center [761, 270] width 328 height 34
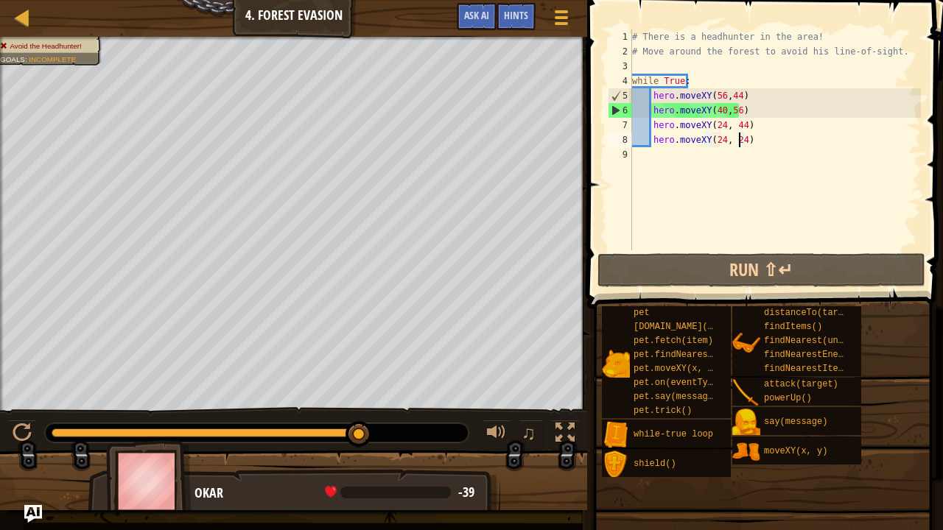
click at [751, 147] on div "# There is a headhunter in the area! # Move around the forest to avoid his line…" at bounding box center [775, 154] width 292 height 250
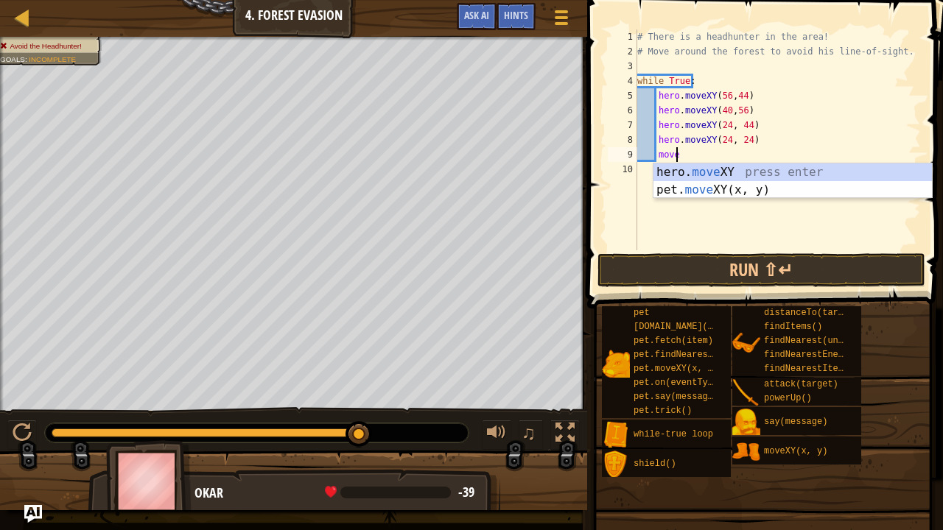
scroll to position [7, 1]
click at [731, 166] on div "hero. mov eXY press enter pet. mov eXY(x, y) press enter" at bounding box center [792, 199] width 279 height 71
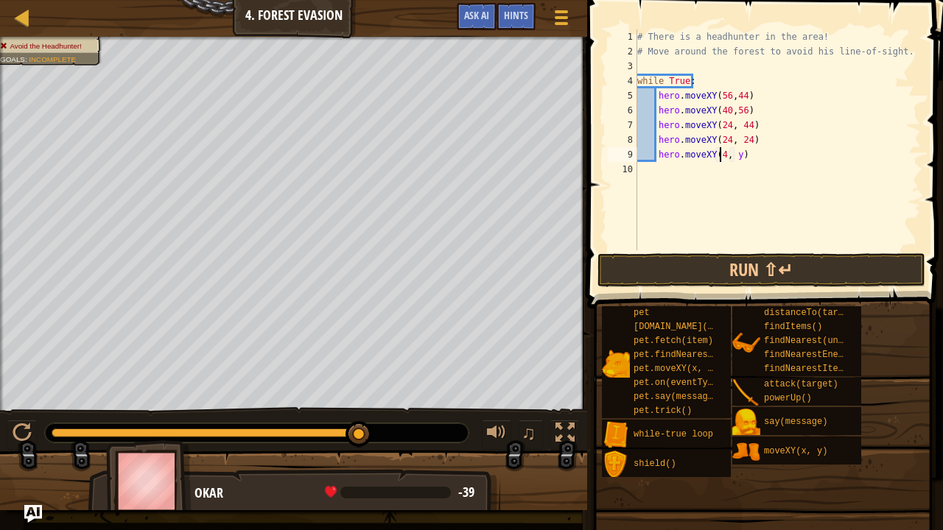
scroll to position [7, 7]
click at [737, 158] on div "# There is a headhunter in the area! # Move around the forest to avoid his line…" at bounding box center [777, 154] width 287 height 250
type textarea "hero.moveXY(40, 12)"
click at [648, 169] on div "# There is a headhunter in the area! # Move around the forest to avoid his line…" at bounding box center [777, 154] width 287 height 250
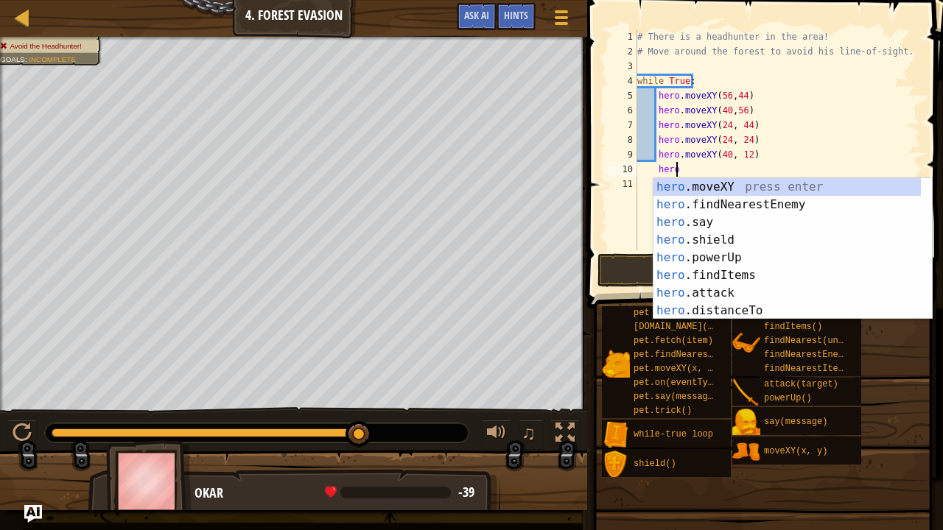
scroll to position [7, 2]
click at [692, 189] on div "hero .moveXY press enter hero .findNearestEnemy press enter hero .say press ent…" at bounding box center [787, 266] width 268 height 177
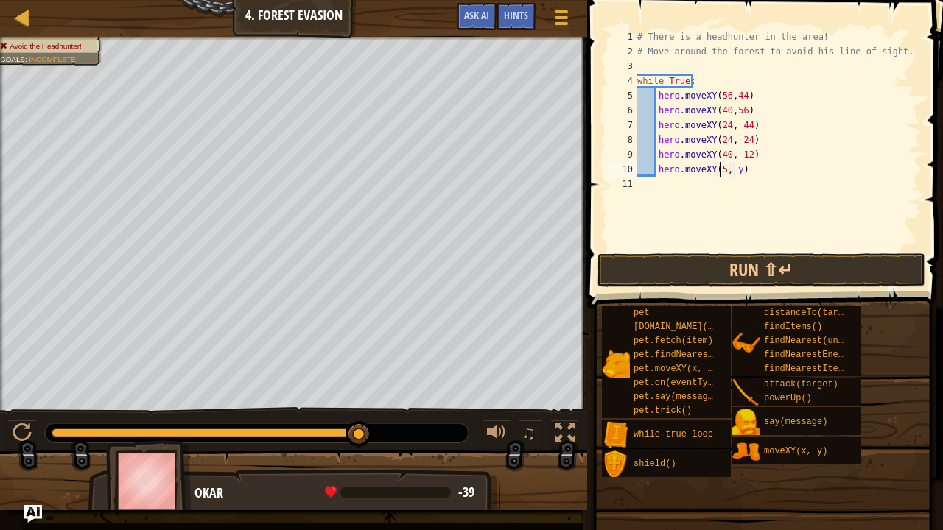
scroll to position [7, 7]
click at [738, 169] on div "# There is a headhunter in the area! # Move around the forest to avoid his line…" at bounding box center [777, 154] width 287 height 250
type textarea "hero.moveXY(56, 24)"
click at [706, 270] on button "Run ⇧↵" at bounding box center [761, 270] width 328 height 34
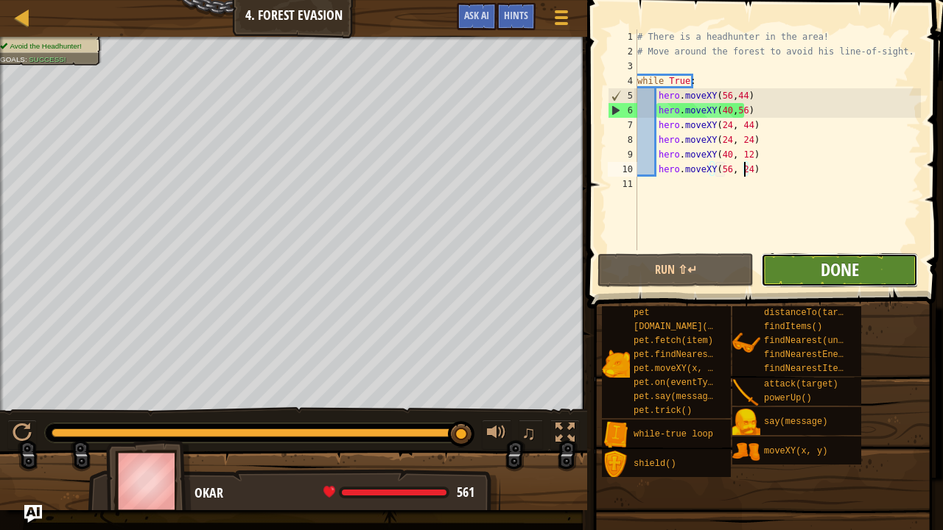
click at [822, 276] on span "Done" at bounding box center [840, 270] width 38 height 24
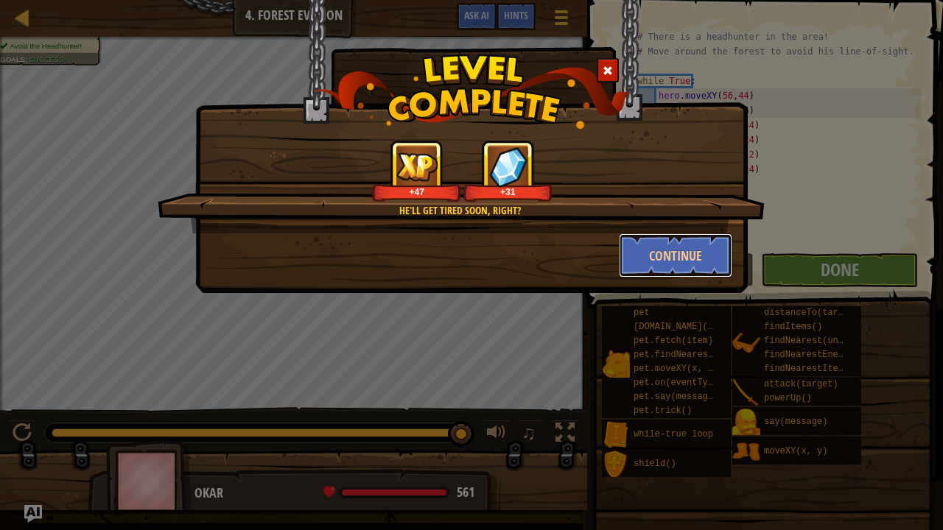
click at [708, 263] on button "Continue" at bounding box center [676, 256] width 114 height 44
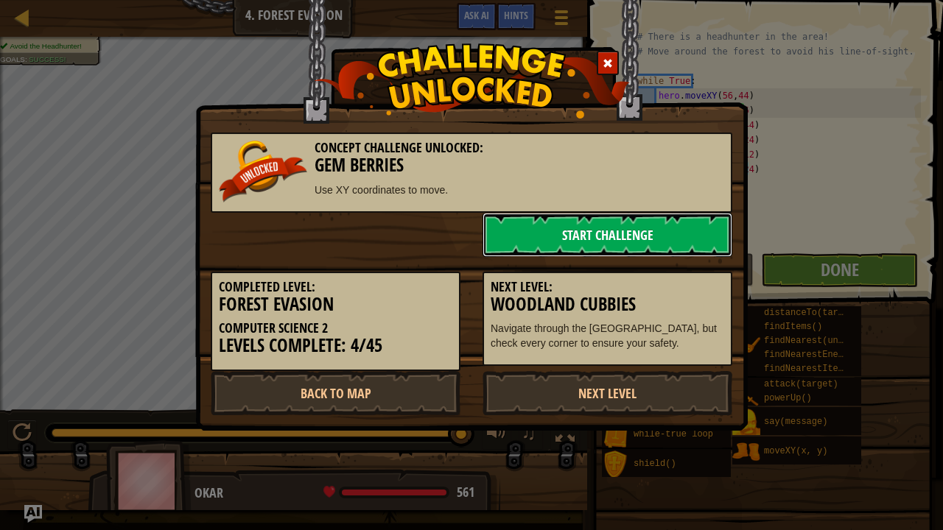
click at [586, 234] on link "Start Challenge" at bounding box center [608, 235] width 250 height 44
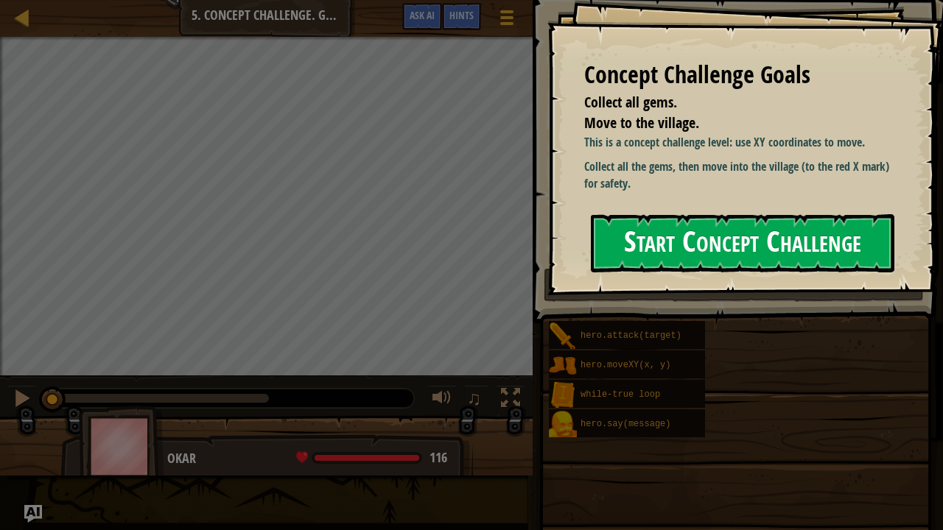
click at [766, 244] on button "Start Concept Challenge" at bounding box center [743, 243] width 304 height 58
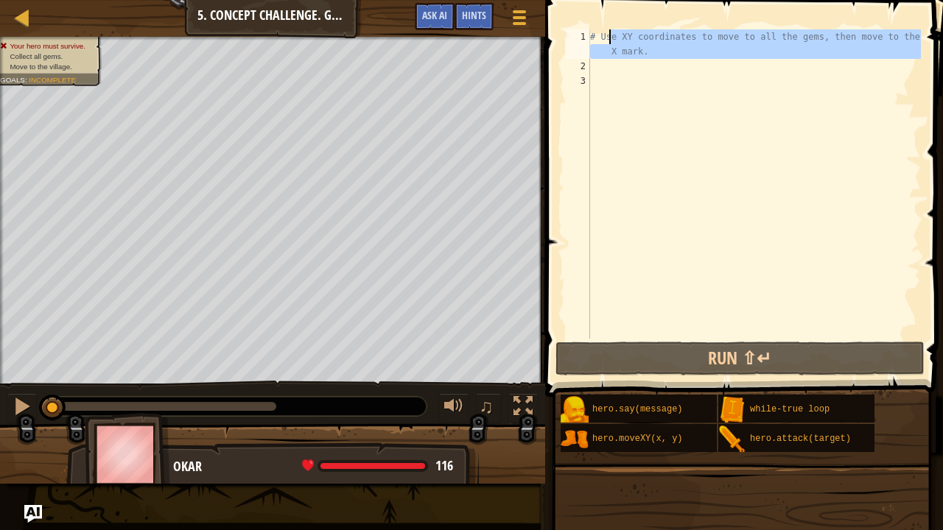
drag, startPoint x: 644, startPoint y: 60, endPoint x: 599, endPoint y: 27, distance: 56.3
click at [599, 27] on div "1 2 3 # Use XY coordinates to move to all the gems, then move to the red X mark…" at bounding box center [742, 227] width 402 height 441
type textarea "# Use XY coordinates to move to all the gems, then move to the red X mark."
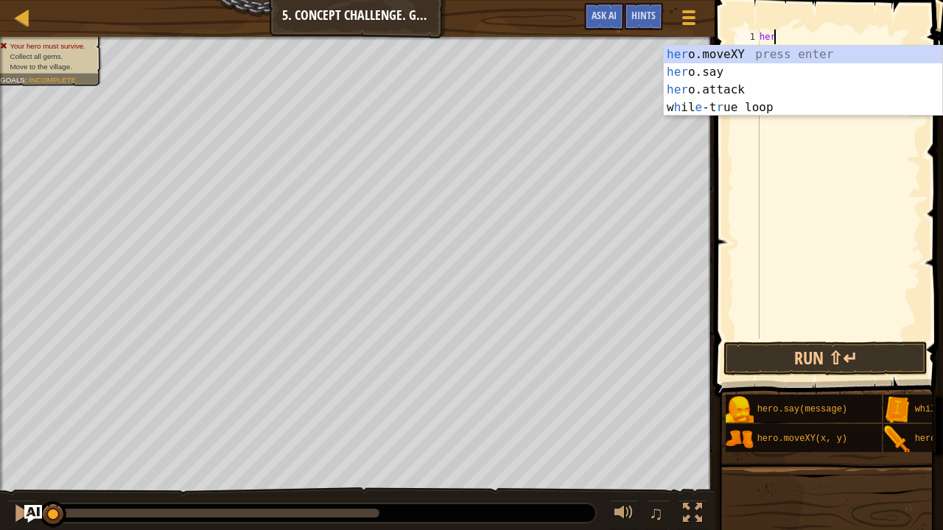
scroll to position [7, 1]
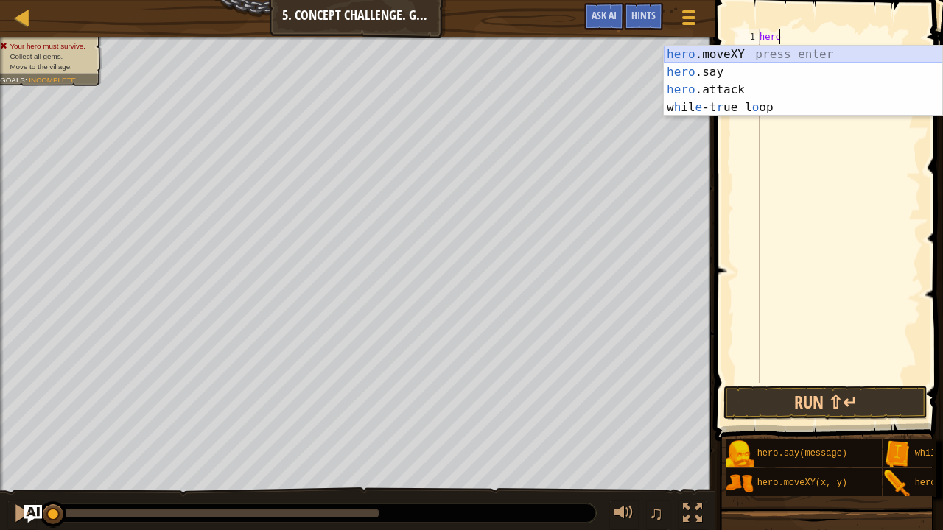
click at [718, 55] on div "hero .moveXY press enter hero .say press enter hero .attack press enter w h il …" at bounding box center [803, 99] width 279 height 106
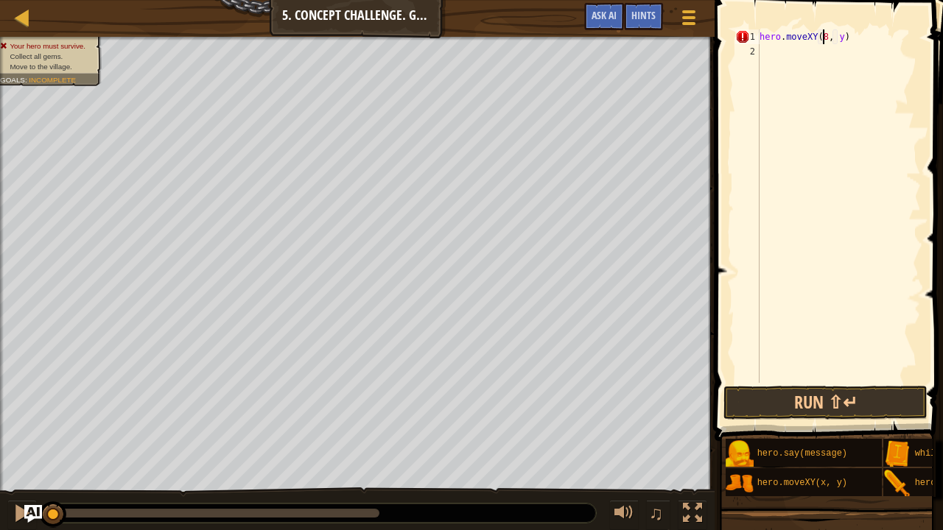
scroll to position [7, 4]
click at [835, 32] on div "hero . moveXY ( 8 , y )" at bounding box center [839, 220] width 164 height 383
type textarea "hero.moveXY(8, 49)"
click at [855, 48] on div "hero . moveXY ( 8 , 49 )" at bounding box center [839, 220] width 164 height 383
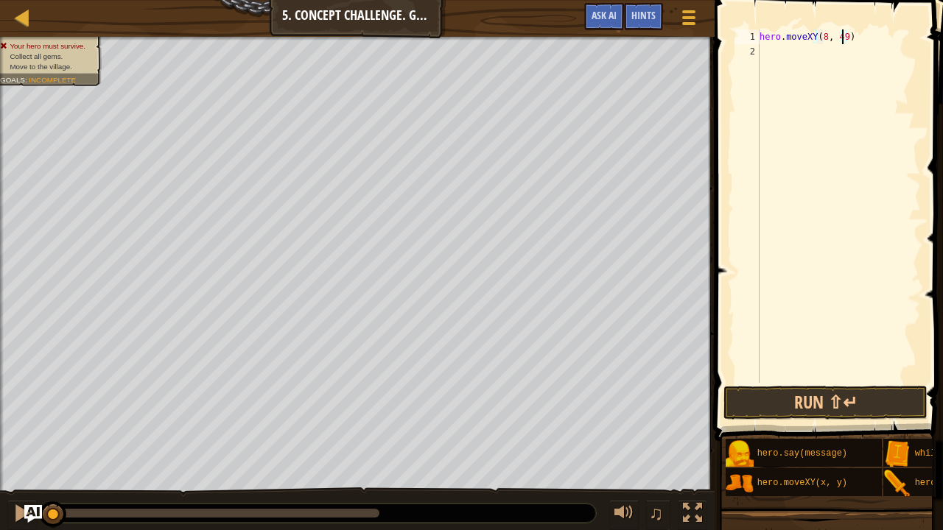
scroll to position [7, 0]
type textarea "hero.moveXY(8, 49)"
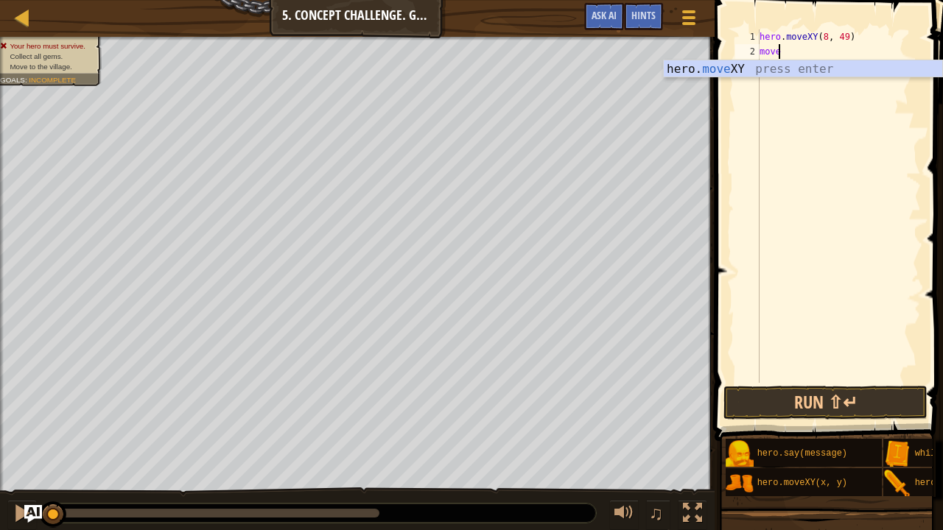
scroll to position [7, 1]
click at [832, 68] on div "hero. move XY press enter" at bounding box center [803, 86] width 279 height 53
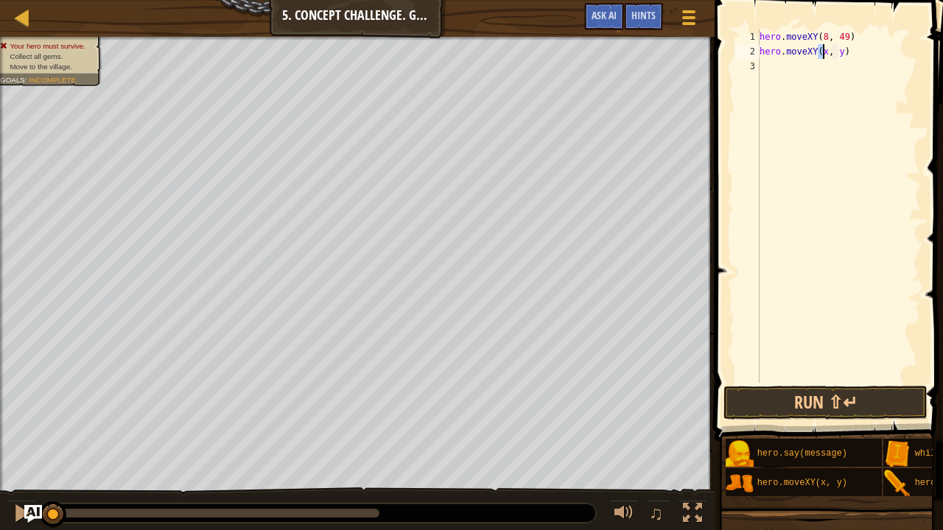
scroll to position [7, 5]
click at [838, 47] on div "hero . moveXY ( 8 , 49 ) hero . moveXY ( 8 , y )" at bounding box center [839, 220] width 164 height 383
type textarea "hero.moveXY(8, 13)"
click at [806, 76] on div "hero . moveXY ( 8 , 49 ) hero . moveXY ( 8 , 13 )" at bounding box center [839, 220] width 164 height 383
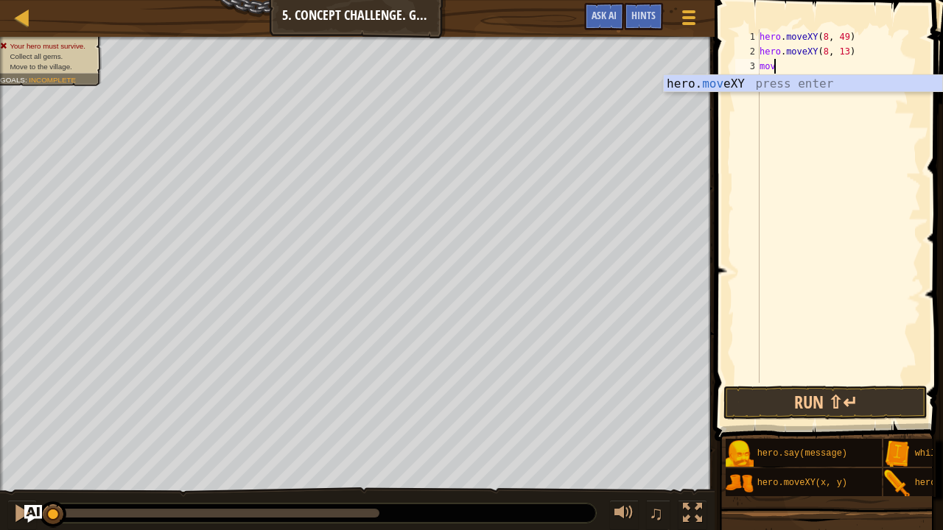
scroll to position [7, 1]
click at [806, 76] on div "hero. move XY press enter" at bounding box center [803, 101] width 279 height 53
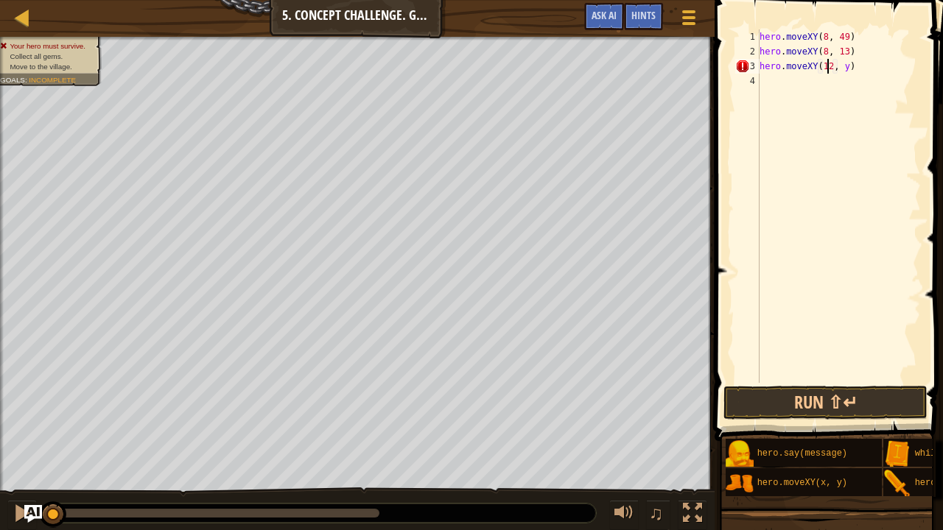
scroll to position [7, 6]
click at [844, 65] on div "hero . moveXY ( 8 , 49 ) hero . moveXY ( 8 , 13 ) hero . moveXY ( 12 , y )" at bounding box center [839, 220] width 164 height 383
type textarea "hero.moveXY(12, 27)"
click at [779, 81] on div "hero . moveXY ( 8 , 49 ) hero . moveXY ( 8 , 13 ) hero . moveXY ( 12 , 27 )" at bounding box center [839, 220] width 164 height 383
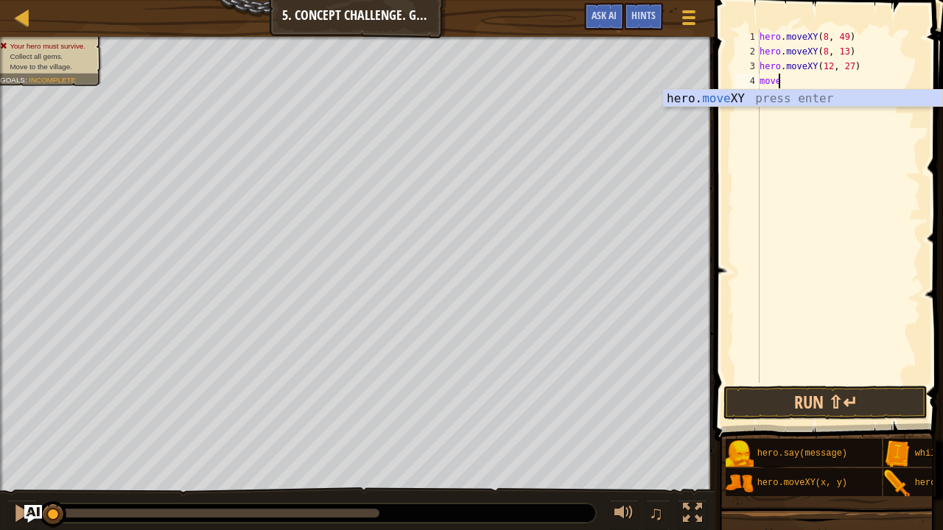
scroll to position [7, 1]
click at [691, 94] on div "hero. move XY press enter" at bounding box center [803, 116] width 279 height 53
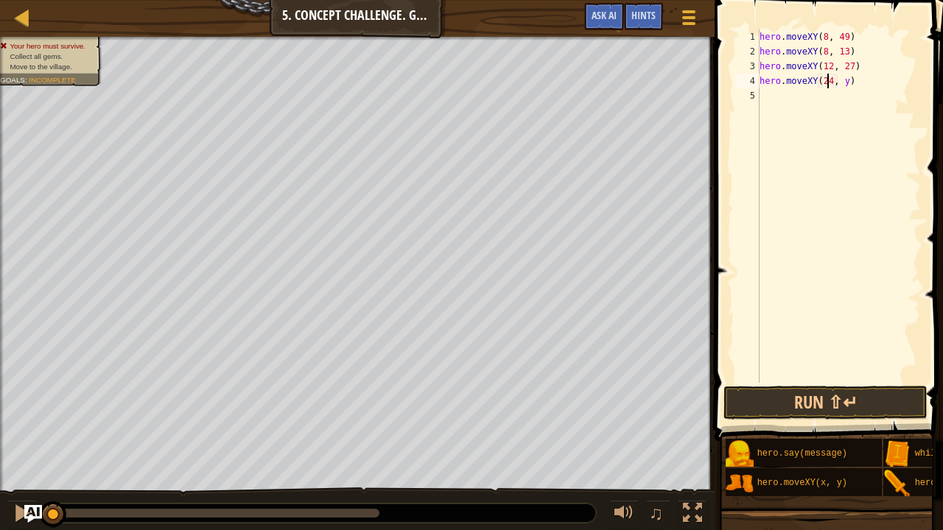
scroll to position [7, 6]
click at [841, 81] on div "hero . moveXY ( 8 , 49 ) hero . moveXY ( 8 , 13 ) hero . moveXY ( 12 , 27 ) her…" at bounding box center [839, 220] width 164 height 383
type textarea "hero.moveXY(24, 26)"
click at [762, 102] on div "hero . moveXY ( 8 , 49 ) hero . moveXY ( 8 , 13 ) hero . moveXY ( 12 , 27 ) her…" at bounding box center [839, 220] width 164 height 383
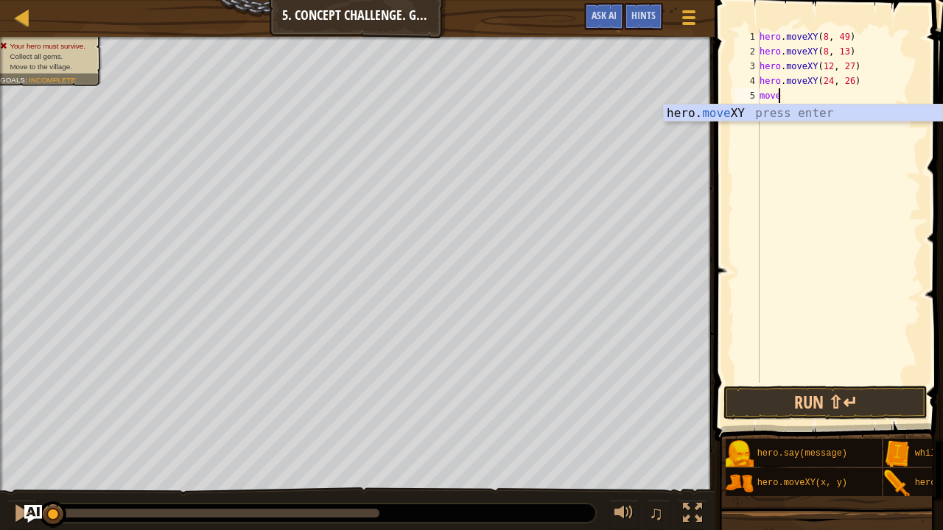
scroll to position [7, 1]
click at [766, 113] on div "hero. move XY press enter" at bounding box center [803, 131] width 279 height 53
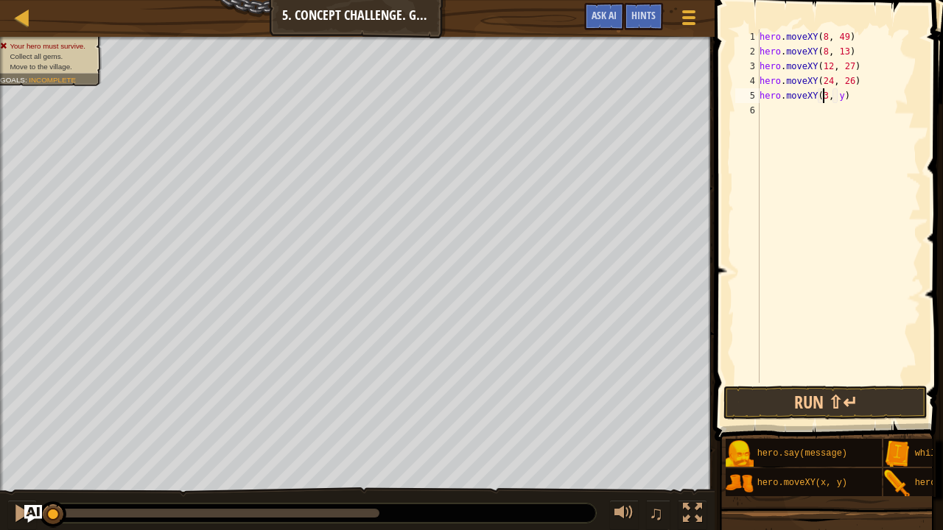
scroll to position [7, 6]
click at [843, 91] on div "hero . moveXY ( 8 , 49 ) hero . moveXY ( 8 , 13 ) hero . moveXY ( 12 , 27 ) her…" at bounding box center [839, 220] width 164 height 383
type textarea "hero.moveXY(34, 15)"
click at [770, 112] on div "hero . moveXY ( 8 , 49 ) hero . moveXY ( 8 , 13 ) hero . moveXY ( 12 , 27 ) her…" at bounding box center [839, 220] width 164 height 383
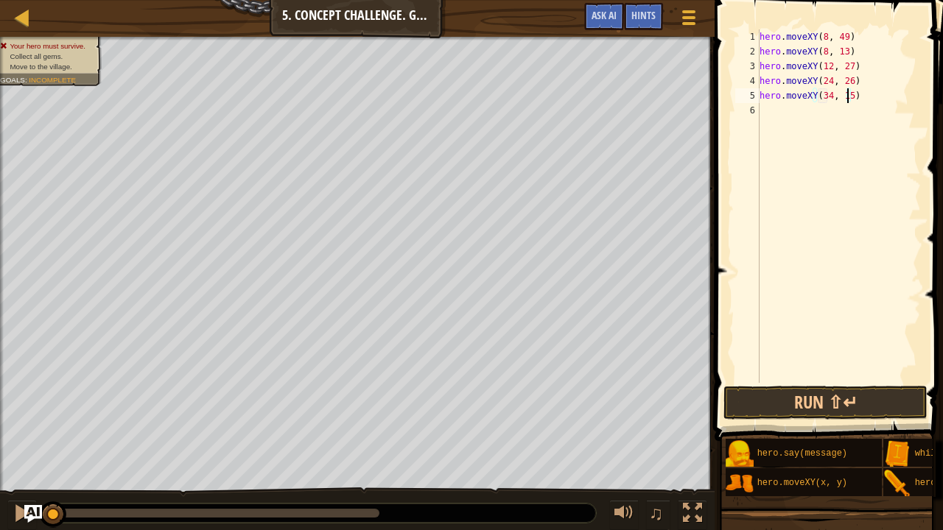
scroll to position [7, 0]
type textarea "2"
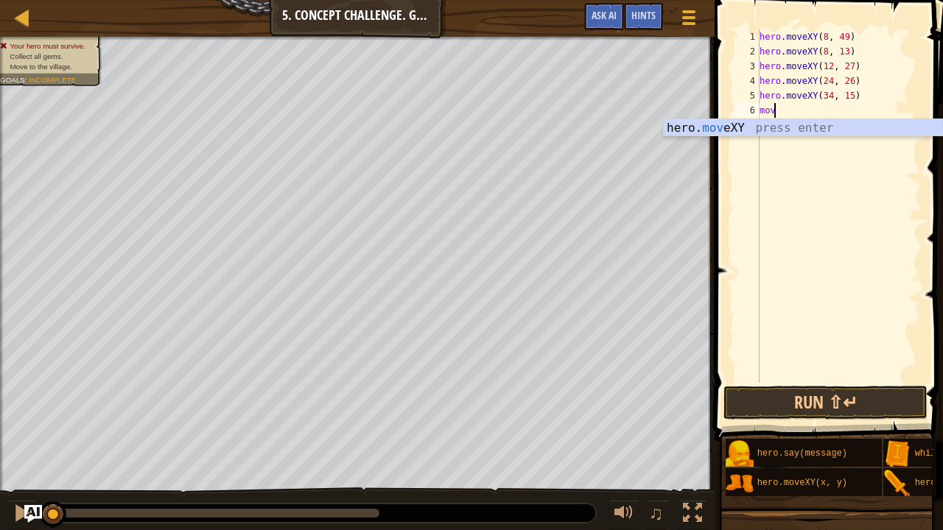
scroll to position [7, 1]
click at [774, 124] on div "hero. move XY press enter" at bounding box center [803, 145] width 279 height 53
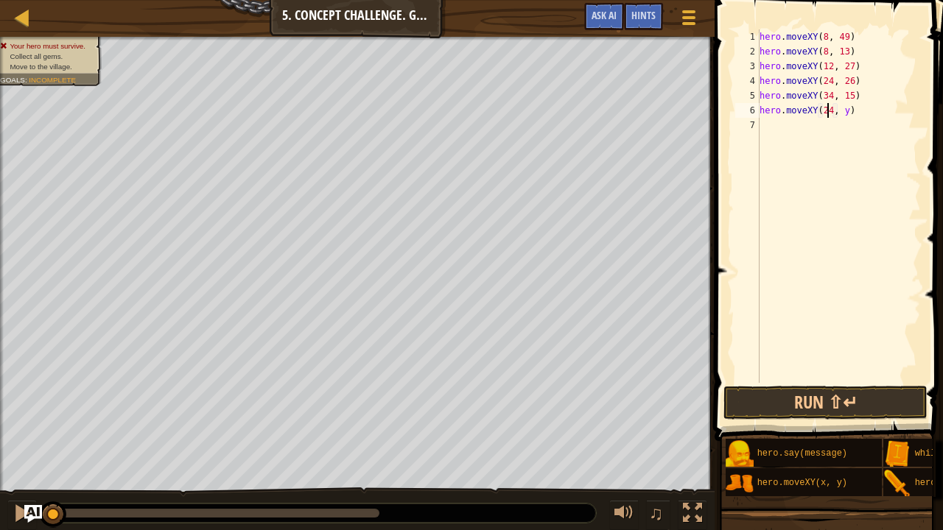
scroll to position [7, 6]
click at [841, 111] on div "hero . moveXY ( 8 , 49 ) hero . moveXY ( 8 , 13 ) hero . moveXY ( 12 , 27 ) her…" at bounding box center [839, 220] width 164 height 383
type textarea "hero.moveXY(24, 27)"
click at [807, 396] on button "Run ⇧↵" at bounding box center [825, 403] width 204 height 34
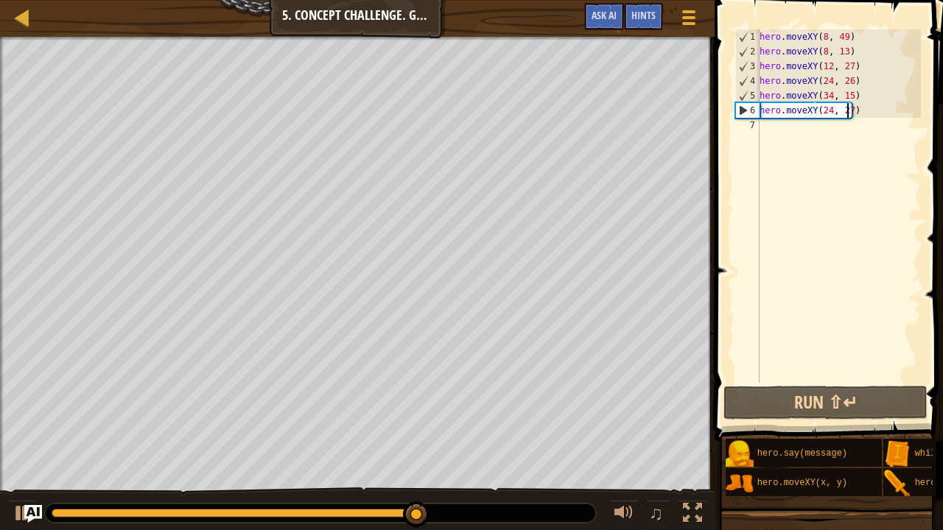
click at [788, 127] on div "hero . moveXY ( 8 , 49 ) hero . moveXY ( 8 , 13 ) hero . moveXY ( 12 , 27 ) her…" at bounding box center [839, 220] width 164 height 383
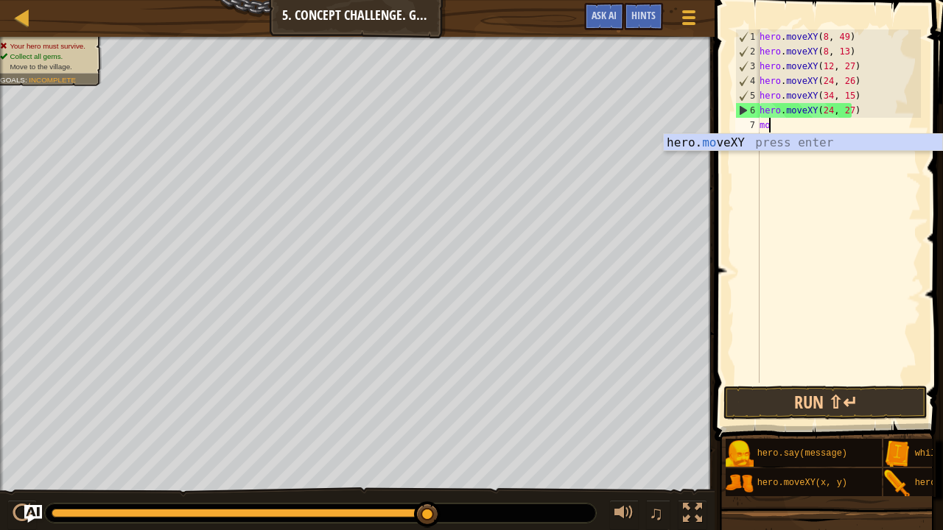
scroll to position [7, 1]
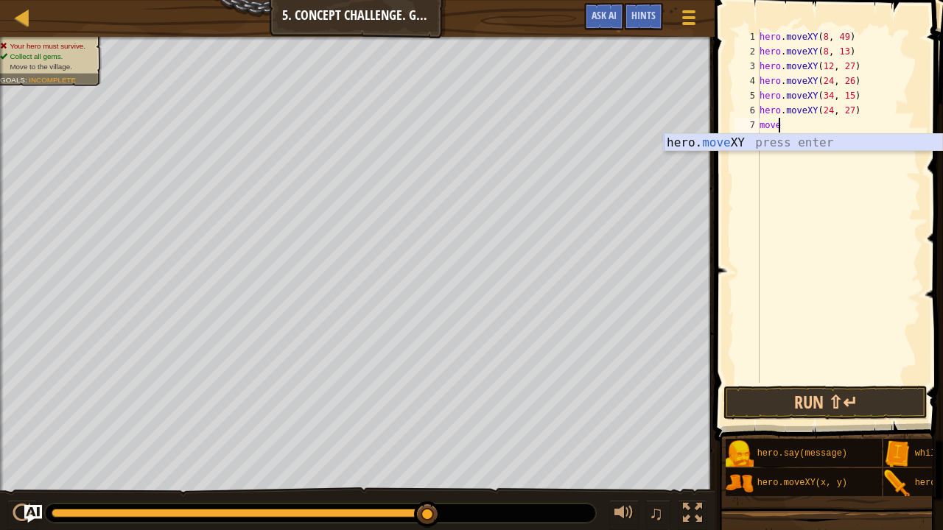
click at [791, 141] on div "hero. move XY press enter" at bounding box center [803, 160] width 279 height 53
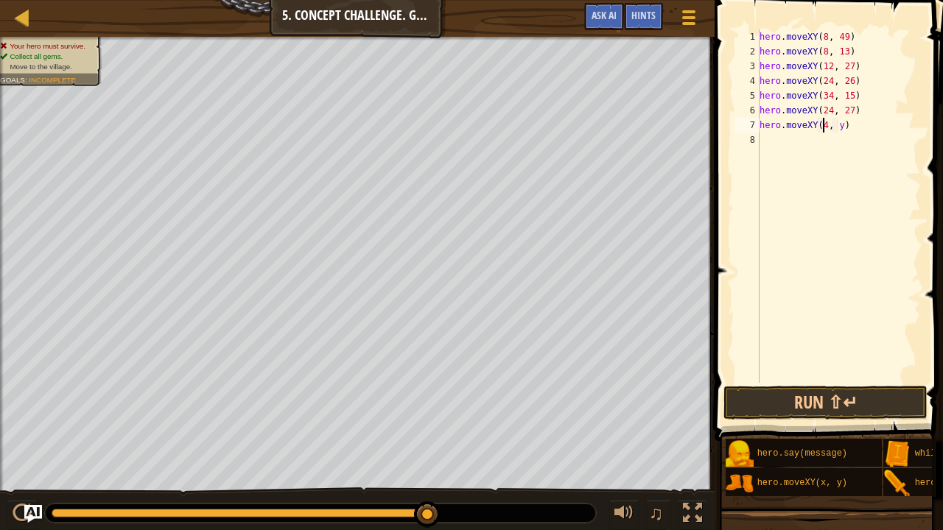
scroll to position [7, 6]
click at [844, 125] on div "hero . moveXY ( 8 , 49 ) hero . moveXY ( 8 , 13 ) hero . moveXY ( 12 , 27 ) her…" at bounding box center [839, 220] width 164 height 383
type textarea "hero.moveXY(40, 56)"
click at [768, 411] on button "Run ⇧↵" at bounding box center [825, 403] width 204 height 34
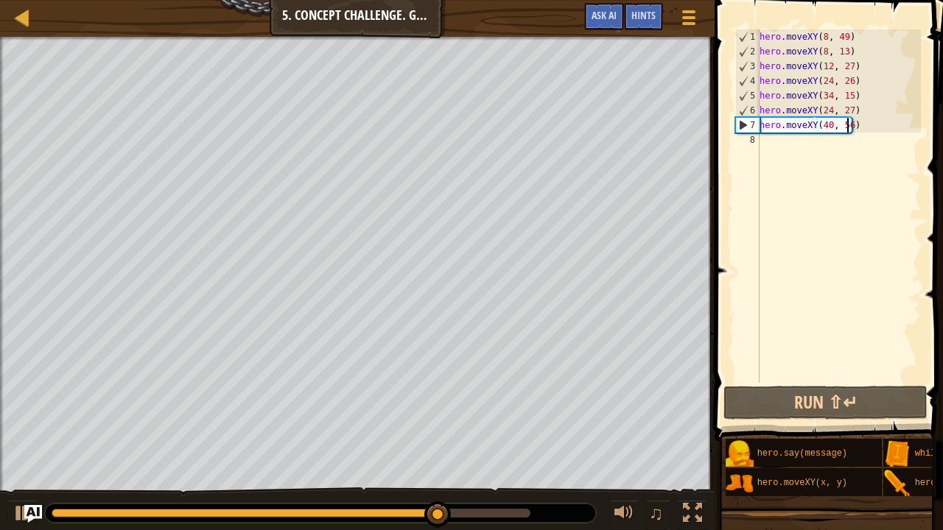
click at [765, 147] on div "hero . moveXY ( 8 , 49 ) hero . moveXY ( 8 , 13 ) hero . moveXY ( 12 , 27 ) her…" at bounding box center [839, 220] width 164 height 383
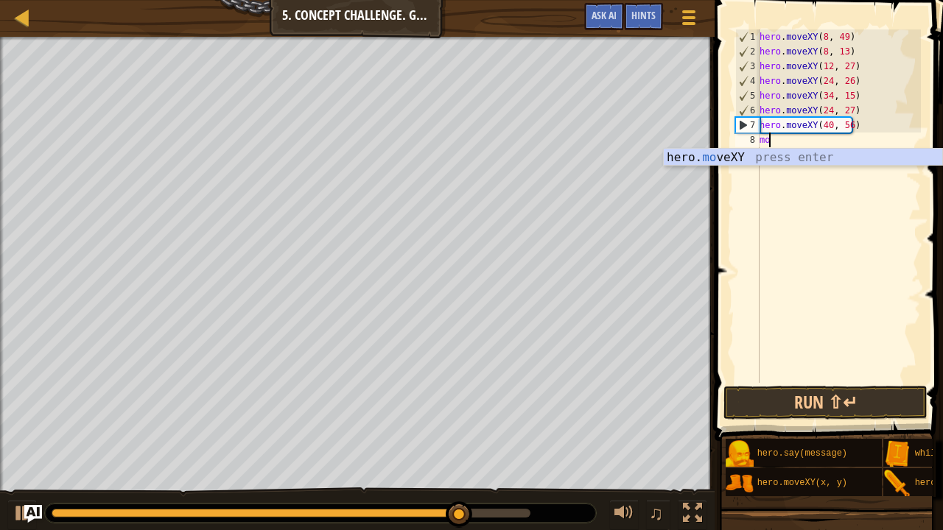
scroll to position [7, 1]
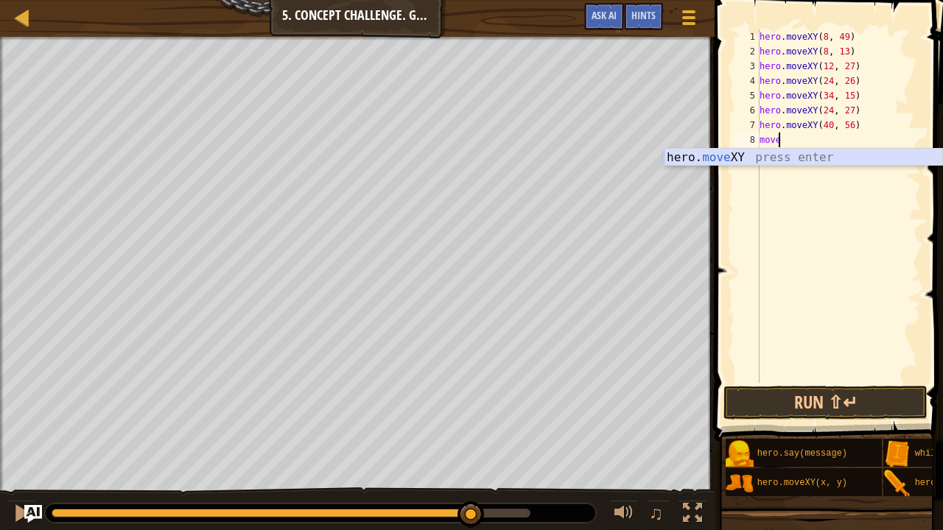
click at [765, 152] on div "hero. move XY press enter" at bounding box center [803, 175] width 279 height 53
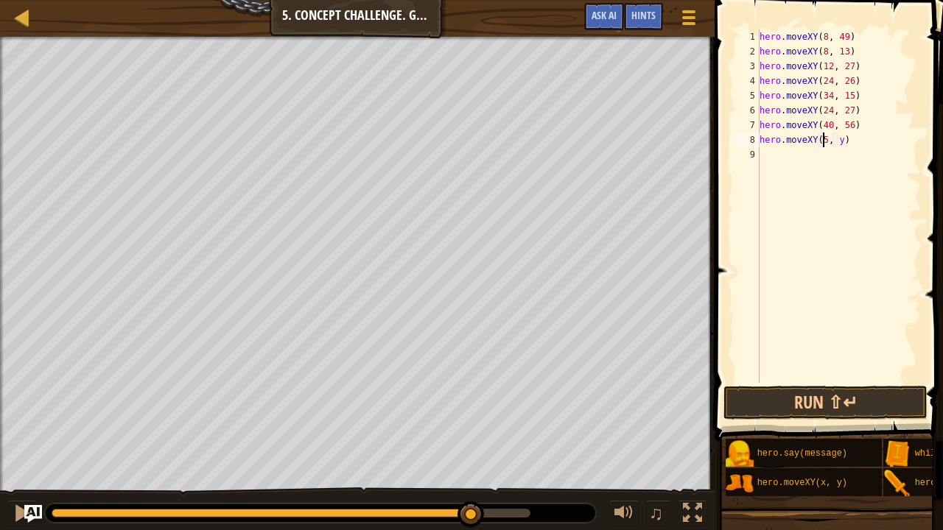
scroll to position [7, 6]
click at [841, 142] on div "hero . moveXY ( 8 , 49 ) hero . moveXY ( 8 , 13 ) hero . moveXY ( 12 , 27 ) her…" at bounding box center [839, 220] width 164 height 383
type textarea "hero.moveXY(50, 34)"
click at [877, 159] on div "hero . moveXY ( 8 , 49 ) hero . moveXY ( 8 , 13 ) hero . moveXY ( 12 , 27 ) her…" at bounding box center [839, 220] width 164 height 383
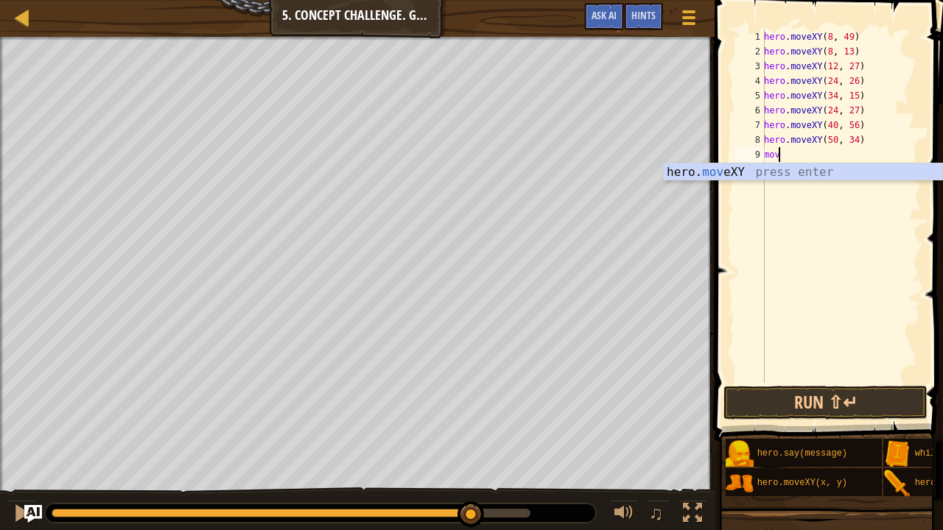
scroll to position [7, 1]
click at [877, 171] on div "hero. move XY press enter" at bounding box center [803, 190] width 279 height 53
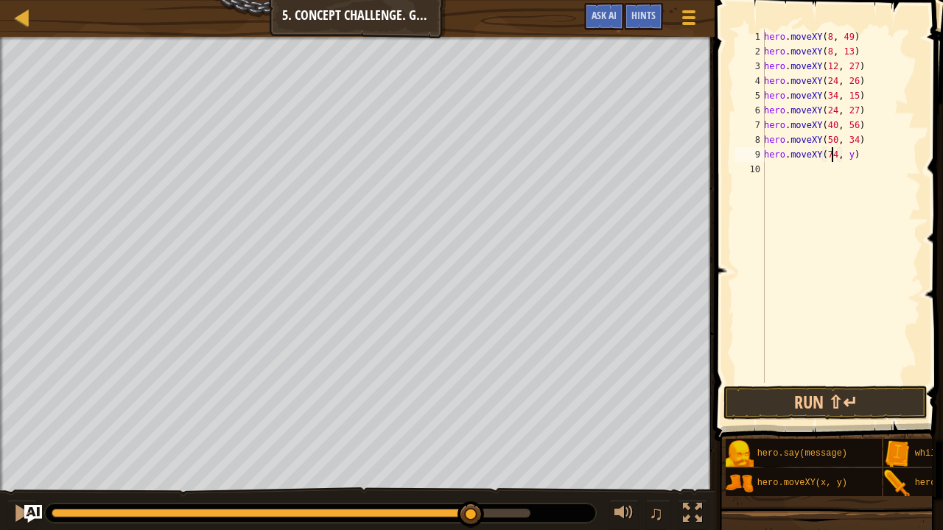
scroll to position [7, 6]
click at [847, 152] on div "hero . moveXY ( 8 , 49 ) hero . moveXY ( 8 , 13 ) hero . moveXY ( 12 , 27 ) her…" at bounding box center [841, 220] width 160 height 383
type textarea "hero.moveXY(74, 34)"
click at [797, 407] on button "Run ⇧↵" at bounding box center [825, 403] width 204 height 34
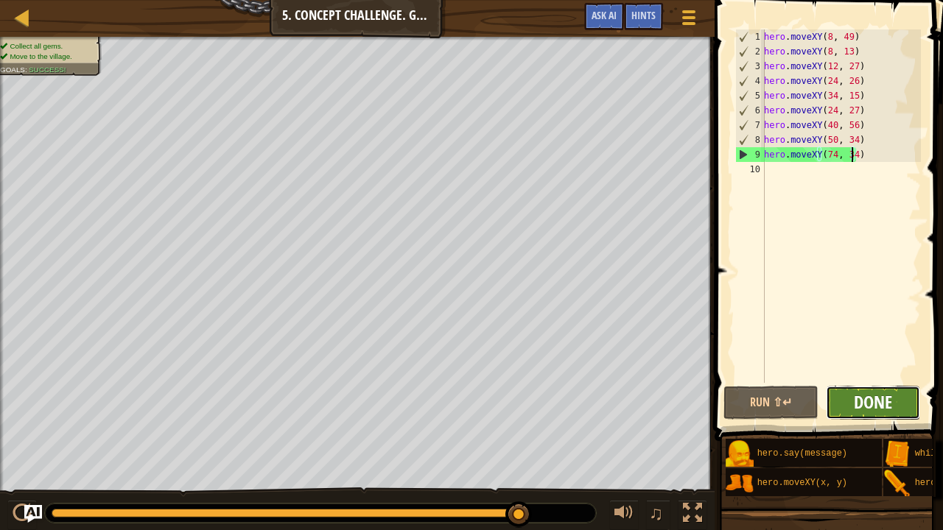
click at [869, 403] on span "Done" at bounding box center [873, 402] width 38 height 24
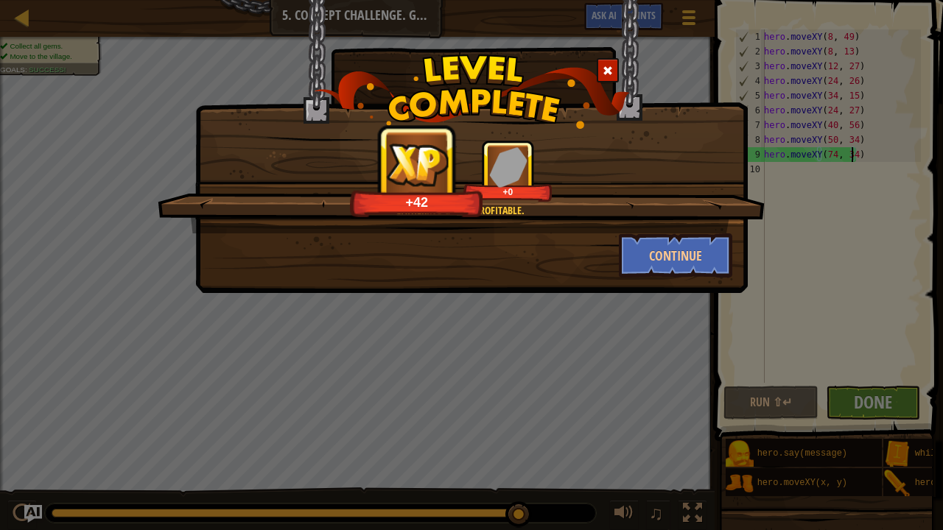
click at [684, 226] on div "Gathering can be profitable. +42 +0" at bounding box center [461, 187] width 607 height 94
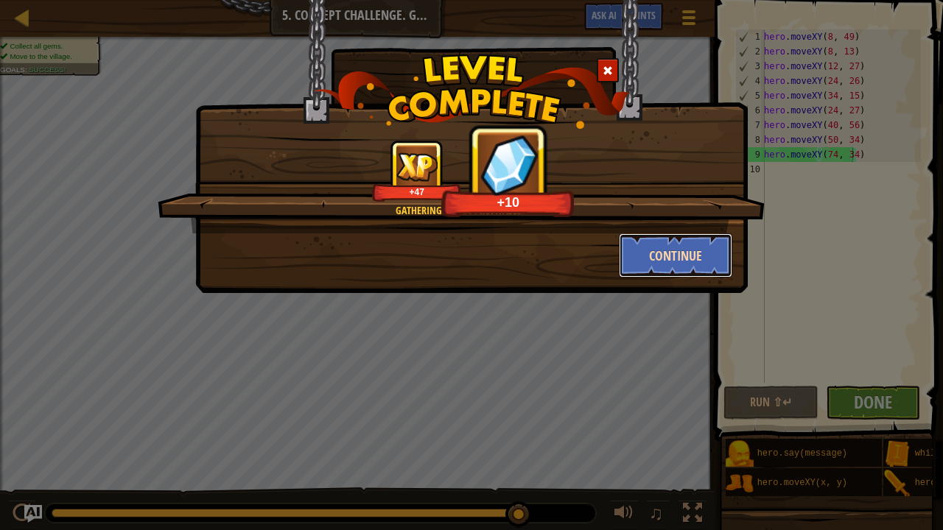
click at [678, 246] on button "Continue" at bounding box center [676, 256] width 114 height 44
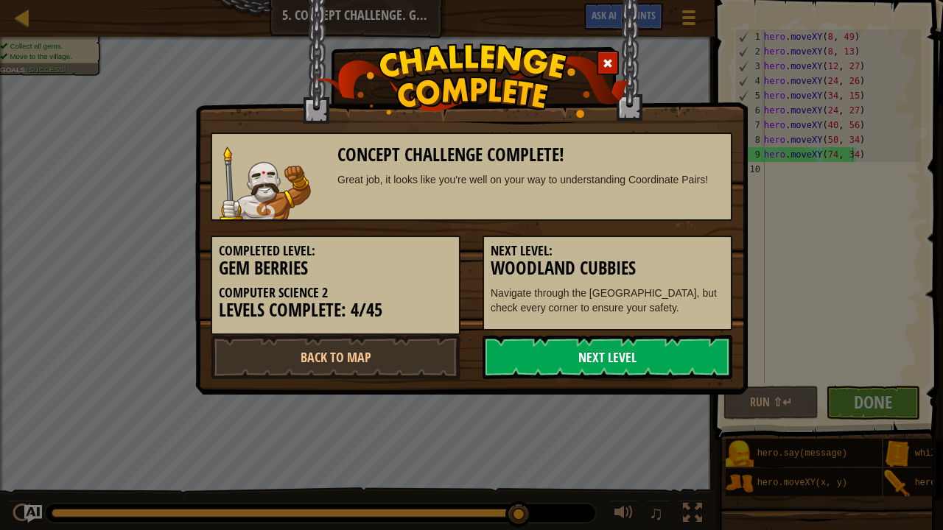
click at [645, 347] on link "Next Level" at bounding box center [608, 357] width 250 height 44
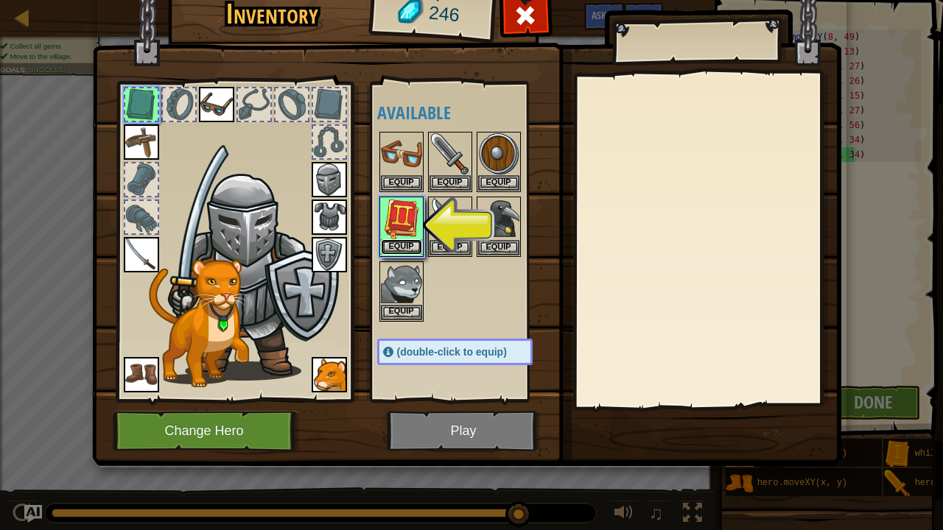
click at [390, 240] on button "Equip" at bounding box center [401, 246] width 41 height 15
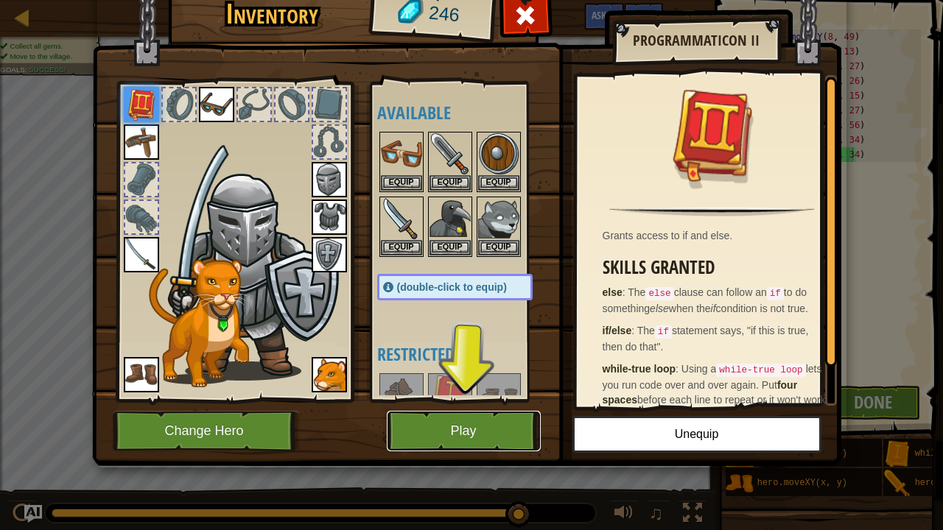
click at [483, 411] on button "Play" at bounding box center [464, 431] width 154 height 41
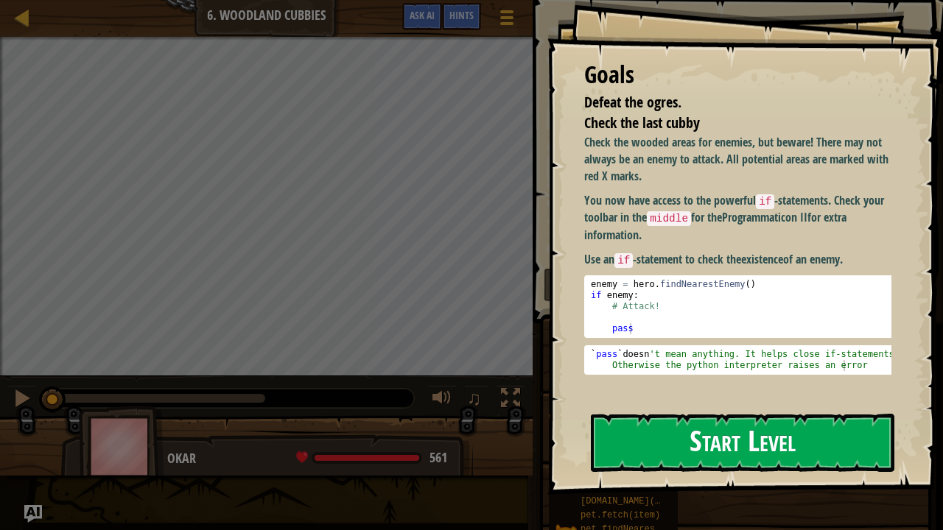
click at [693, 411] on button "Start Level" at bounding box center [743, 443] width 304 height 58
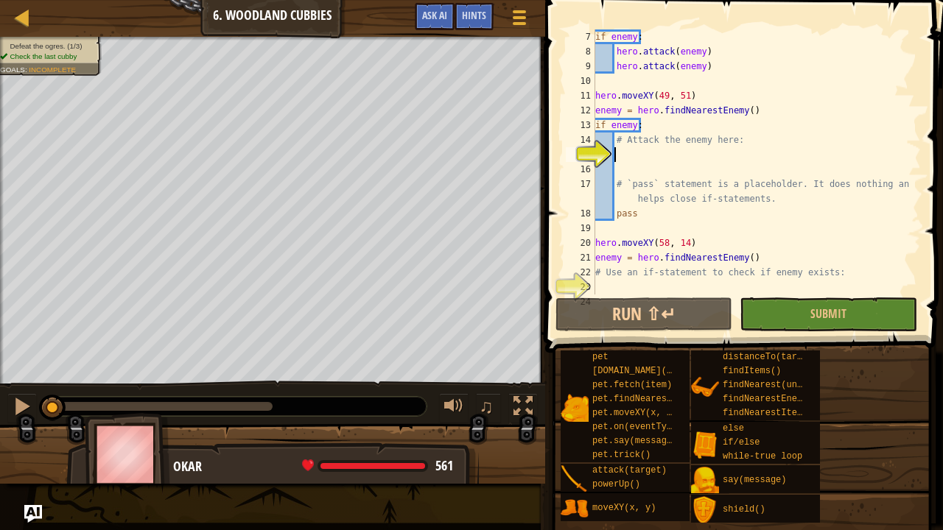
scroll to position [88, 0]
click at [831, 307] on span "Submit" at bounding box center [828, 314] width 36 height 16
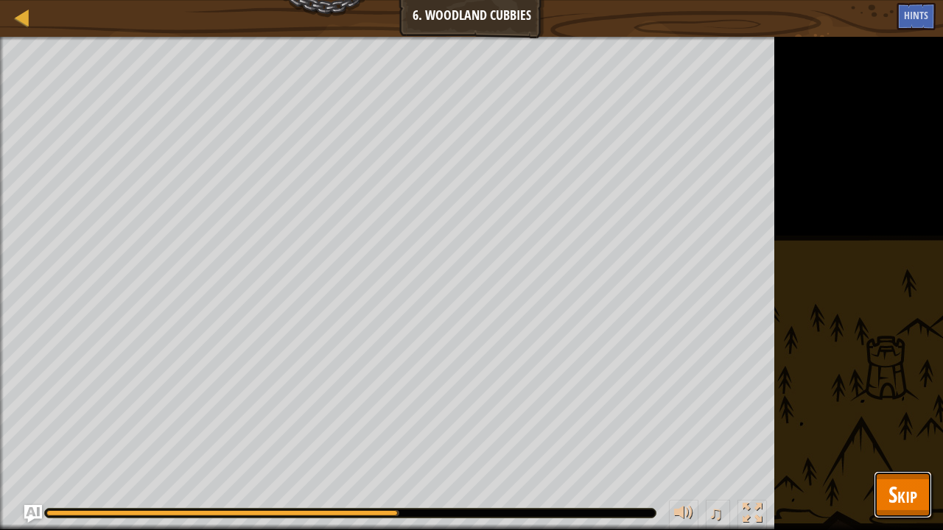
click at [888, 411] on span "Skip" at bounding box center [902, 495] width 29 height 30
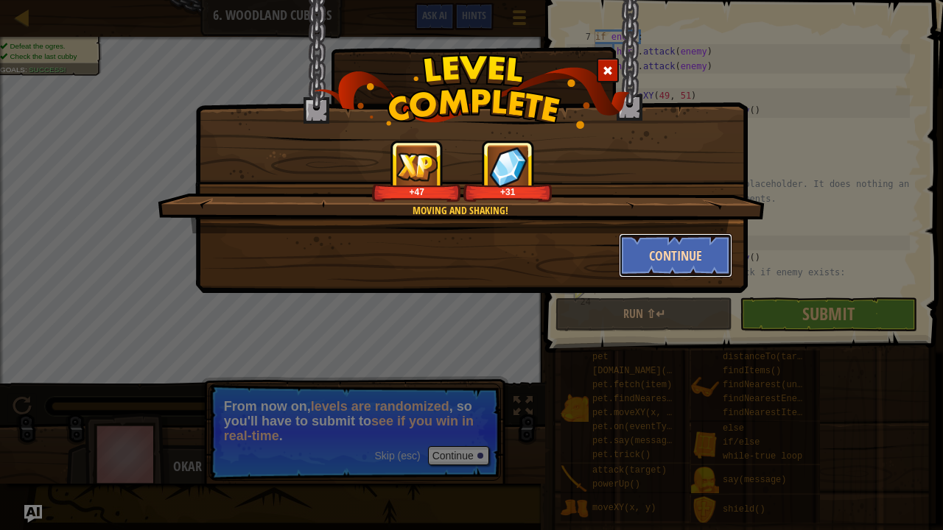
click at [681, 256] on button "Continue" at bounding box center [676, 256] width 114 height 44
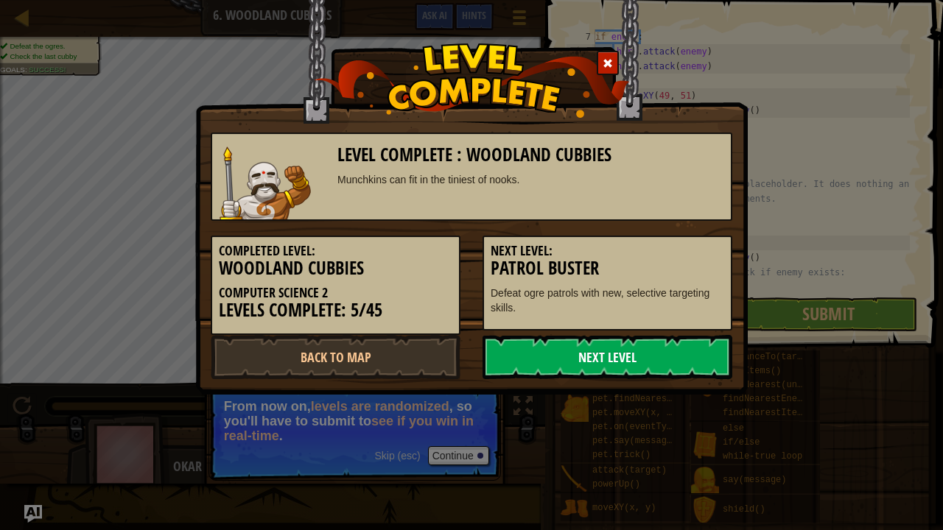
click at [614, 351] on link "Next Level" at bounding box center [608, 357] width 250 height 44
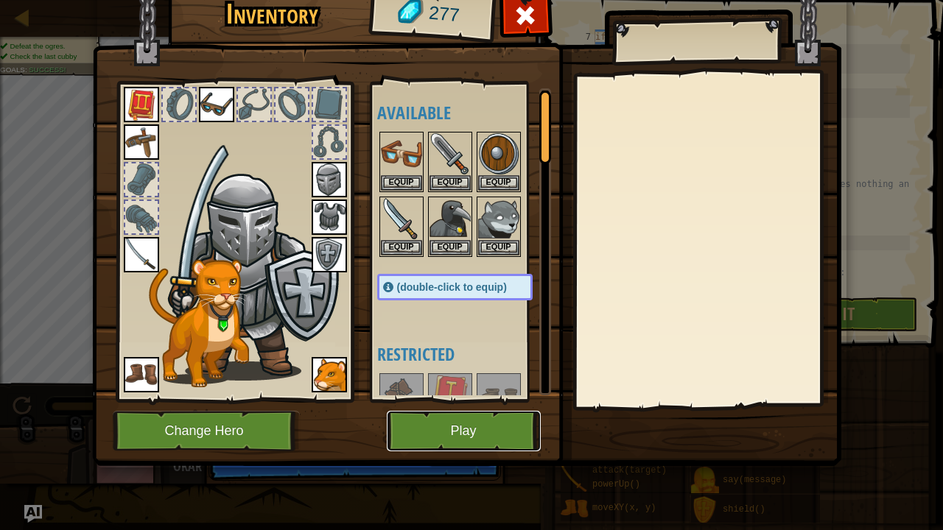
click at [485, 411] on button "Play" at bounding box center [464, 431] width 154 height 41
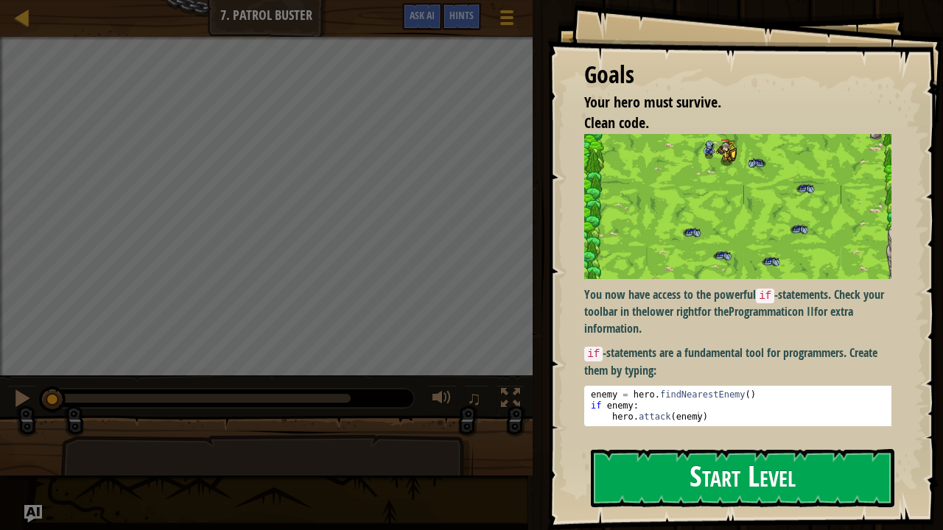
click at [647, 411] on button "Start Level" at bounding box center [743, 478] width 304 height 58
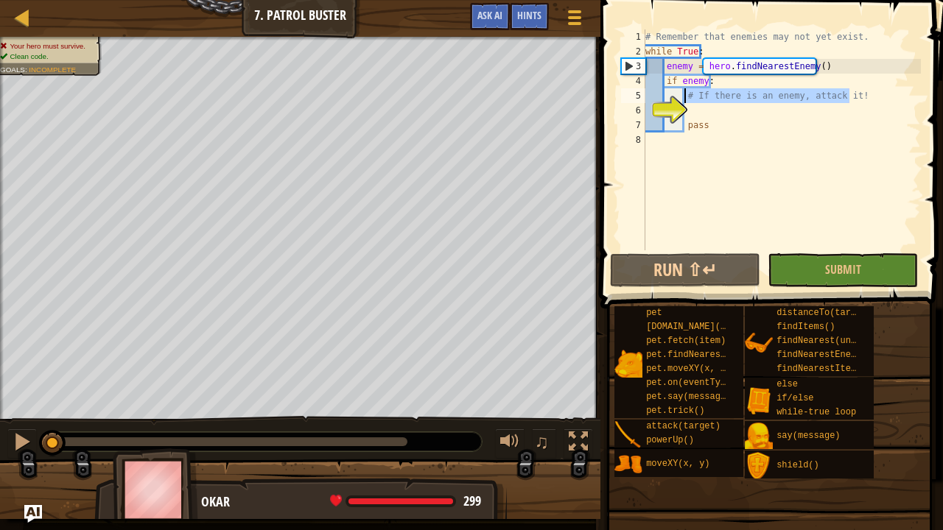
drag, startPoint x: 863, startPoint y: 94, endPoint x: 686, endPoint y: 94, distance: 177.5
click at [686, 94] on div "# Remember that enemies may not yet exist. while True : enemy = hero . findNear…" at bounding box center [781, 154] width 278 height 250
type textarea "# If there is an enemy, attack it!"
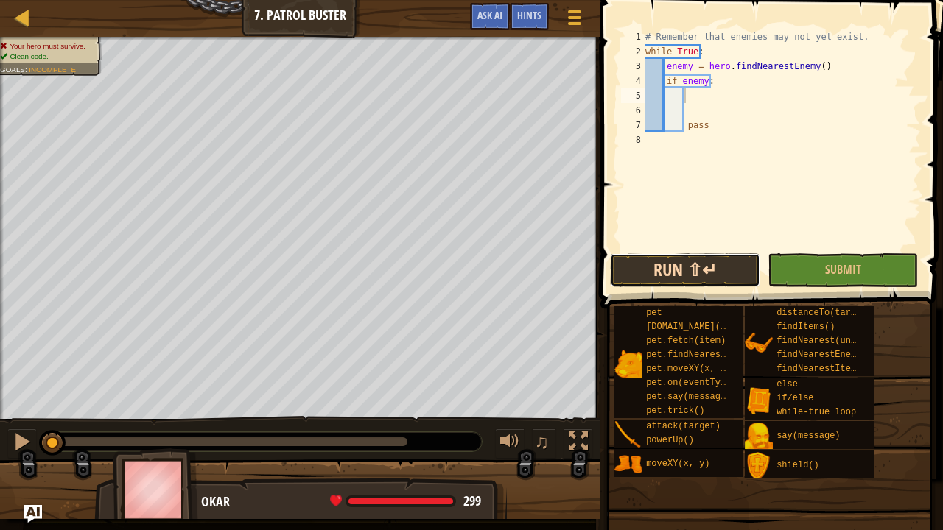
click at [700, 264] on button "Run ⇧↵" at bounding box center [685, 270] width 150 height 34
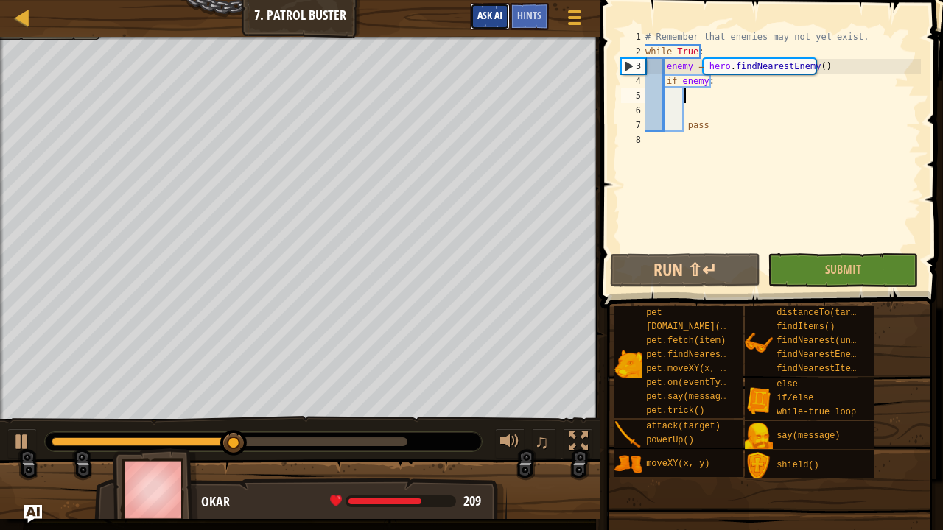
click at [492, 13] on span "Ask AI" at bounding box center [489, 15] width 25 height 14
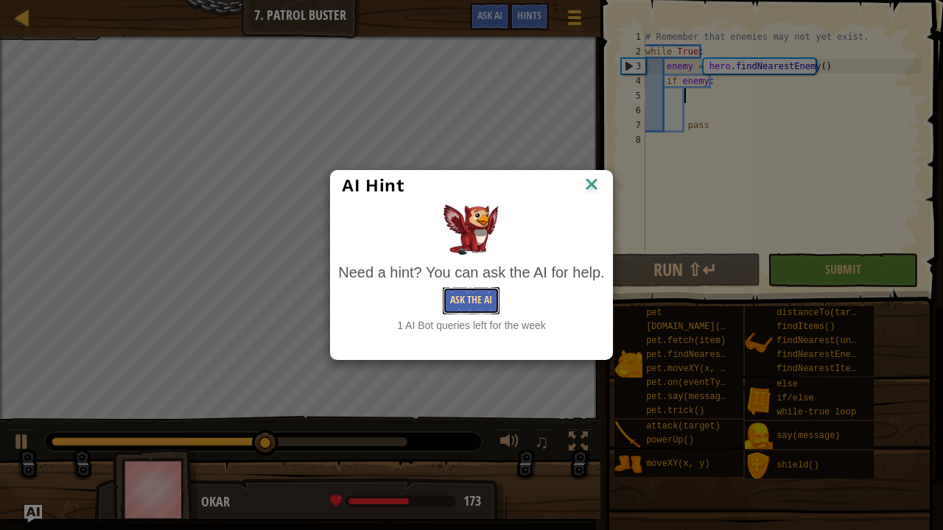
click at [469, 302] on button "Ask the AI" at bounding box center [471, 300] width 57 height 27
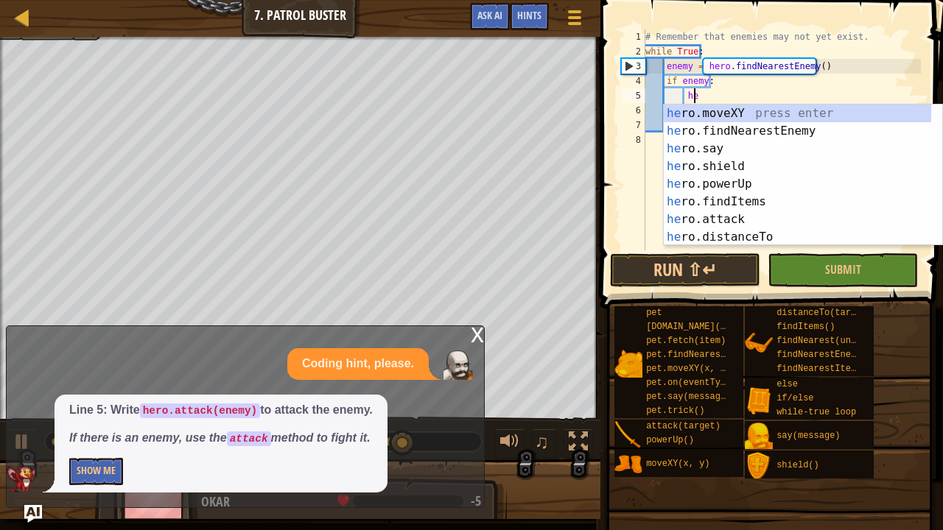
scroll to position [7, 4]
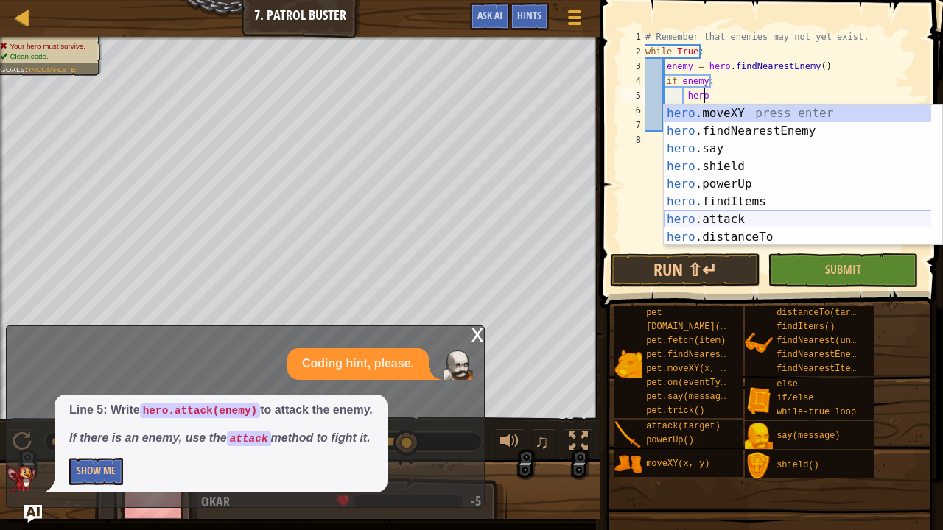
click at [698, 224] on div "hero .moveXY press enter hero .findNearestEnemy press enter hero .say press ent…" at bounding box center [798, 193] width 268 height 177
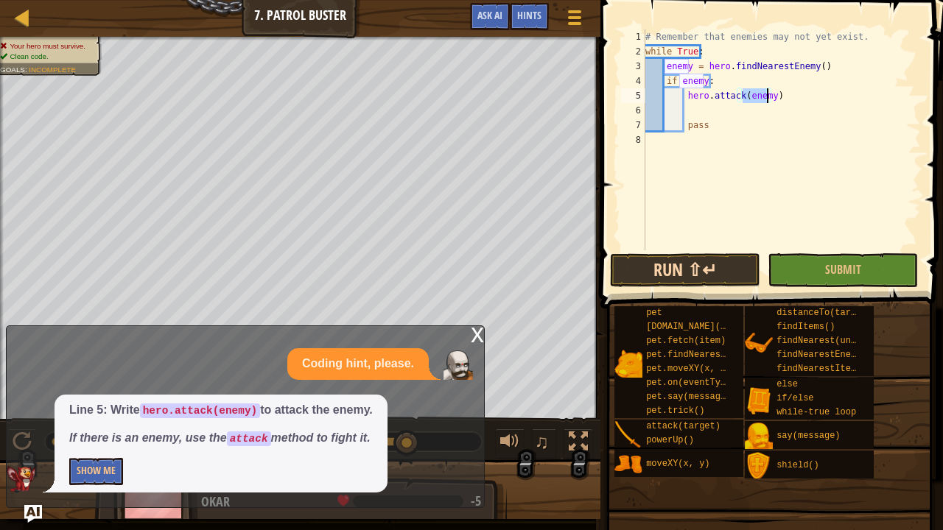
type textarea "hero.attack(enemy)"
click at [707, 273] on button "Run ⇧↵" at bounding box center [685, 270] width 150 height 34
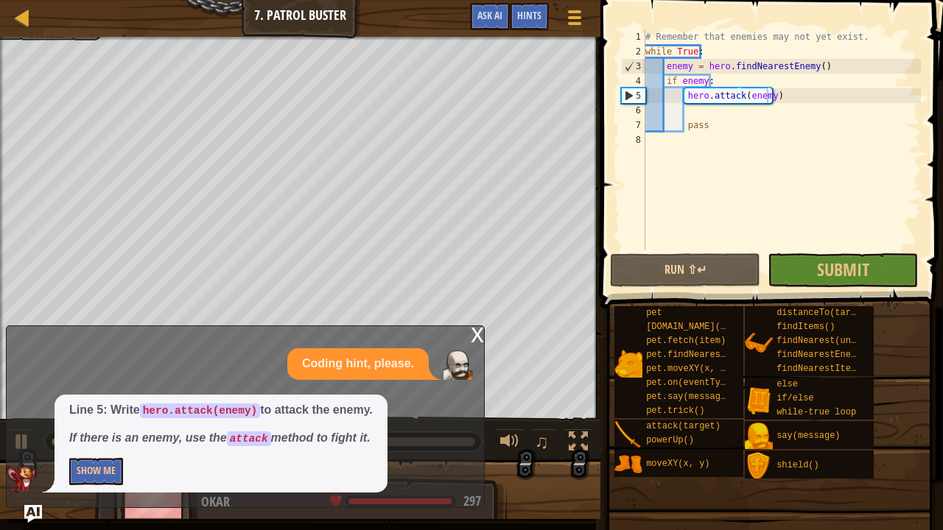
click at [474, 341] on div "x" at bounding box center [477, 333] width 13 height 15
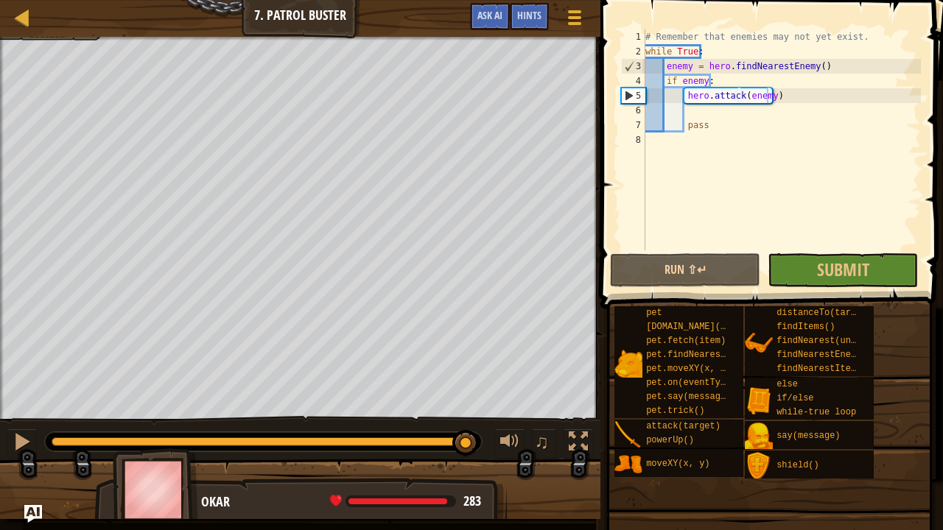
drag, startPoint x: 113, startPoint y: 436, endPoint x: 467, endPoint y: 438, distance: 353.6
click at [467, 411] on div at bounding box center [465, 443] width 27 height 27
click at [489, 22] on button "Ask AI" at bounding box center [490, 16] width 40 height 27
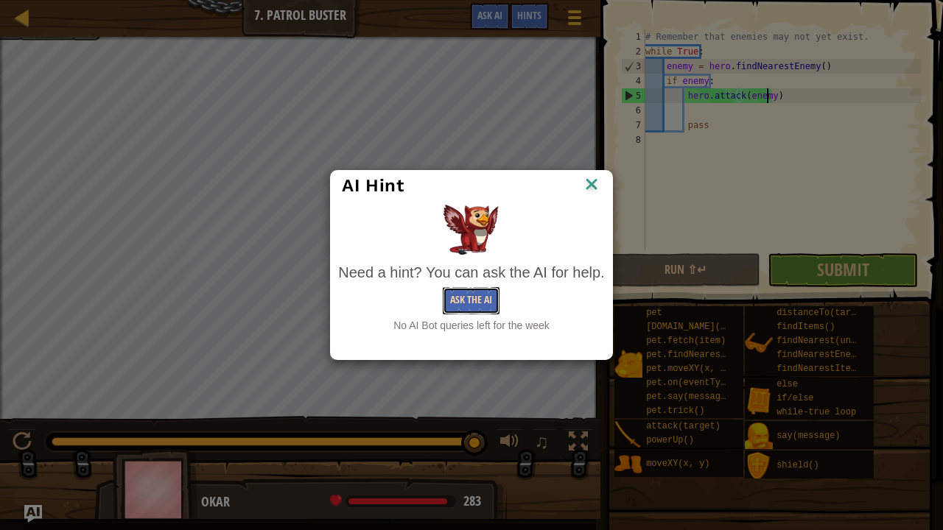
click at [482, 302] on button "Ask the AI" at bounding box center [471, 300] width 57 height 27
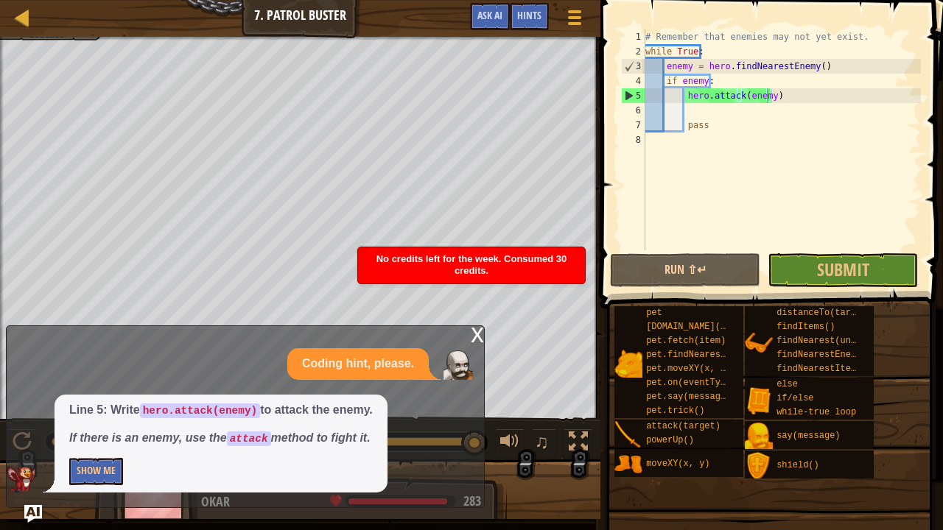
click at [477, 337] on div "x" at bounding box center [477, 333] width 13 height 15
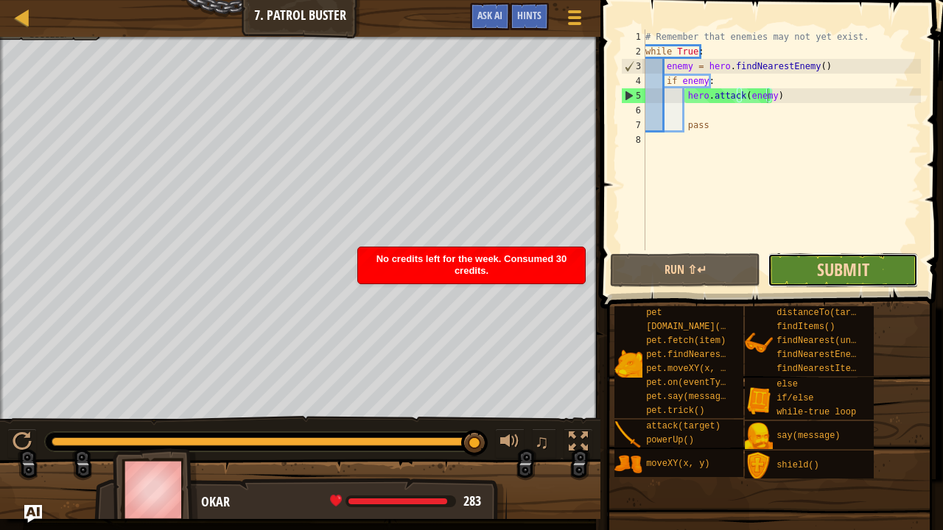
click at [856, 270] on span "Submit" at bounding box center [843, 270] width 52 height 24
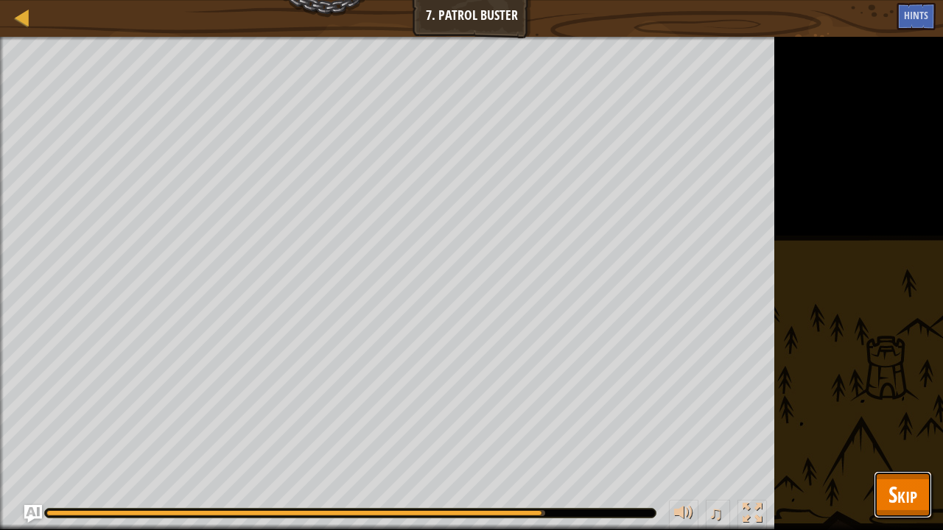
click at [911, 411] on span "Skip" at bounding box center [902, 495] width 29 height 30
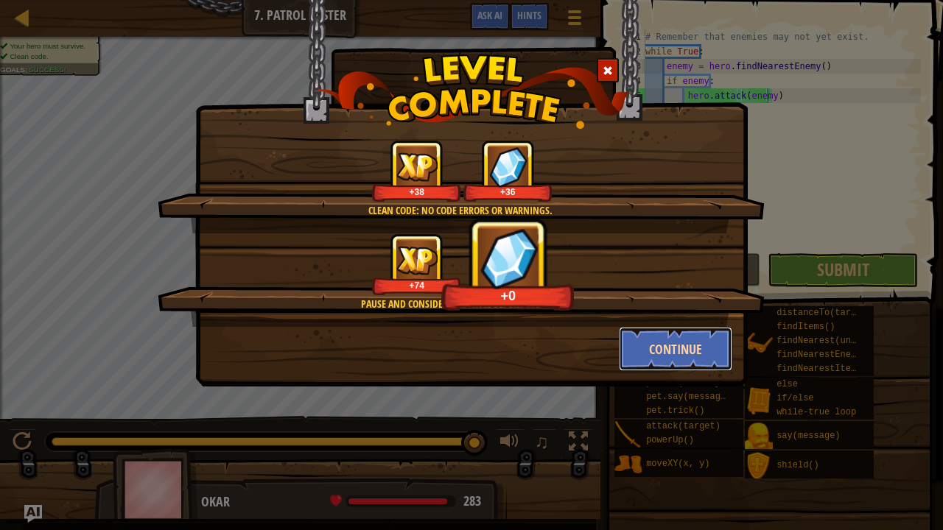
click at [665, 339] on button "Continue" at bounding box center [676, 349] width 114 height 44
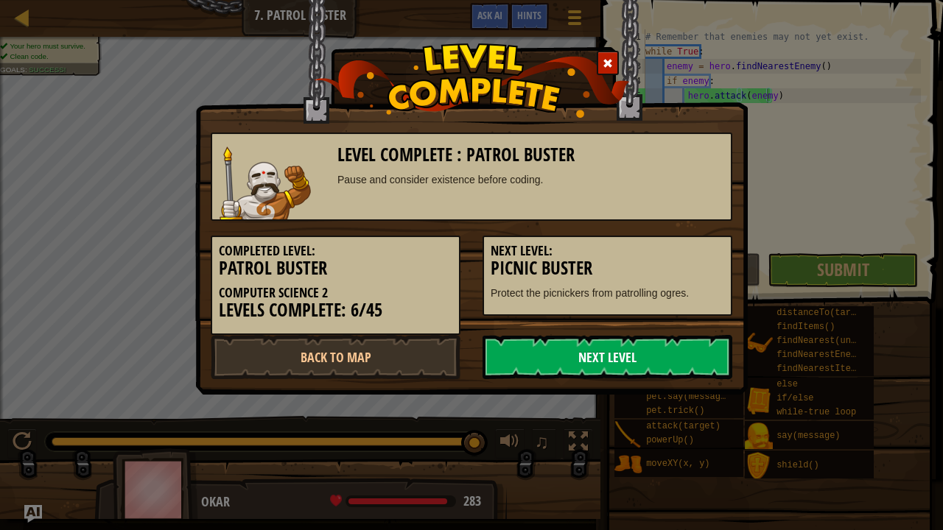
click at [623, 370] on link "Next Level" at bounding box center [608, 357] width 250 height 44
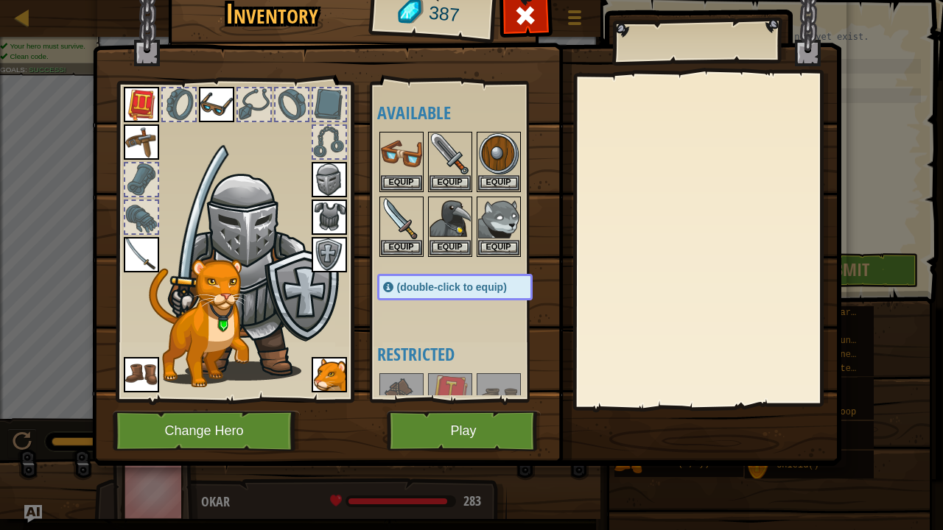
click at [624, 364] on div at bounding box center [707, 240] width 260 height 331
click at [469, 411] on button "Play" at bounding box center [464, 431] width 154 height 41
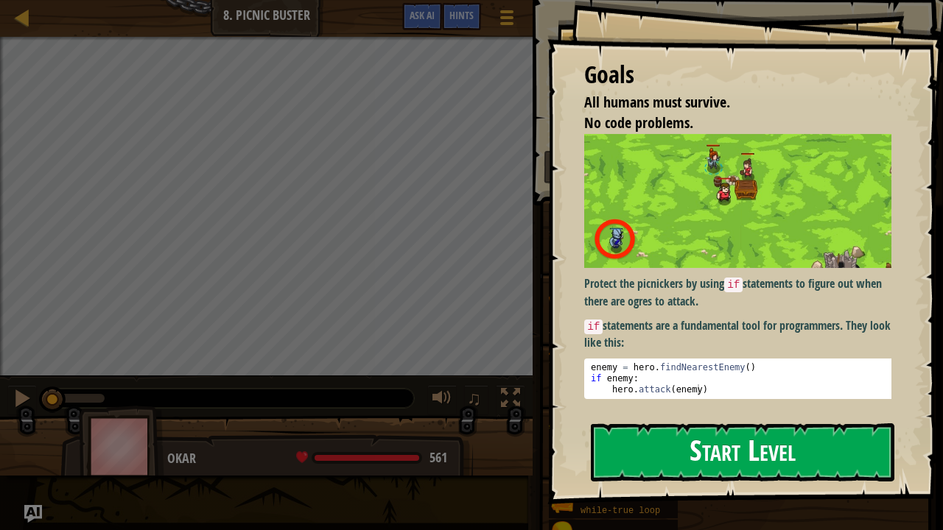
click at [647, 411] on button "Start Level" at bounding box center [743, 453] width 304 height 58
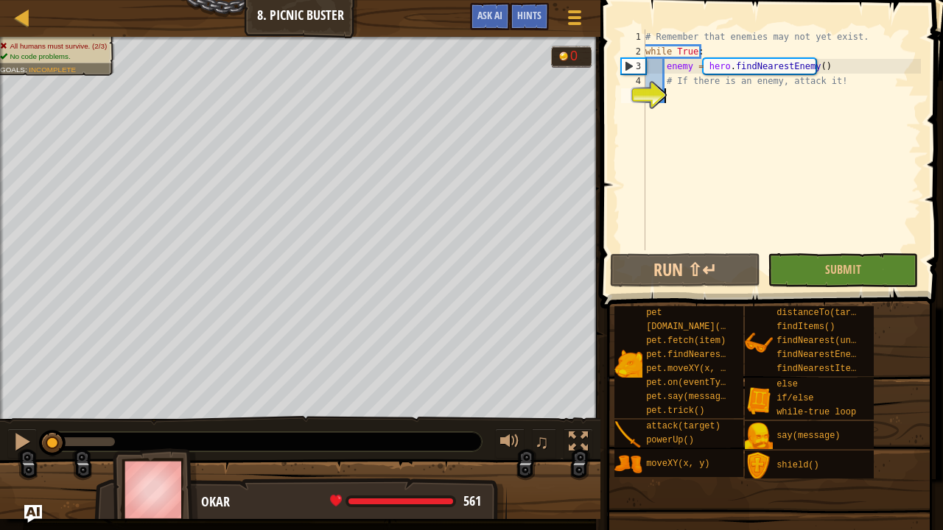
drag, startPoint x: 839, startPoint y: 92, endPoint x: 741, endPoint y: 105, distance: 98.8
click at [741, 105] on div "# Remember that enemies may not yet exist. while True : enemy = hero . findNear…" at bounding box center [781, 154] width 278 height 250
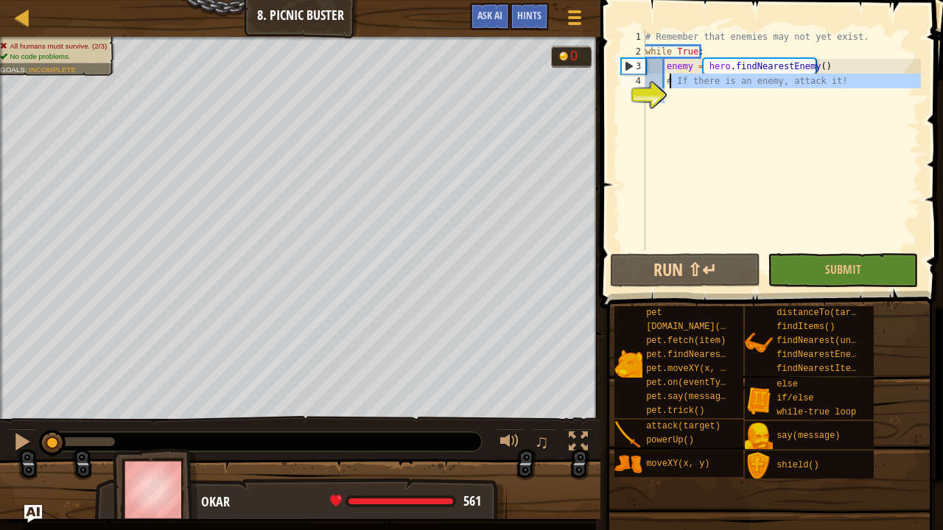
drag, startPoint x: 845, startPoint y: 92, endPoint x: 669, endPoint y: 77, distance: 176.7
click at [669, 77] on div "# Remember that enemies may not yet exist. while True : enemy = hero . findNear…" at bounding box center [781, 154] width 278 height 250
type textarea "#"
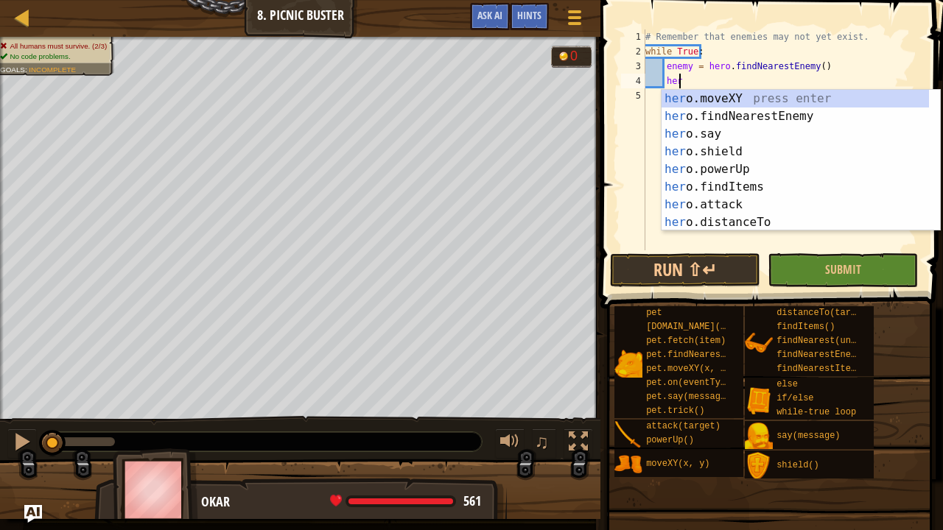
scroll to position [7, 2]
click at [720, 199] on div "hero .moveXY press enter hero .findNearestEnemy press enter hero .say press ent…" at bounding box center [796, 178] width 268 height 177
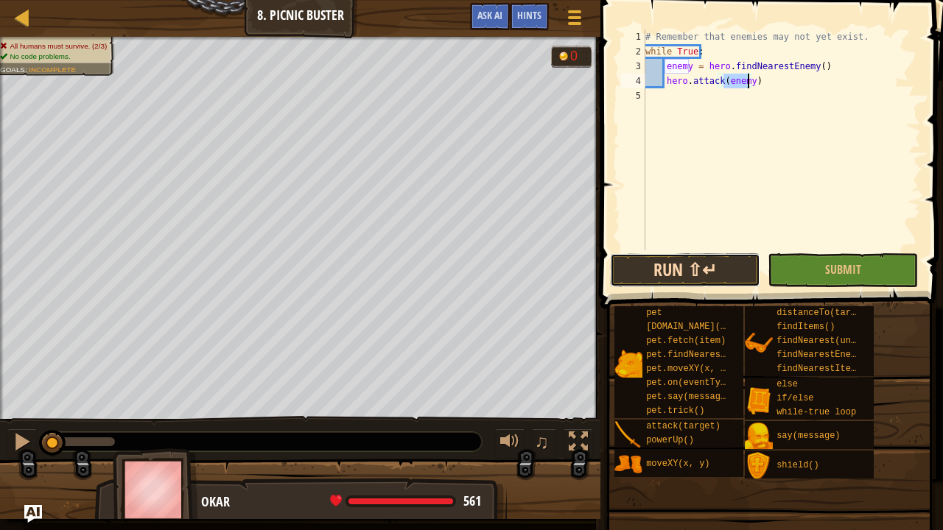
click at [732, 273] on button "Run ⇧↵" at bounding box center [685, 270] width 150 height 34
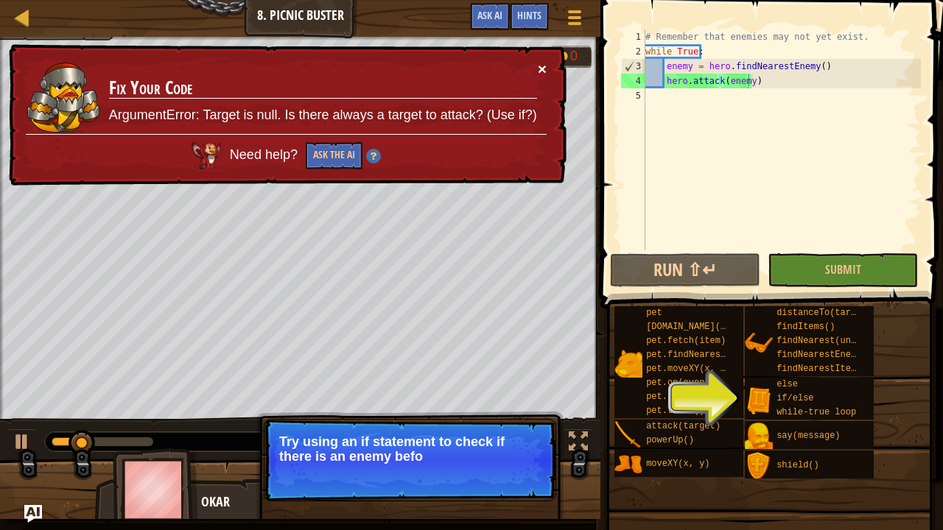
click at [541, 69] on button "×" at bounding box center [542, 68] width 9 height 15
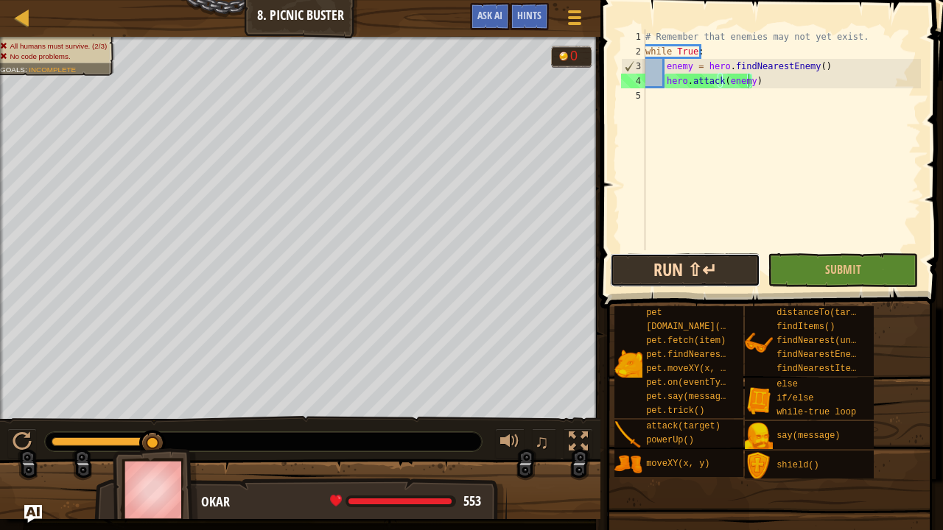
click at [706, 274] on button "Run ⇧↵" at bounding box center [685, 270] width 150 height 34
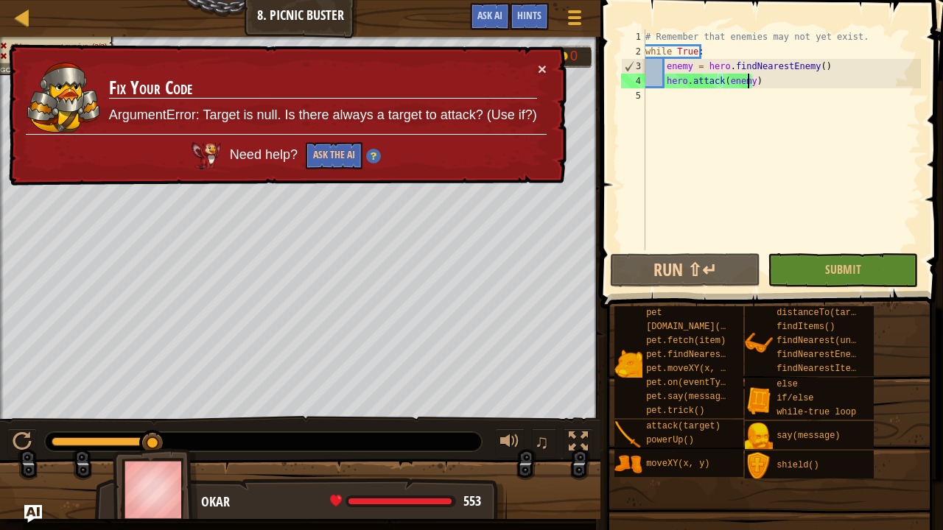
click at [665, 68] on div "# Remember that enemies may not yet exist. while True : enemy = hero . findNear…" at bounding box center [781, 154] width 278 height 250
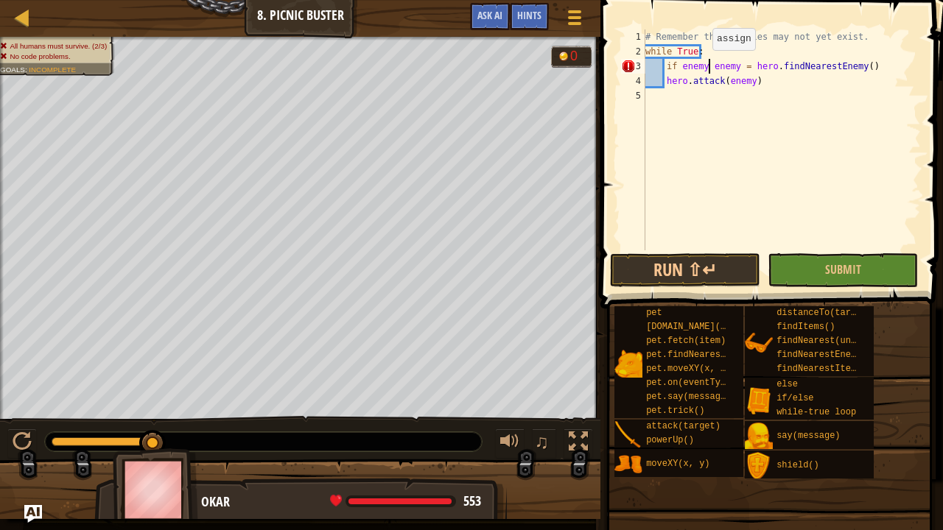
scroll to position [7, 6]
click at [659, 261] on button "Run ⇧↵" at bounding box center [685, 270] width 150 height 34
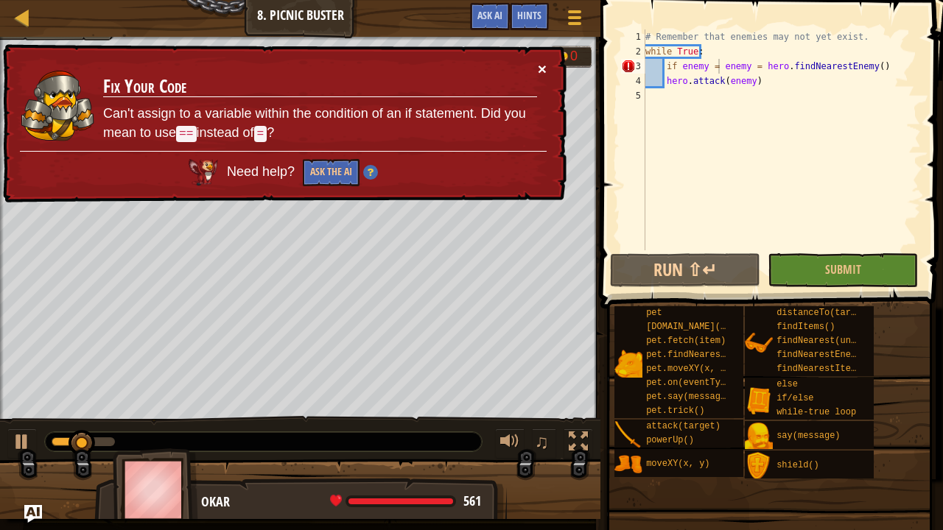
click at [541, 71] on button "×" at bounding box center [542, 68] width 9 height 15
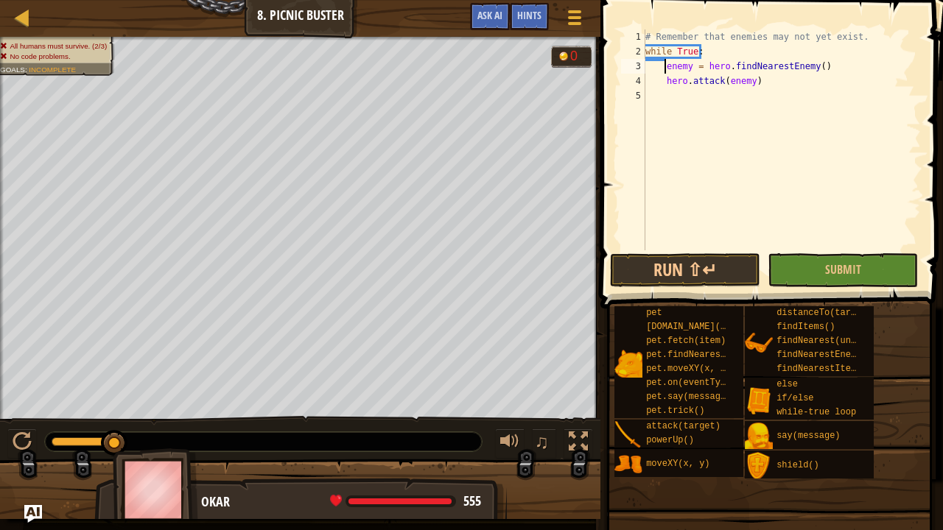
click at [711, 59] on div "# Remember that enemies may not yet exist. while True : enemy = hero . findNear…" at bounding box center [781, 154] width 278 height 250
click at [706, 50] on div "# Remember that enemies may not yet exist. while True : enemy = hero . findNear…" at bounding box center [781, 154] width 278 height 250
type textarea "while True:"
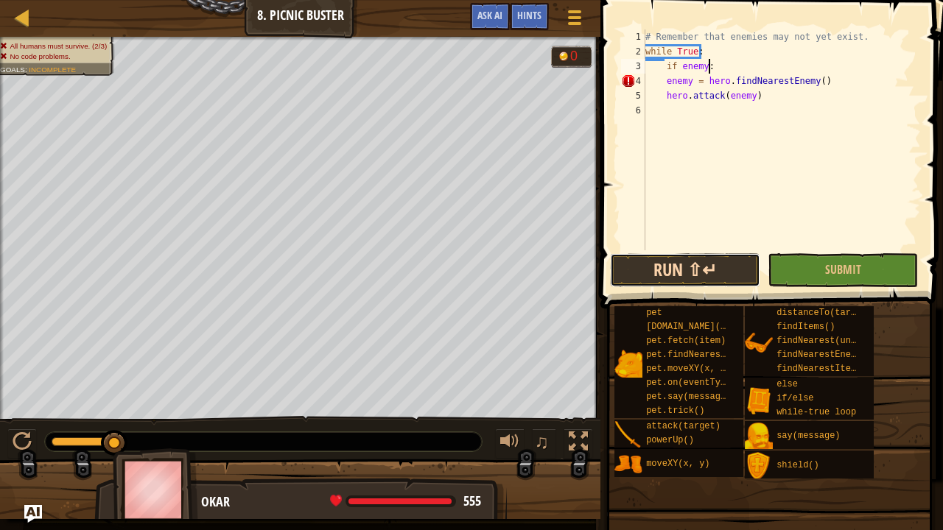
click at [673, 276] on button "Run ⇧↵" at bounding box center [685, 270] width 150 height 34
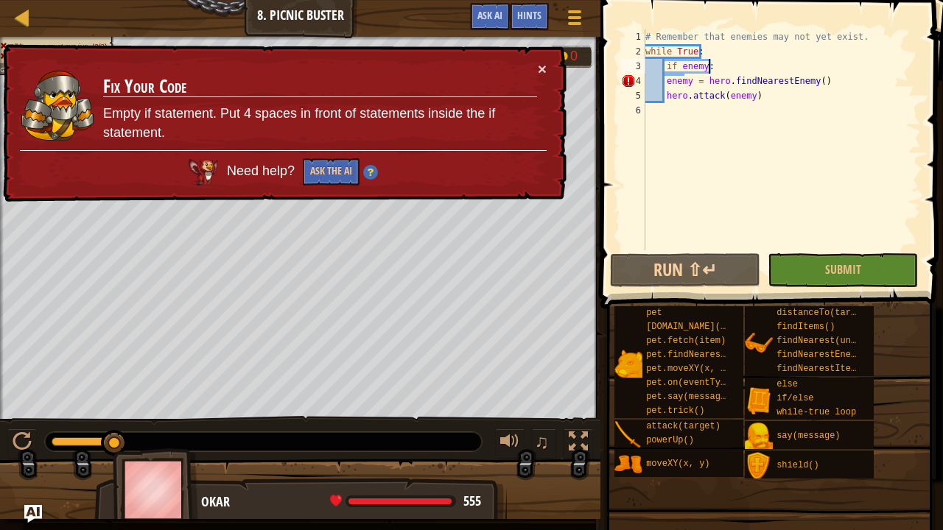
click at [670, 81] on div "# Remember that enemies may not yet exist. while True : if enemy : enemy = hero…" at bounding box center [781, 154] width 278 height 250
click at [664, 75] on div "# Remember that enemies may not yet exist. while True : if enemy : enemy = hero…" at bounding box center [781, 154] width 278 height 250
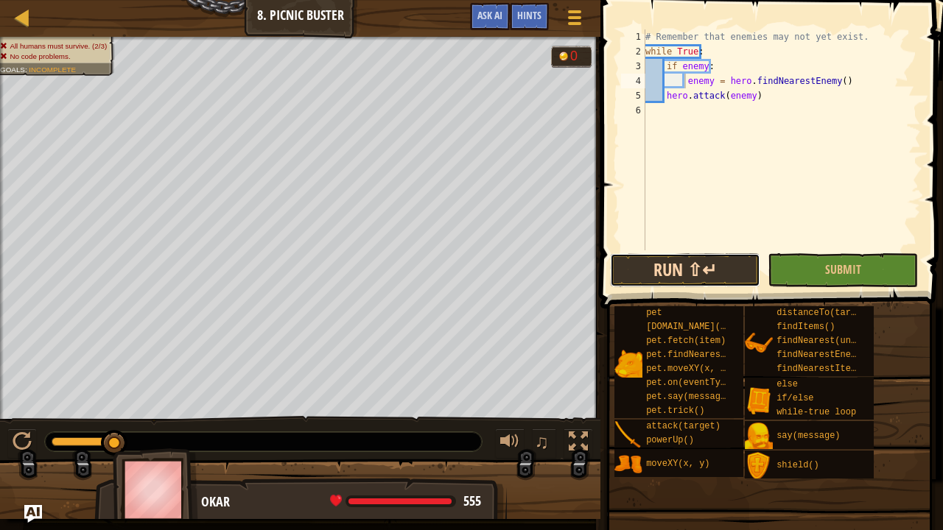
click at [687, 270] on button "Run ⇧↵" at bounding box center [685, 270] width 150 height 34
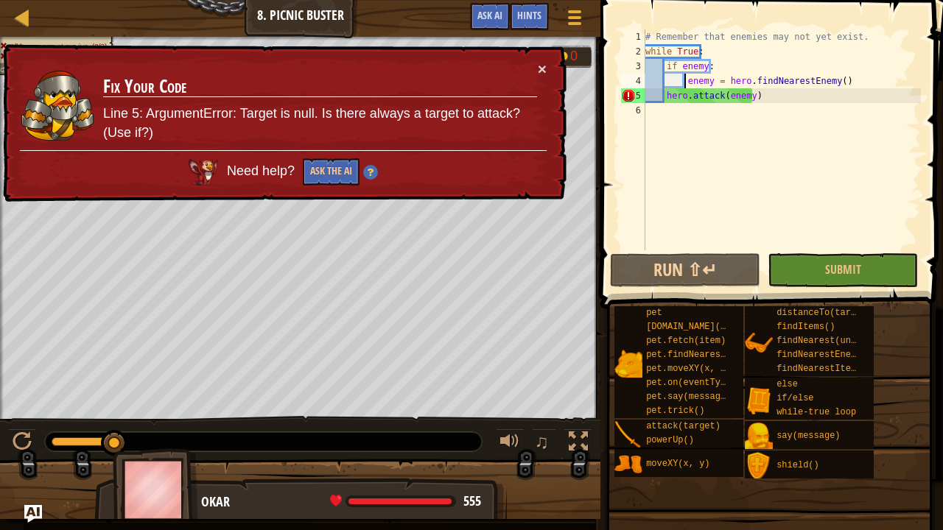
click at [662, 97] on div "# Remember that enemies may not yet exist. while True : if enemy : enemy = hero…" at bounding box center [781, 154] width 278 height 250
click at [667, 94] on div "# Remember that enemies may not yet exist. while True : if enemy : enemy = hero…" at bounding box center [781, 154] width 278 height 250
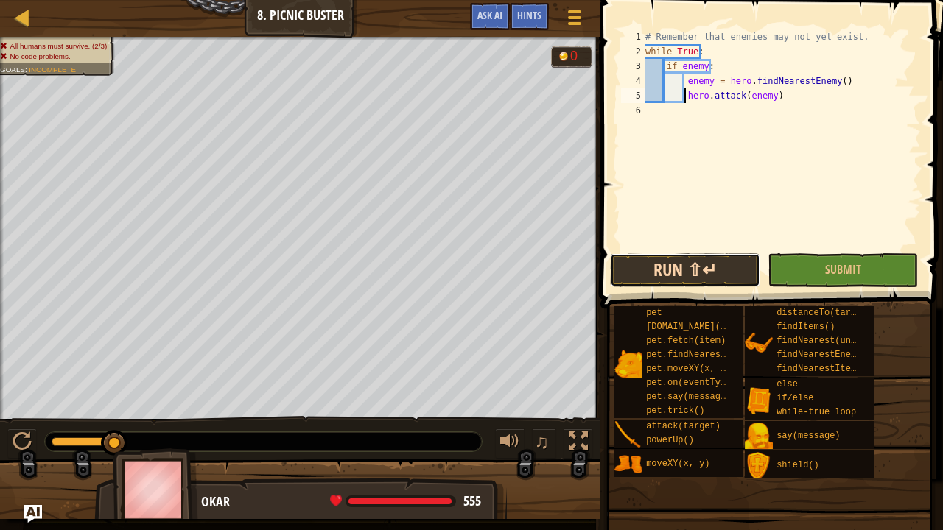
click at [672, 267] on button "Run ⇧↵" at bounding box center [685, 270] width 150 height 34
click at [672, 266] on button "Run ⇧↵" at bounding box center [685, 270] width 150 height 34
click at [715, 66] on div "# Remember that enemies may not yet exist. while True : if enemy : enemy = hero…" at bounding box center [781, 154] width 278 height 250
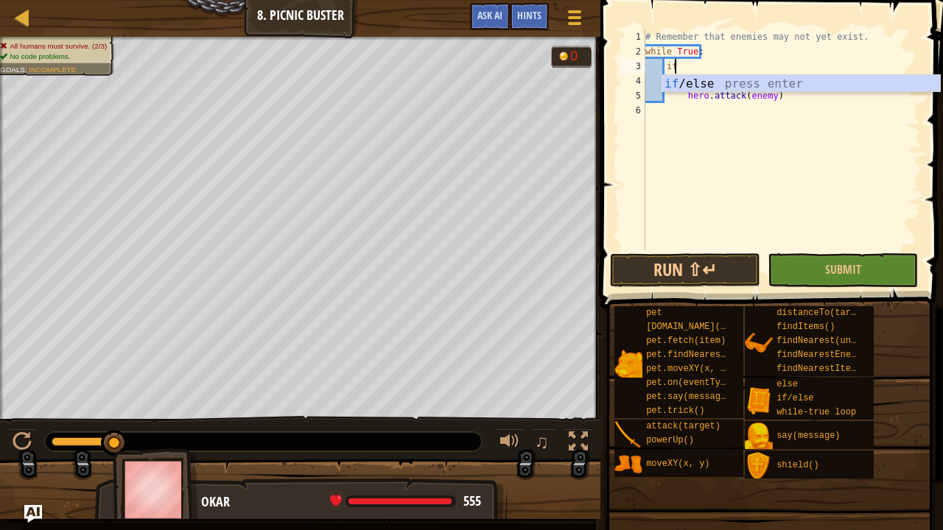
type textarea "i"
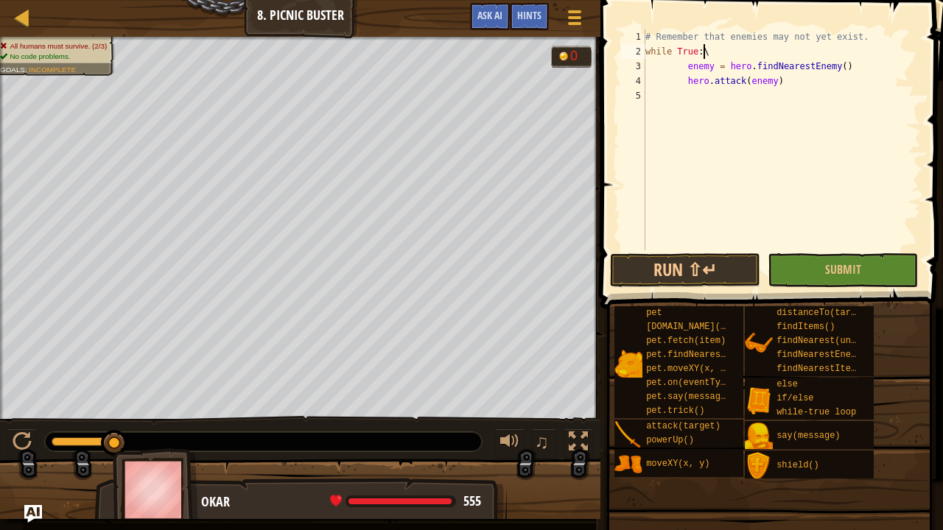
scroll to position [7, 4]
click at [681, 64] on div "# Remember that enemies may not yet exist. while True : enemy = hero . findNear…" at bounding box center [781, 154] width 278 height 250
click at [684, 68] on div "# Remember that enemies may not yet exist. while True : enemy = hero . findNear…" at bounding box center [781, 154] width 278 height 250
click at [682, 83] on div "# Remember that enemies may not yet exist. while True : enemy = hero . findNear…" at bounding box center [781, 154] width 278 height 250
type textarea "hero.attack(enemy)"
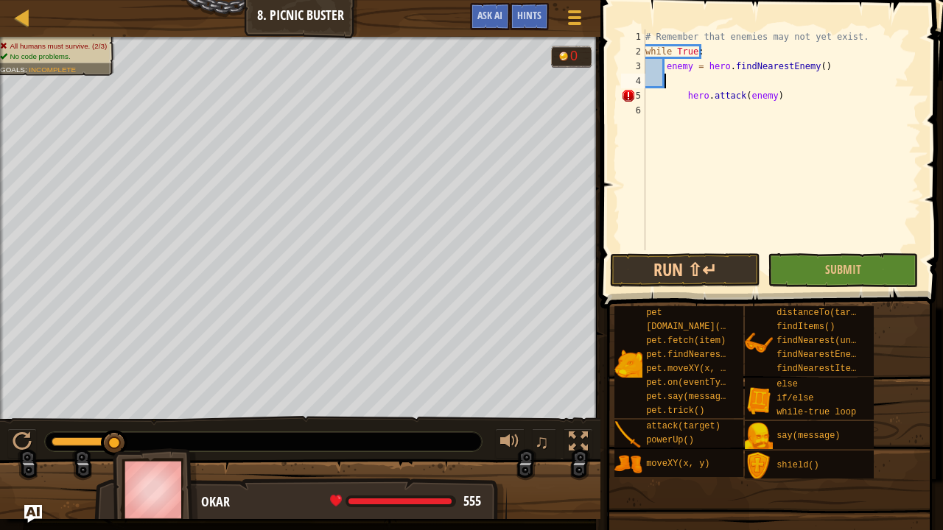
click at [664, 80] on div "# Remember that enemies may not yet exist. while True : enemy = hero . findNear…" at bounding box center [781, 154] width 278 height 250
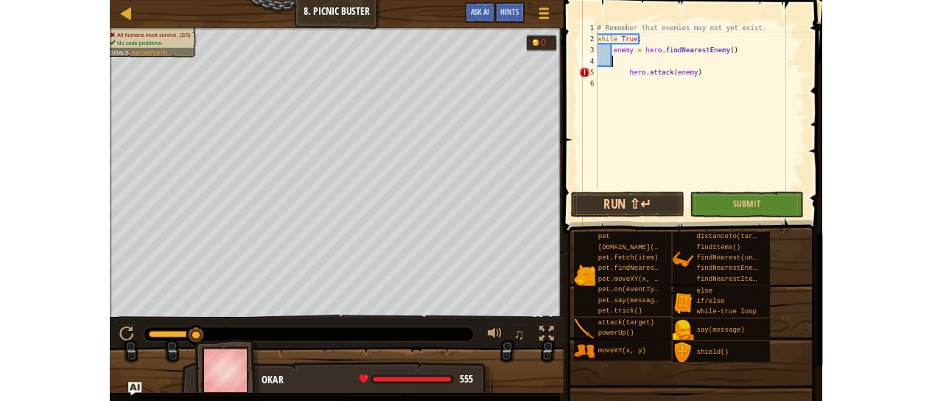
scroll to position [7, 2]
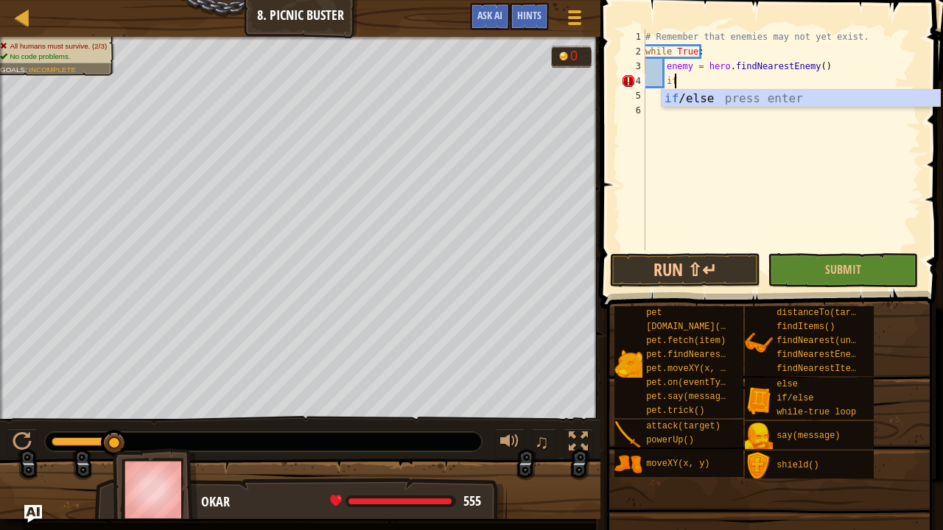
click at [714, 95] on div "if /else press enter" at bounding box center [801, 116] width 279 height 53
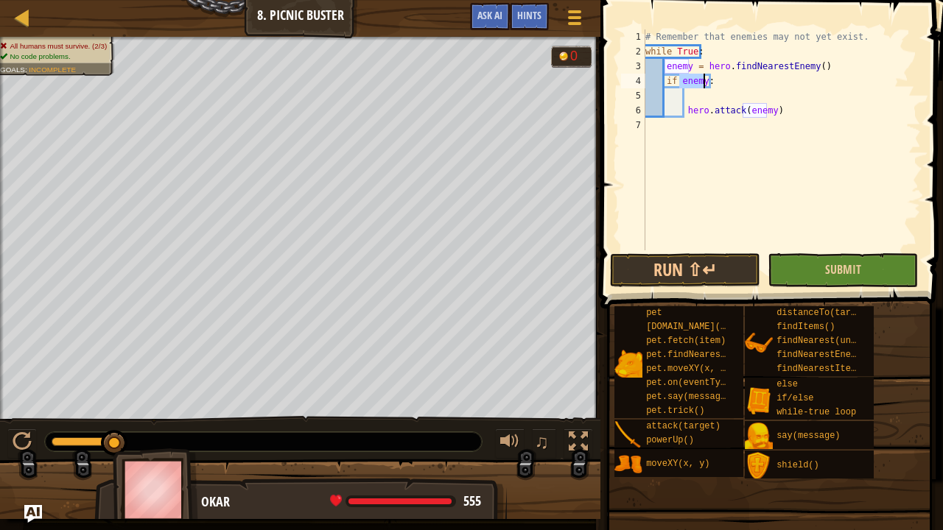
type textarea "if enemy:"
click at [802, 276] on button "Submit" at bounding box center [843, 270] width 150 height 34
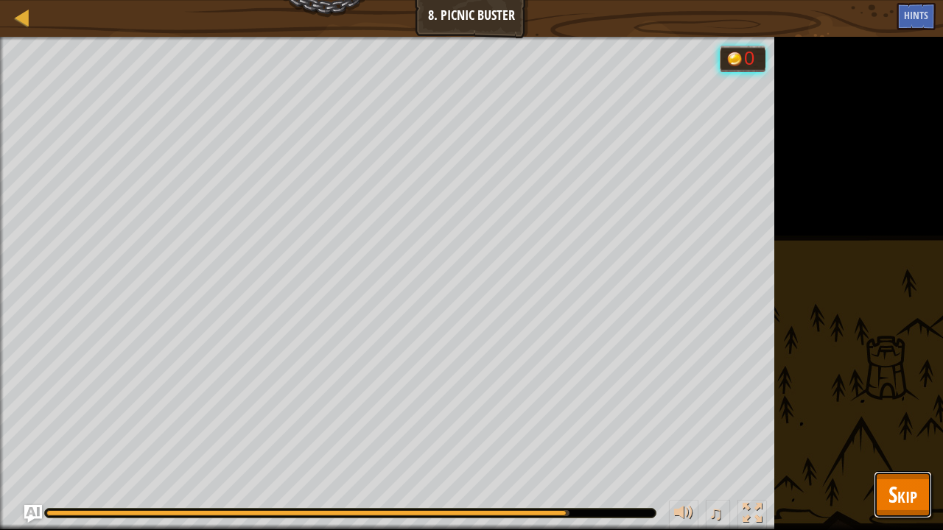
click at [906, 411] on span "Skip" at bounding box center [902, 495] width 29 height 30
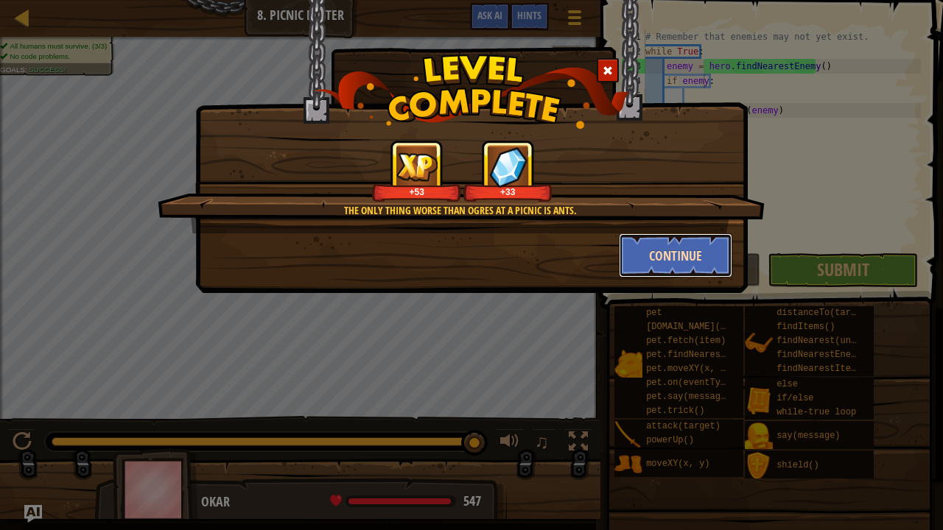
click at [671, 252] on button "Continue" at bounding box center [676, 256] width 114 height 44
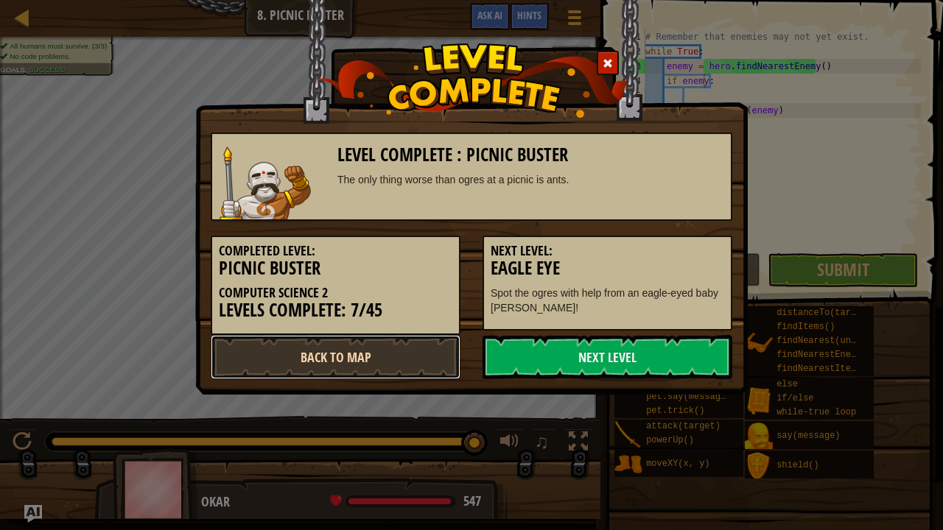
click at [385, 355] on link "Back to Map" at bounding box center [336, 357] width 250 height 44
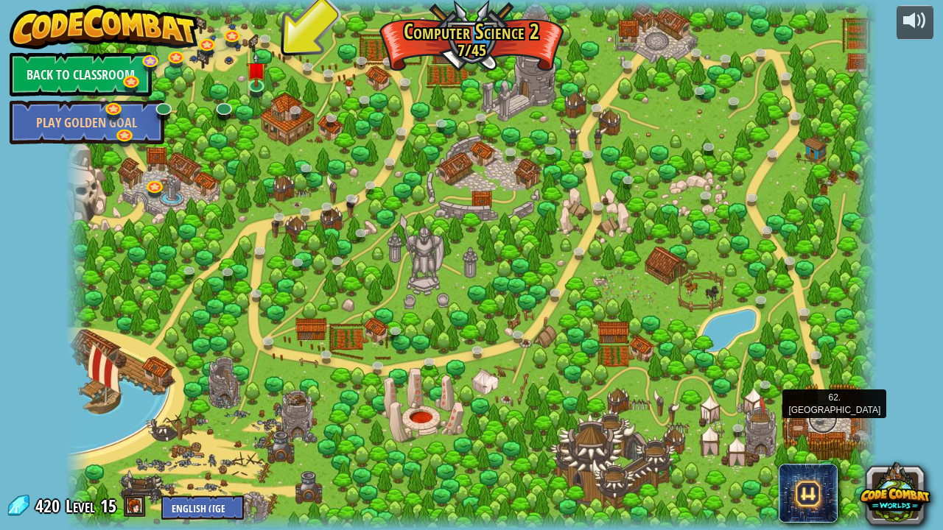
click at [818, 411] on link at bounding box center [822, 418] width 29 height 29
